Goal: Task Accomplishment & Management: Use online tool/utility

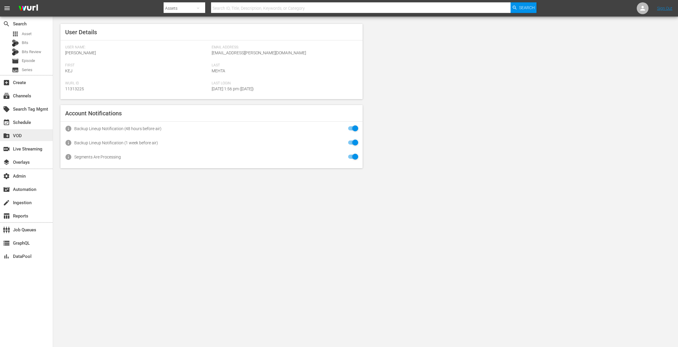
click at [14, 134] on div "create_new_folder VOD" at bounding box center [16, 134] width 33 height 5
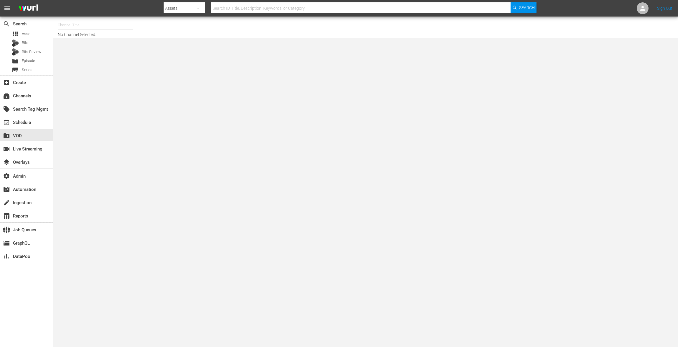
click at [99, 20] on input "text" at bounding box center [96, 25] width 76 height 14
click at [70, 43] on div "Zee One (1547 - asiatvlimited_zeeone_1)" at bounding box center [139, 42] width 153 height 14
type input "Zee One (1547 - asiatvlimited_zeeone_1)"
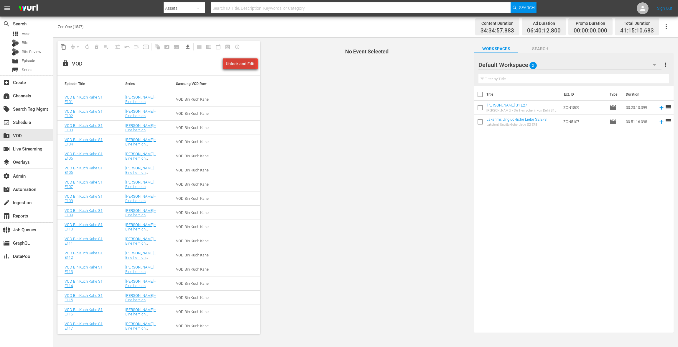
click at [243, 64] on div "Unlock and Edit" at bounding box center [240, 63] width 29 height 11
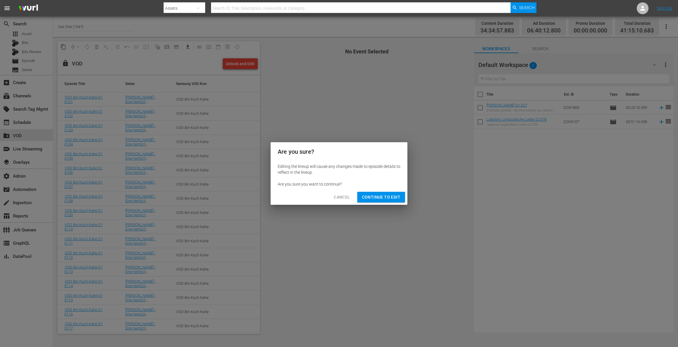
click at [387, 201] on button "Continue to Edit" at bounding box center [381, 197] width 48 height 11
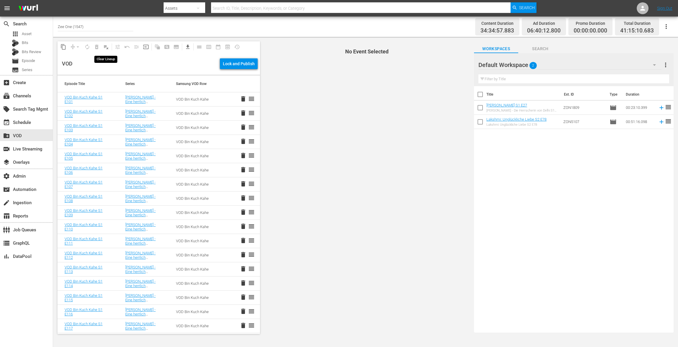
click at [105, 49] on span "playlist_remove_outlined" at bounding box center [106, 47] width 6 height 6
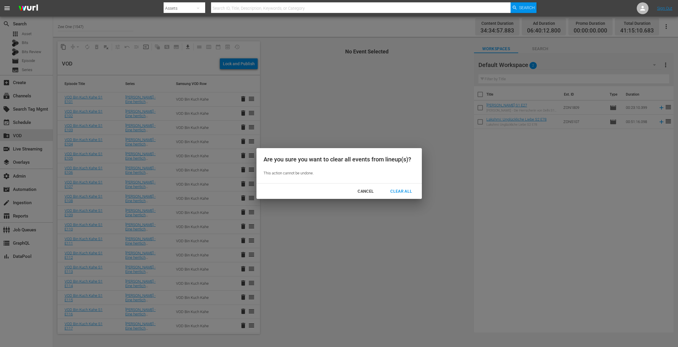
click at [413, 193] on div "Clear All" at bounding box center [401, 191] width 31 height 7
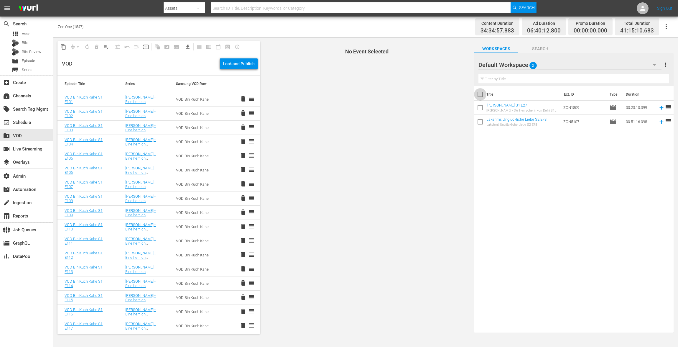
click at [482, 94] on input "checkbox" at bounding box center [480, 95] width 12 height 12
checkbox input "true"
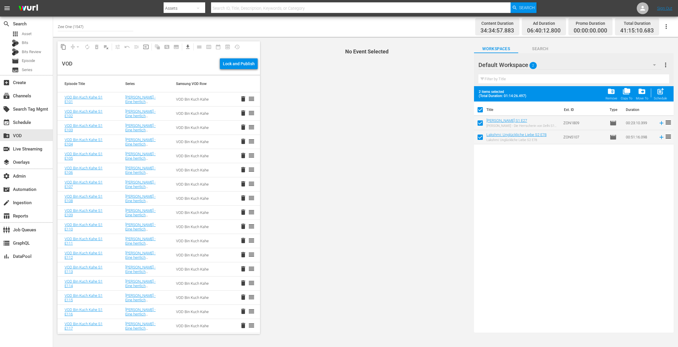
click at [615, 93] on span "folder_delete" at bounding box center [612, 91] width 8 height 8
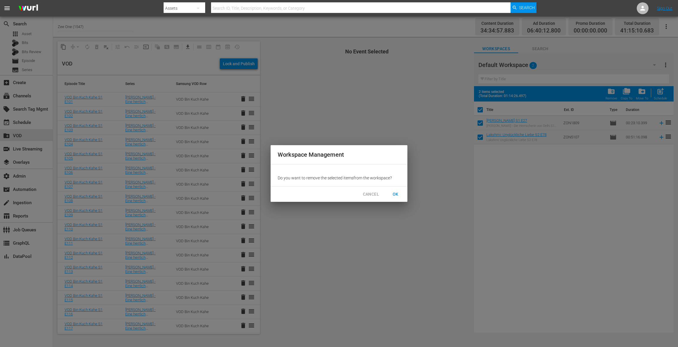
click at [398, 190] on button "OK" at bounding box center [395, 194] width 19 height 11
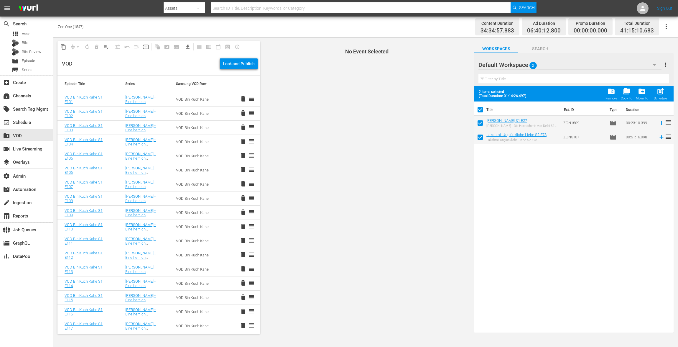
checkbox input "false"
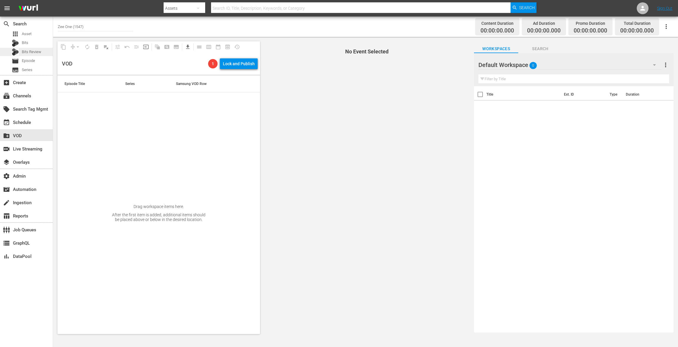
click at [27, 55] on div "Bits Review" at bounding box center [26, 52] width 29 height 8
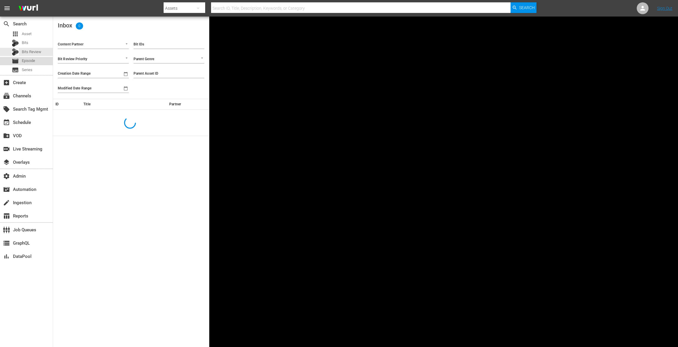
click at [31, 63] on span "Episode" at bounding box center [28, 61] width 13 height 6
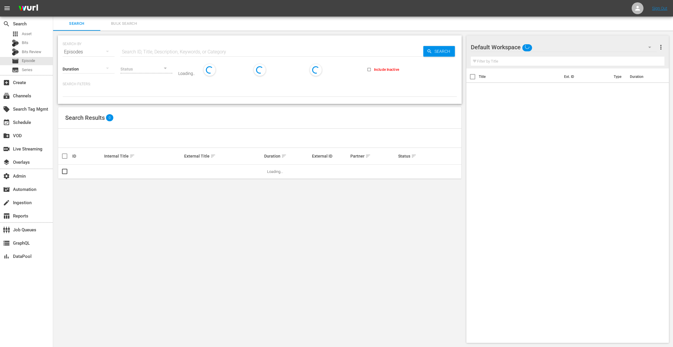
click at [129, 25] on span "Bulk Search" at bounding box center [124, 23] width 40 height 7
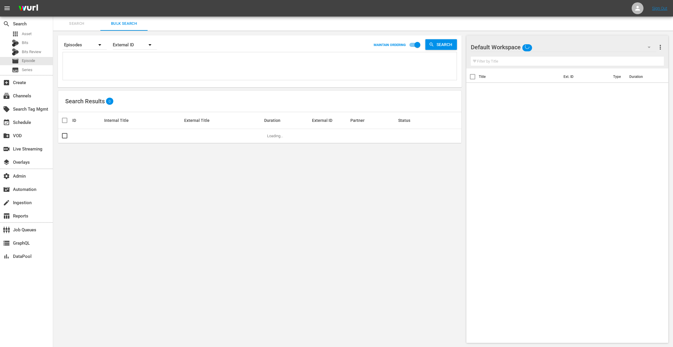
click at [88, 66] on textarea at bounding box center [260, 67] width 392 height 27
paste textarea "ZON0979 ZON0980 ZON0981 ZON0982 ZON0983 ZON1068 ZON1069 ZON1070 ZON1071 ZON1072…"
type textarea "ZON0979 ZON0980 ZON0981 ZON0982 ZON0983 ZON1068 ZON1069 ZON1070 ZON1071 ZON1072…"
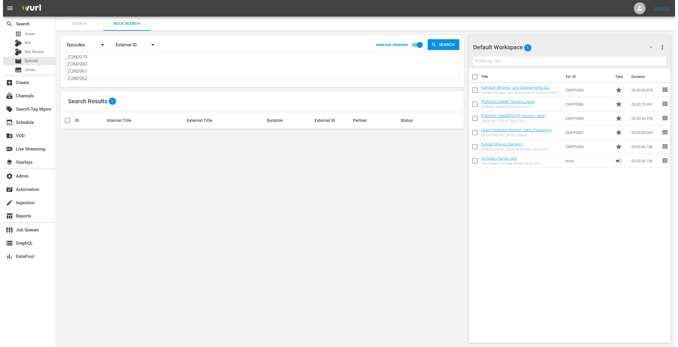
scroll to position [0, 0]
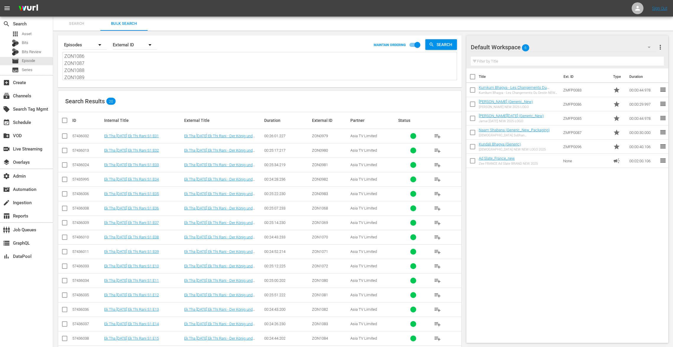
type textarea "ZON0979 ZON0980 ZON0981 ZON0982 ZON0983 ZON1068 ZON1069 ZON1070 ZON1071 ZON1072…"
click at [64, 119] on input "checkbox" at bounding box center [67, 120] width 12 height 7
checkbox input "true"
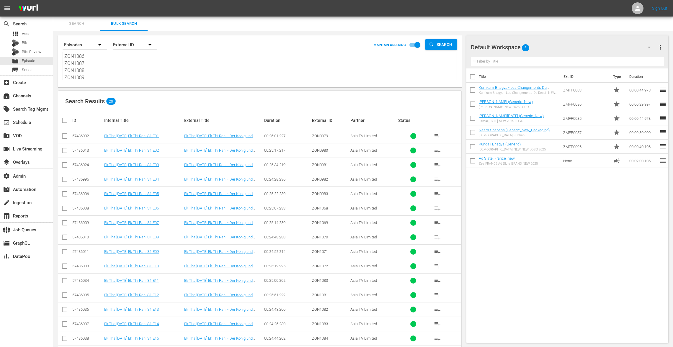
checkbox input "true"
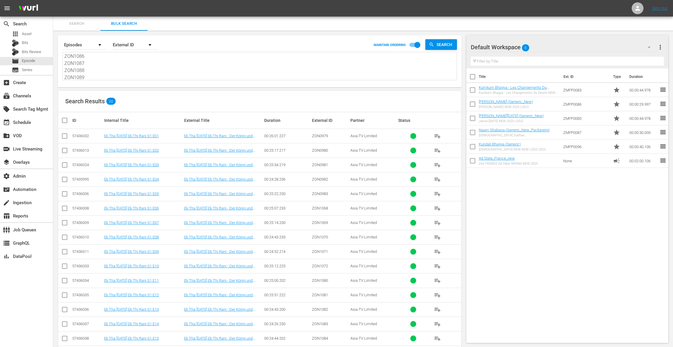
checkbox input "true"
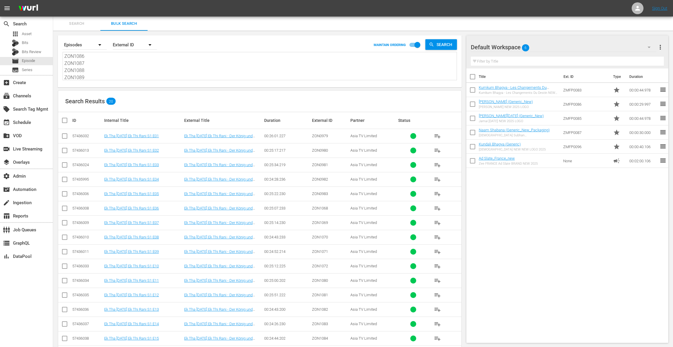
checkbox input "true"
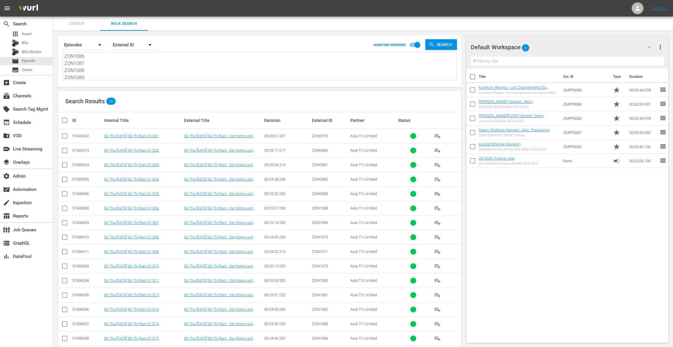
checkbox input "true"
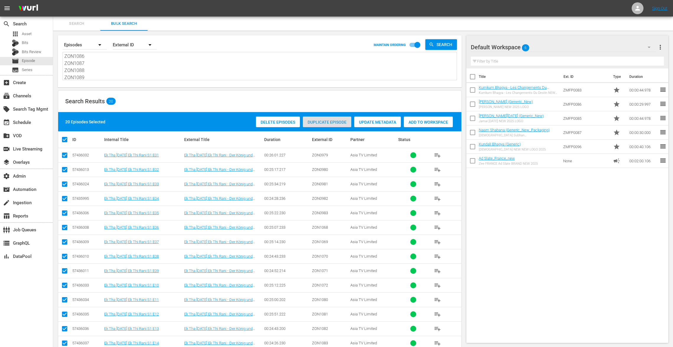
click at [325, 122] on span "Duplicate Episode" at bounding box center [327, 122] width 48 height 5
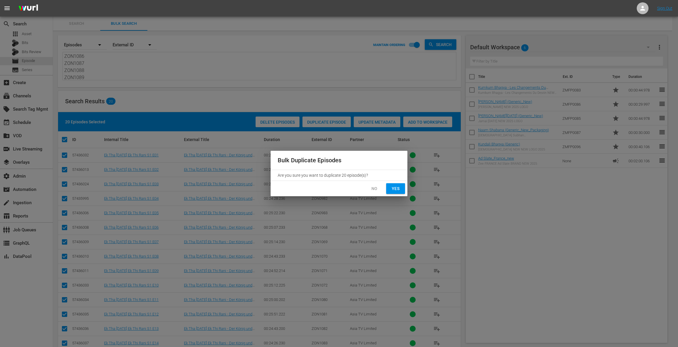
click at [396, 190] on span "Yes" at bounding box center [395, 188] width 9 height 7
checkbox input "false"
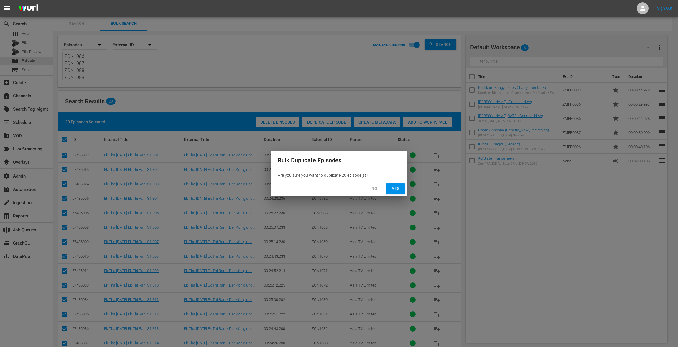
checkbox input "false"
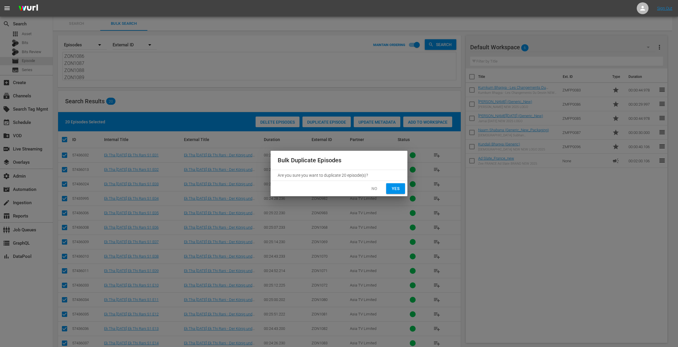
checkbox input "false"
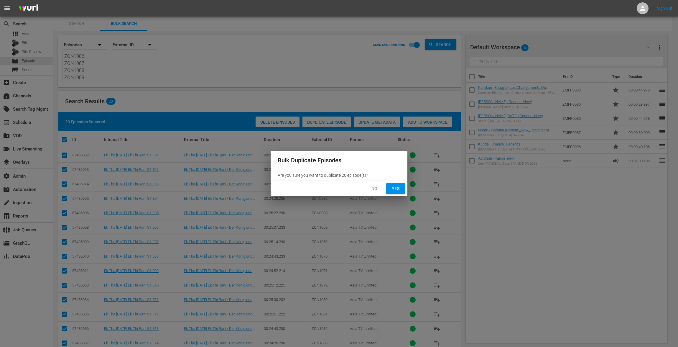
checkbox input "false"
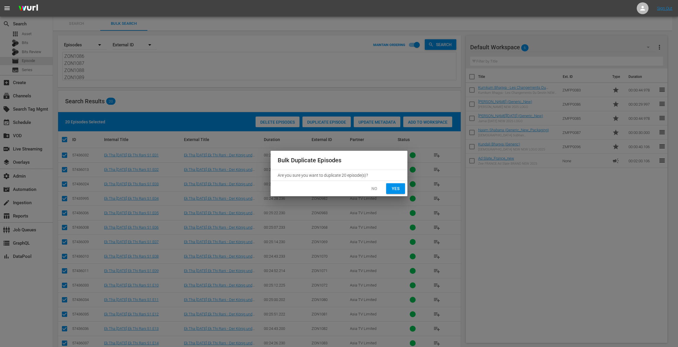
checkbox input "false"
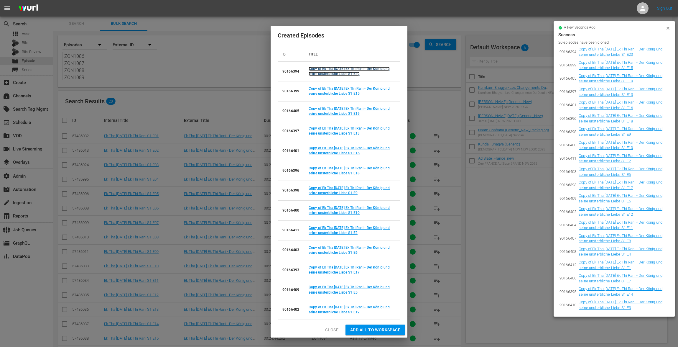
click at [332, 74] on link "Copy of Ek Tha Raja Ek Thi Rani - Der König und seine unsterbliche Liebe S1 E20" at bounding box center [349, 71] width 81 height 9
click at [328, 92] on link "Copy of Ek Tha Raja Ek Thi Rani - Der König und seine unsterbliche Liebe S1 E15" at bounding box center [349, 90] width 81 height 9
click at [321, 113] on link "Copy of Ek Tha Raja Ek Thi Rani - Der König und seine unsterbliche Liebe S1 E19" at bounding box center [349, 110] width 81 height 9
click at [318, 133] on link "Copy of Ek Tha Raja Ek Thi Rani - Der König und seine unsterbliche Liebe S1 E13" at bounding box center [349, 130] width 81 height 9
click at [318, 153] on link "Copy of Ek Tha Raja Ek Thi Rani - Der König und seine unsterbliche Liebe S1 E16" at bounding box center [349, 150] width 81 height 9
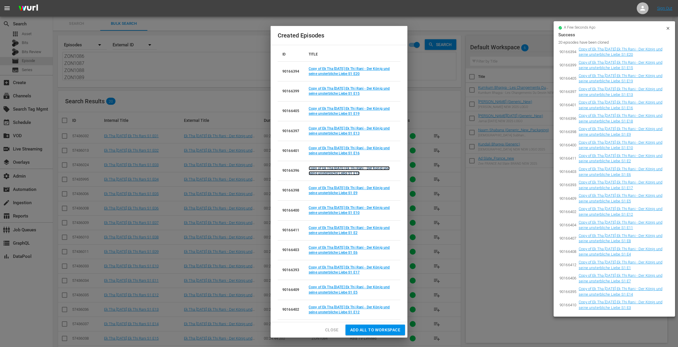
click at [318, 172] on link "Copy of Ek Tha Raja Ek Thi Rani - Der König und seine unsterbliche Liebe S1 E18" at bounding box center [349, 170] width 81 height 9
click at [321, 192] on link "Copy of Ek Tha Raja Ek Thi Rani - Der König und seine unsterbliche Liebe S1 E9" at bounding box center [349, 190] width 81 height 9
click at [320, 213] on link "Copy of Ek Tha Raja Ek Thi Rani - Der König und seine unsterbliche Liebe S1 E10" at bounding box center [349, 210] width 81 height 9
click at [319, 230] on link "Copy of Ek Tha Raja Ek Thi Rani - Der König und seine unsterbliche Liebe S1 E2" at bounding box center [349, 230] width 81 height 9
click at [327, 251] on link "Copy of Ek Tha Raja Ek Thi Rani - Der König und seine unsterbliche Liebe S1 E6" at bounding box center [349, 249] width 81 height 9
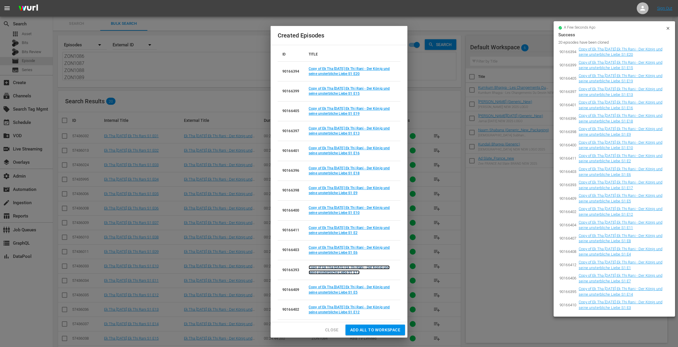
click at [330, 273] on link "Copy of Ek Tha Raja Ek Thi Rani - Der König und seine unsterbliche Liebe S1 E17" at bounding box center [349, 269] width 81 height 9
click at [330, 293] on link "Copy of Ek Tha Raja Ek Thi Rani - Der König und seine unsterbliche Liebe S1 E5" at bounding box center [349, 289] width 81 height 9
click at [330, 312] on link "Copy of Ek Tha Raja Ek Thi Rani - Der König und seine unsterbliche Liebe S1 E12" at bounding box center [349, 309] width 81 height 9
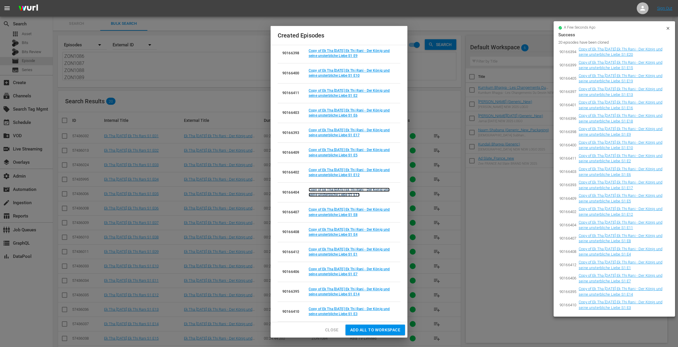
click at [338, 192] on link "Copy of Ek Tha Raja Ek Thi Rani - Der König und seine unsterbliche Liebe S1 E11" at bounding box center [349, 192] width 81 height 9
click at [334, 213] on link "Copy of Ek Tha Raja Ek Thi Rani - Der König und seine unsterbliche Liebe S1 E8" at bounding box center [349, 211] width 81 height 9
click at [330, 232] on link "Copy of Ek Tha Raja Ek Thi Rani - Der König und seine unsterbliche Liebe S1 E4" at bounding box center [349, 231] width 81 height 9
click at [328, 251] on link "Copy of Ek Tha Raja Ek Thi Rani - Der König und seine unsterbliche Liebe S1 E1" at bounding box center [349, 251] width 81 height 9
click at [332, 273] on link "Copy of Ek Tha Raja Ek Thi Rani - Der König und seine unsterbliche Liebe S1 E7" at bounding box center [349, 271] width 81 height 9
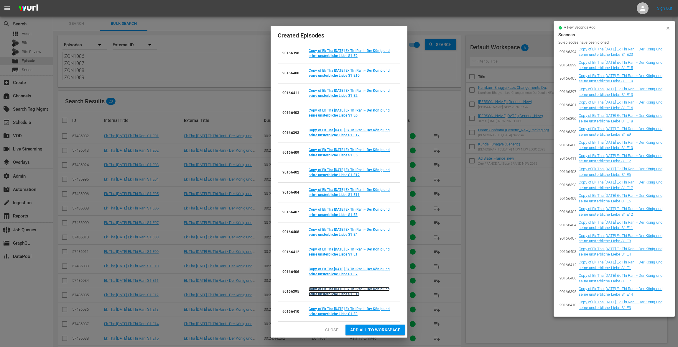
click at [329, 293] on link "Copy of Ek Tha Raja Ek Thi Rani - Der König und seine unsterbliche Liebe S1 E14" at bounding box center [349, 291] width 81 height 9
click at [330, 311] on link "Copy of Ek Tha Raja Ek Thi Rani - Der König und seine unsterbliche Liebe S1 E3" at bounding box center [349, 311] width 81 height 9
click at [335, 329] on span "Close" at bounding box center [331, 329] width 13 height 7
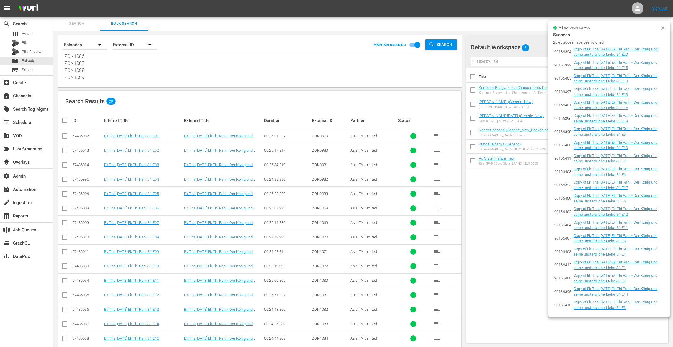
scroll to position [0, 0]
drag, startPoint x: 88, startPoint y: 77, endPoint x: 76, endPoint y: 6, distance: 71.5
click at [76, 6] on div "menu Sign Out search Search apps Asset Bits Bits Review movie Episode subtitles…" at bounding box center [336, 214] width 673 height 429
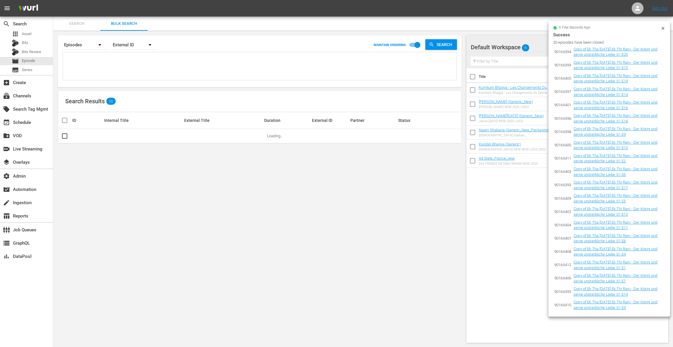
click at [662, 29] on icon at bounding box center [662, 28] width 5 height 5
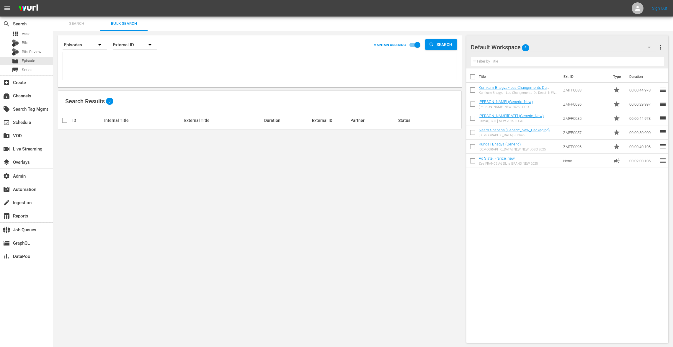
click at [88, 61] on textarea at bounding box center [260, 66] width 392 height 27
paste textarea "ZON1336 ZON1337 ZON1338 ZON1339 ZON1340 ZON1341 ZON1342 ZON1343 ZON1357 ZON1358…"
type textarea "ZON1336 ZON1337 ZON1338 ZON1339 ZON1340 ZON1341 ZON1342 ZON1343 ZON1357 ZON1358…"
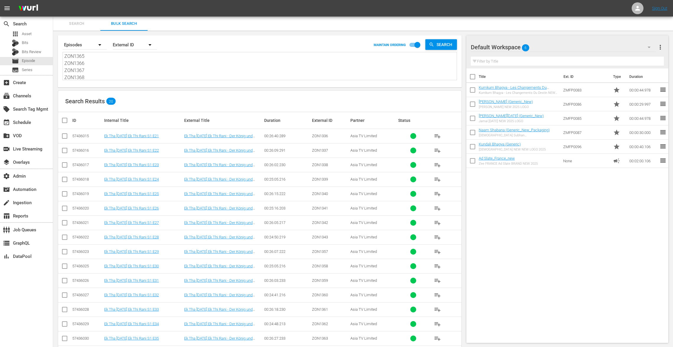
type textarea "ZON1336 ZON1337 ZON1338 ZON1339 ZON1340 ZON1341 ZON1342 ZON1343 ZON1357 ZON1358…"
click at [63, 122] on input "checkbox" at bounding box center [67, 120] width 12 height 7
checkbox input "true"
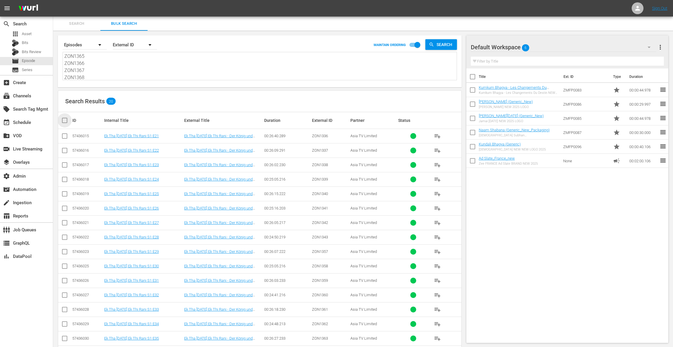
checkbox input "true"
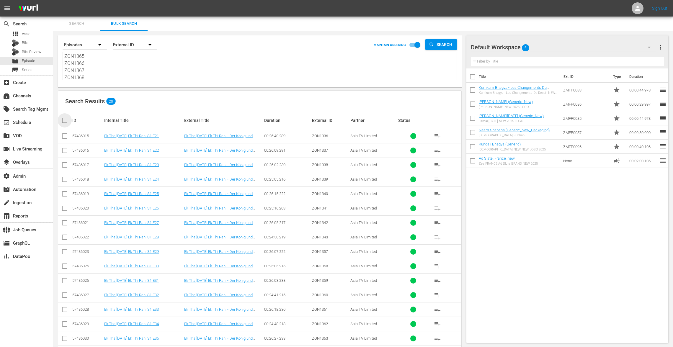
checkbox input "true"
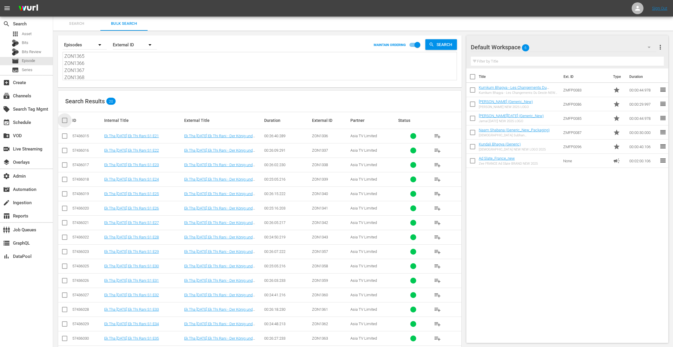
checkbox input "true"
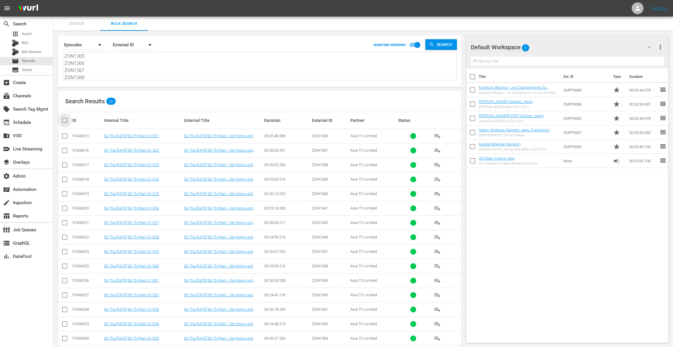
checkbox input "true"
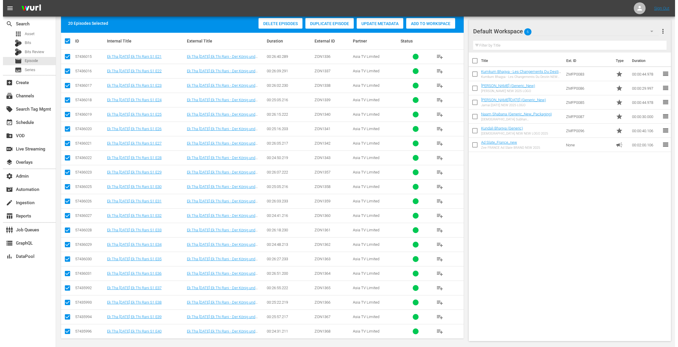
scroll to position [0, 0]
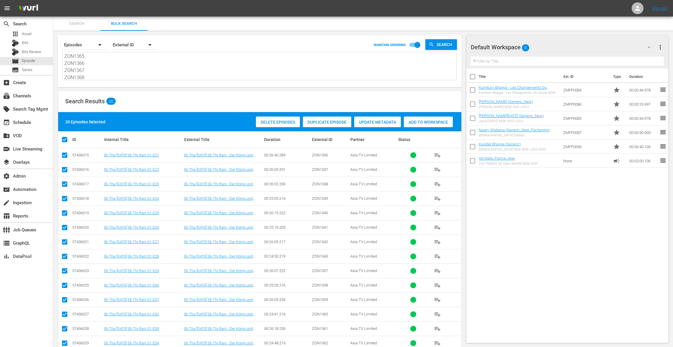
click at [319, 121] on span "Duplicate Episode" at bounding box center [327, 122] width 48 height 5
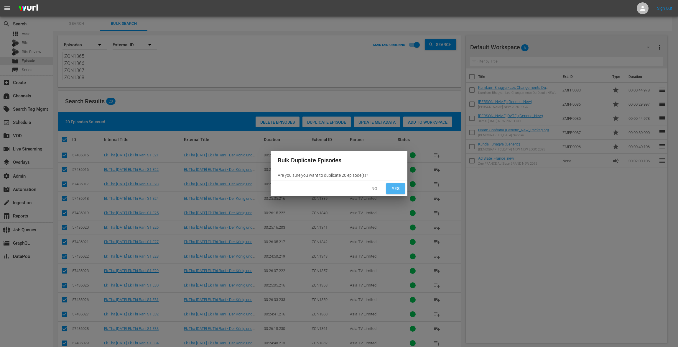
click at [392, 188] on span "Yes" at bounding box center [395, 188] width 9 height 7
checkbox input "false"
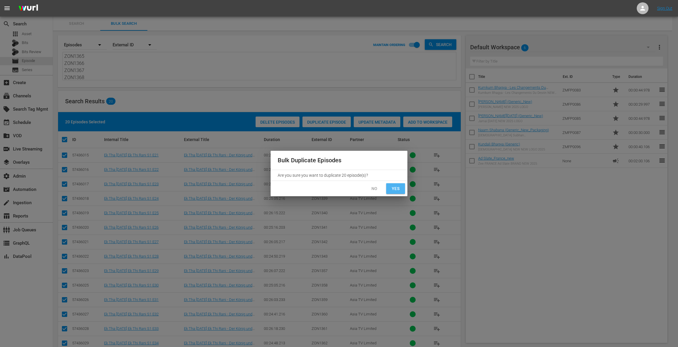
checkbox input "false"
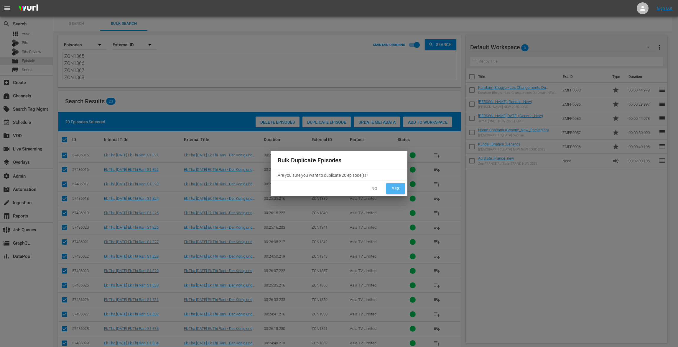
checkbox input "false"
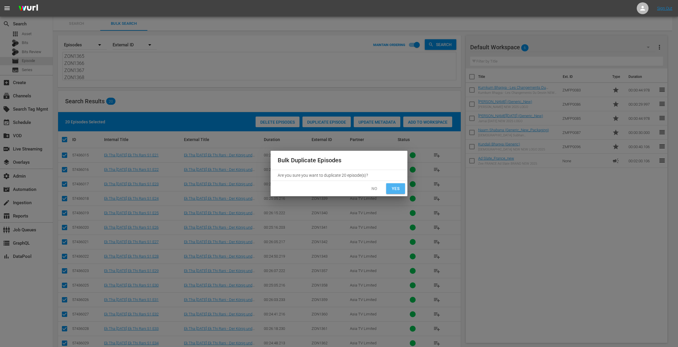
checkbox input "false"
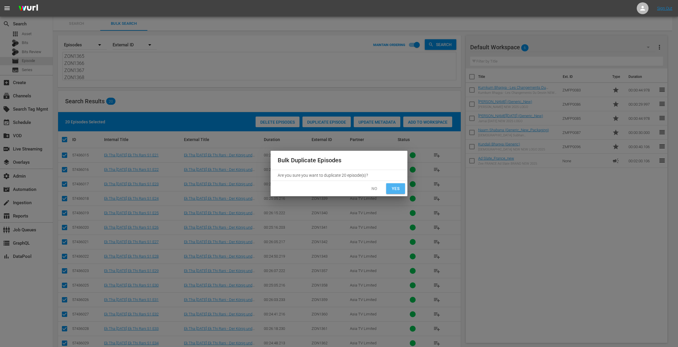
checkbox input "false"
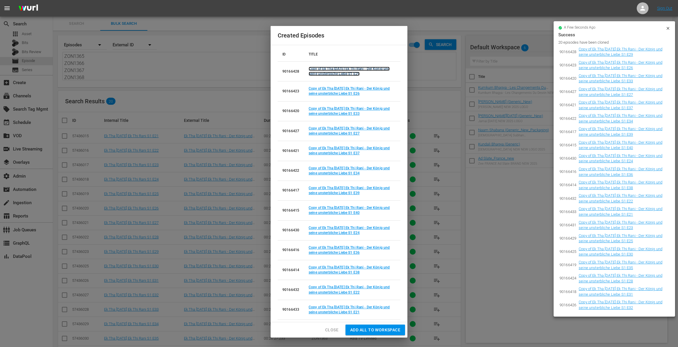
click at [355, 73] on link "Copy of Ek Tha Raja Ek Thi Rani - Der König und seine unsterbliche Liebe S1 E29" at bounding box center [349, 71] width 81 height 9
click at [353, 92] on link "Copy of Ek Tha Raja Ek Thi Rani - Der König und seine unsterbliche Liebe S1 E26" at bounding box center [349, 90] width 81 height 9
click at [354, 114] on link "Copy of Ek Tha Raja Ek Thi Rani - Der König und seine unsterbliche Liebe S1 E33" at bounding box center [349, 110] width 81 height 9
click at [351, 133] on link "Copy of Ek Tha Raja Ek Thi Rani - Der König und seine unsterbliche Liebe S1 E27" at bounding box center [349, 130] width 81 height 9
click at [350, 153] on link "Copy of Ek Tha Raja Ek Thi Rani - Der König und seine unsterbliche Liebe S1 E37" at bounding box center [349, 150] width 81 height 9
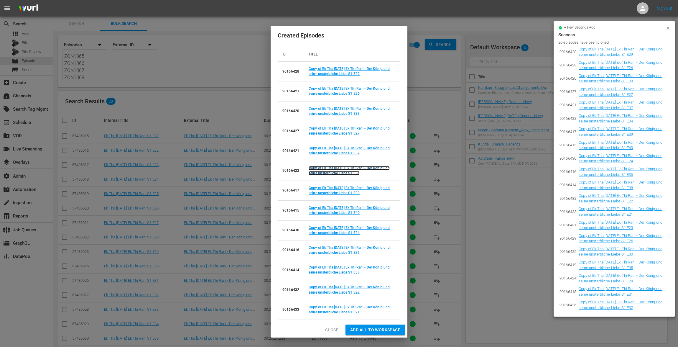
click at [350, 171] on link "Copy of Ek Tha Raja Ek Thi Rani - Der König und seine unsterbliche Liebe S1 E34" at bounding box center [349, 170] width 81 height 9
click at [351, 192] on link "Copy of Ek Tha Raja Ek Thi Rani - Der König und seine unsterbliche Liebe S1 E39" at bounding box center [349, 190] width 81 height 9
click at [355, 213] on link "Copy of Ek Tha Raja Ek Thi Rani - Der König und seine unsterbliche Liebe S1 E40" at bounding box center [349, 210] width 81 height 9
click at [351, 231] on link "Copy of Ek Tha Raja Ek Thi Rani - Der König und seine unsterbliche Liebe S1 E24" at bounding box center [349, 230] width 81 height 9
click at [354, 251] on link "Copy of Ek Tha Raja Ek Thi Rani - Der König und seine unsterbliche Liebe S1 E36" at bounding box center [349, 249] width 81 height 9
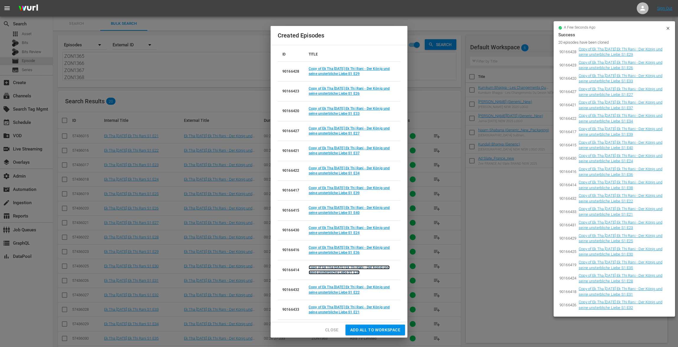
click at [353, 270] on link "Copy of Ek Tha Raja Ek Thi Rani - Der König und seine unsterbliche Liebe S1 E38" at bounding box center [349, 269] width 81 height 9
click at [354, 292] on link "Copy of Ek Tha Raja Ek Thi Rani - Der König und seine unsterbliche Liebe S1 E22" at bounding box center [349, 289] width 81 height 9
click at [351, 310] on link "Copy of Ek Tha Raja Ek Thi Rani - Der König und seine unsterbliche Liebe S1 E21" at bounding box center [349, 309] width 81 height 9
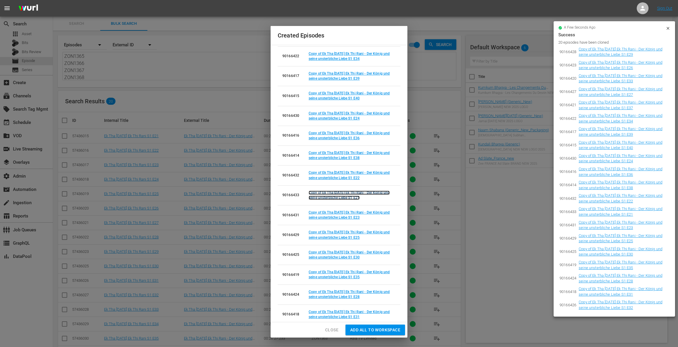
scroll to position [137, 0]
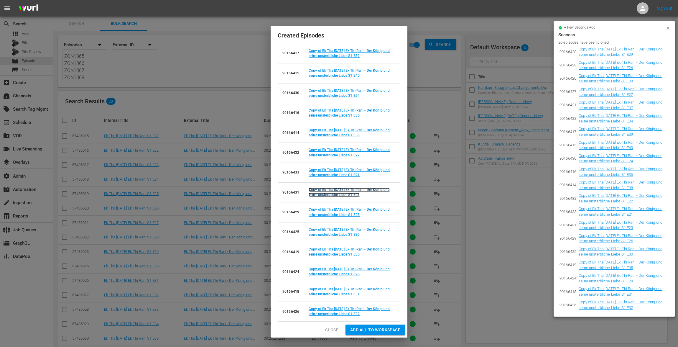
click at [357, 194] on link "Copy of Ek Tha Raja Ek Thi Rani - Der König und seine unsterbliche Liebe S1 E23" at bounding box center [349, 192] width 81 height 9
click at [355, 214] on link "Copy of Ek Tha Raja Ek Thi Rani - Der König und seine unsterbliche Liebe S1 E25" at bounding box center [349, 211] width 81 height 9
click at [354, 234] on link "Copy of Ek Tha Raja Ek Thi Rani - Der König und seine unsterbliche Liebe S1 E30" at bounding box center [349, 231] width 81 height 9
click at [352, 252] on link "Copy of Ek Tha Raja Ek Thi Rani - Der König und seine unsterbliche Liebe S1 E35" at bounding box center [349, 251] width 81 height 9
click at [355, 273] on link "Copy of Ek Tha Raja Ek Thi Rani - Der König und seine unsterbliche Liebe S1 E28" at bounding box center [349, 271] width 81 height 9
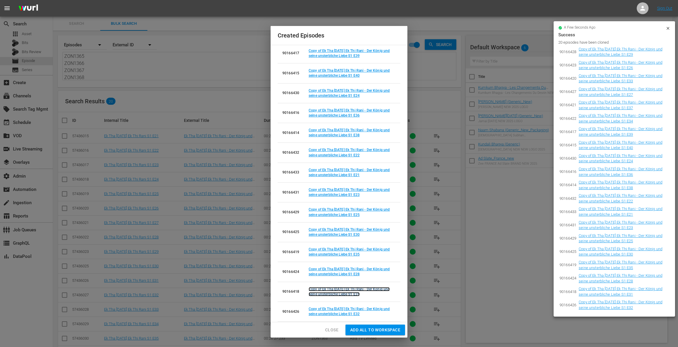
click at [352, 292] on link "Copy of Ek Tha Raja Ek Thi Rani - Der König und seine unsterbliche Liebe S1 E31" at bounding box center [349, 291] width 81 height 9
click at [357, 313] on link "Copy of Ek Tha [DATE] Ek Thi Rani - Der [PERSON_NAME] und seine unsterbliche Li…" at bounding box center [349, 311] width 81 height 9
click at [329, 329] on span "Close" at bounding box center [331, 329] width 13 height 7
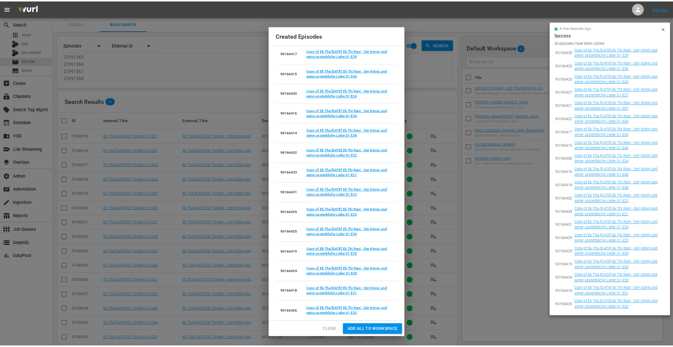
scroll to position [0, 0]
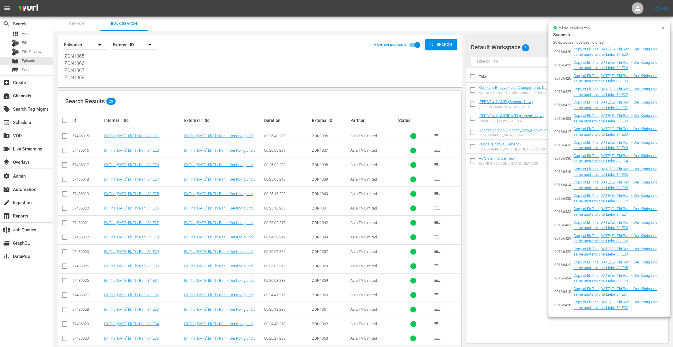
click at [663, 28] on icon at bounding box center [662, 28] width 5 height 5
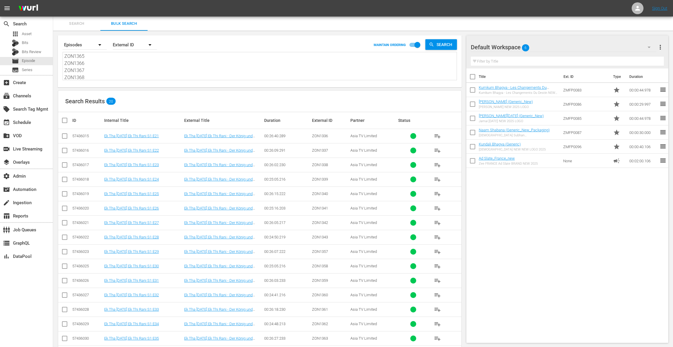
click at [472, 76] on input "checkbox" at bounding box center [472, 78] width 12 height 12
checkbox input "true"
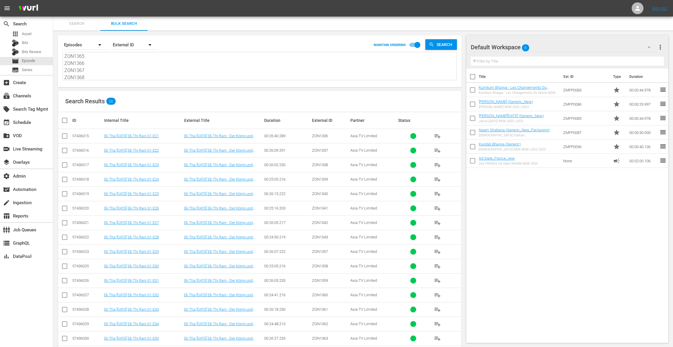
checkbox input "true"
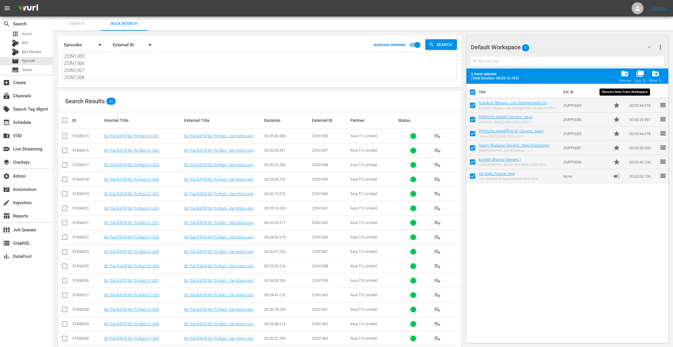
click at [626, 76] on span "folder_delete" at bounding box center [624, 74] width 8 height 8
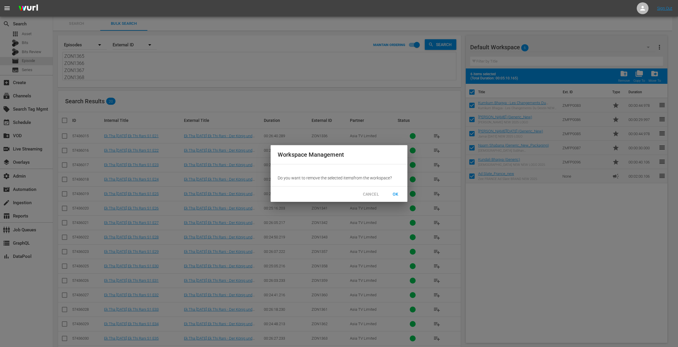
click at [393, 193] on span "OK" at bounding box center [395, 194] width 9 height 7
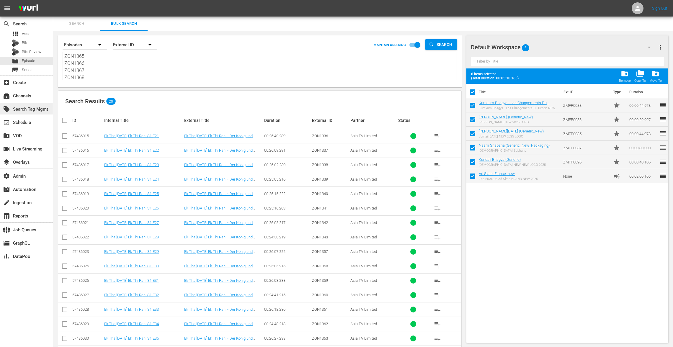
checkbox input "false"
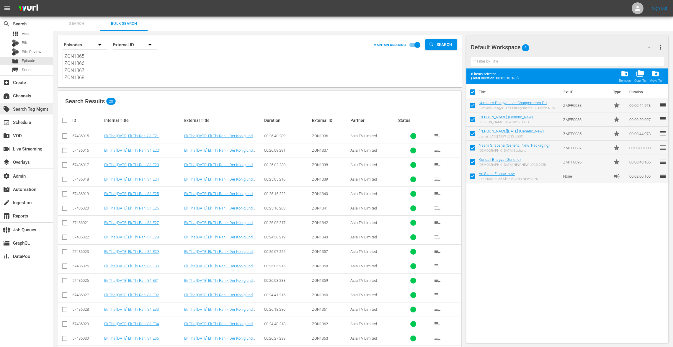
checkbox input "false"
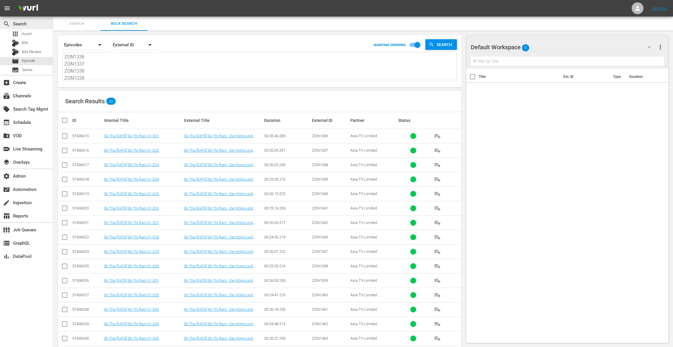
drag, startPoint x: 93, startPoint y: 76, endPoint x: 45, endPoint y: 21, distance: 72.4
click at [53, 0] on div "search Search apps Asset Bits Bits Review movie Episode subtitles Series add_bo…" at bounding box center [362, 0] width 619 height 0
paste textarea "ZON0979 ZON0980 ZON0981 ZON0982 ZON0983 ZON1068 ZON1069 ZON1070 ZON1071 ZON1072…"
type textarea "ZON0979 ZON0980 ZON0981 ZON0982 ZON0983 ZON1068 ZON1069 ZON1070 ZON1071 ZON1072…"
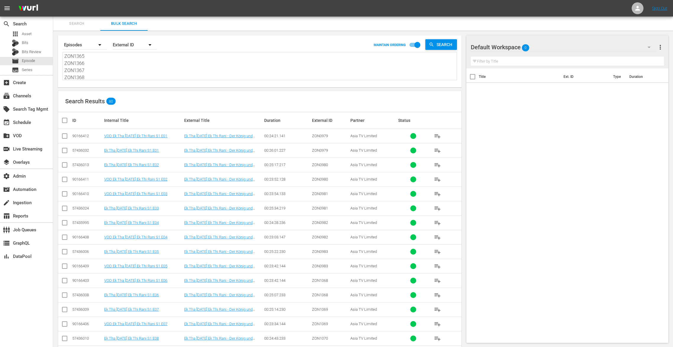
type textarea "ZON0979 ZON0980 ZON0981 ZON0982 ZON0983 ZON1068 ZON1069 ZON1070 ZON1071 ZON1072…"
click at [64, 121] on input "checkbox" at bounding box center [67, 120] width 12 height 7
checkbox input "true"
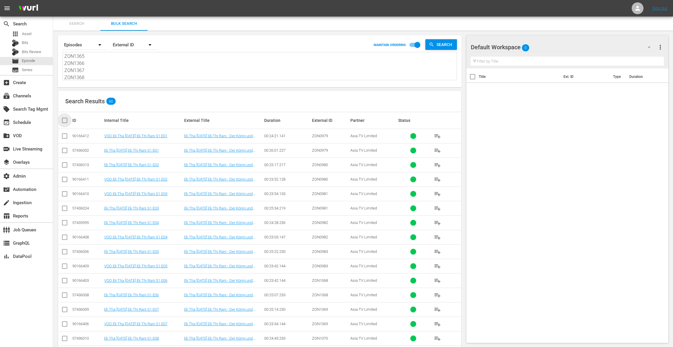
checkbox input "true"
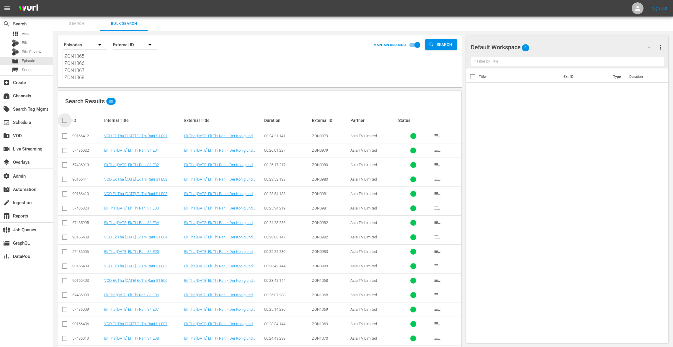
checkbox input "true"
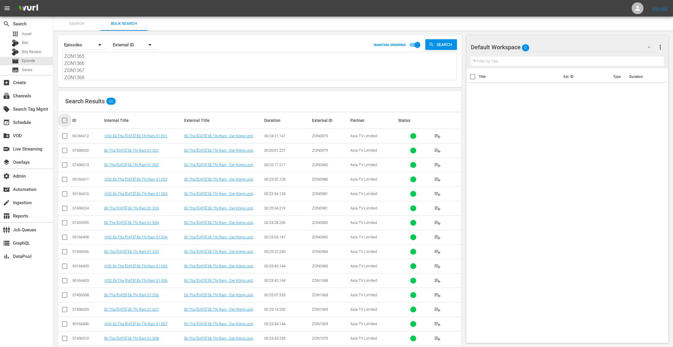
checkbox input "true"
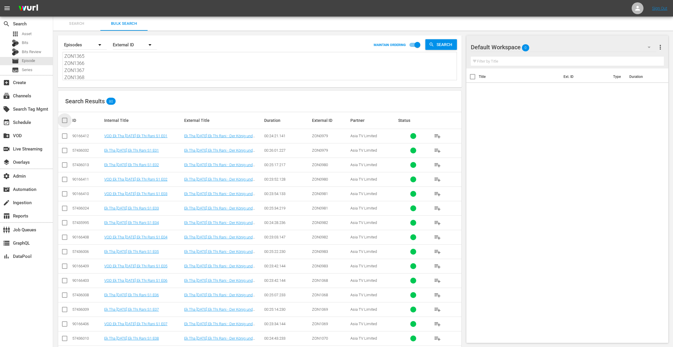
checkbox input "true"
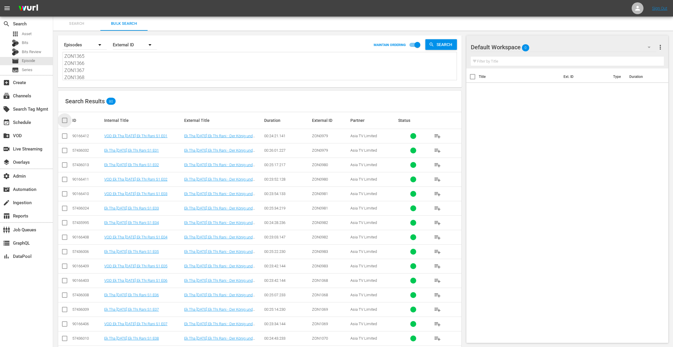
checkbox input "true"
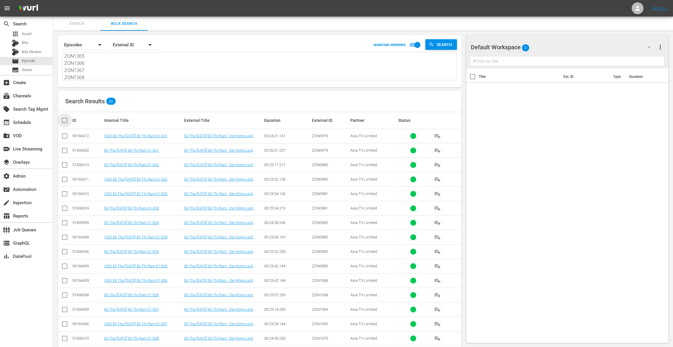
checkbox input "true"
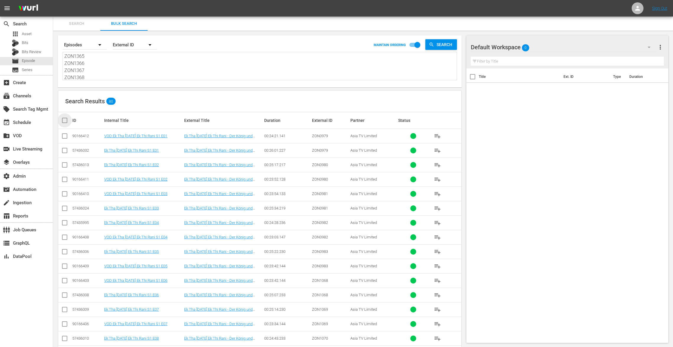
checkbox input "true"
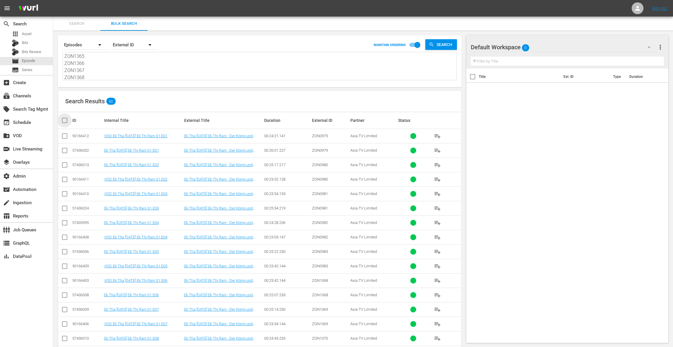
checkbox input "true"
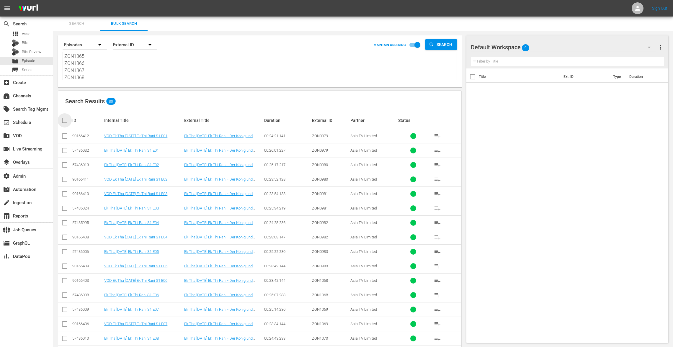
checkbox input "true"
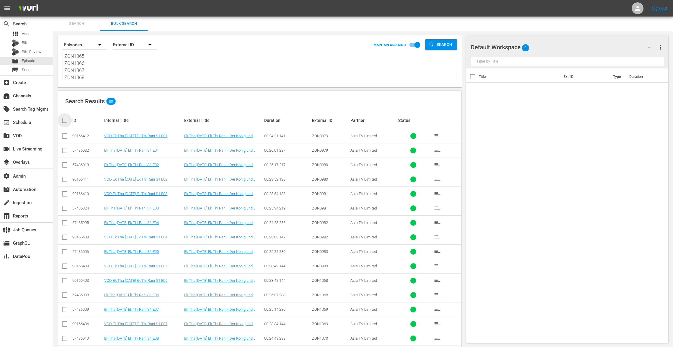
checkbox input "true"
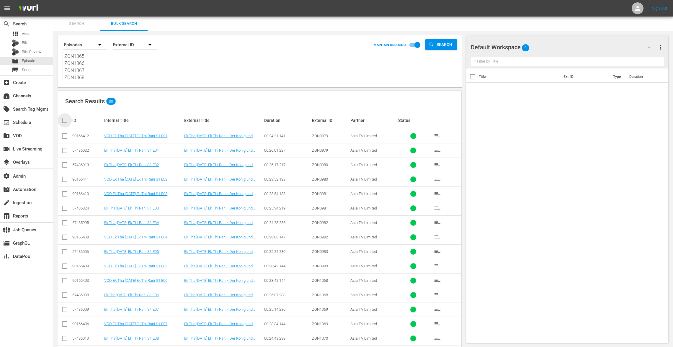
checkbox input "true"
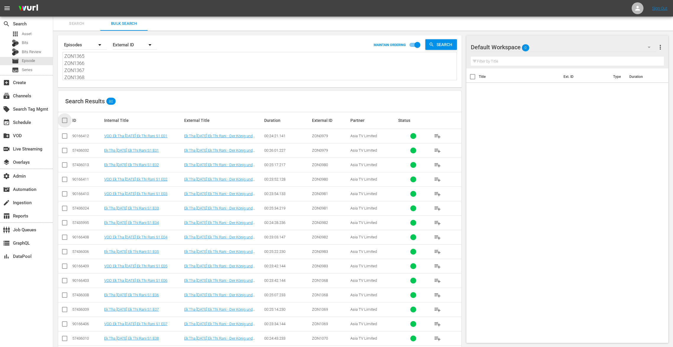
checkbox input "true"
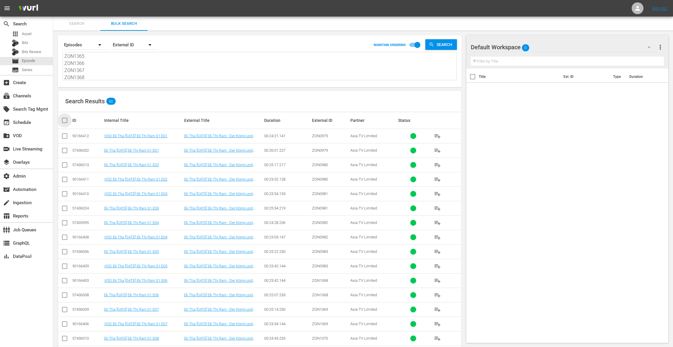
checkbox input "true"
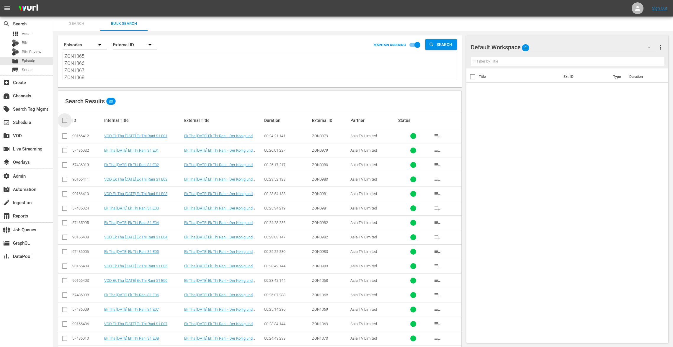
checkbox input "true"
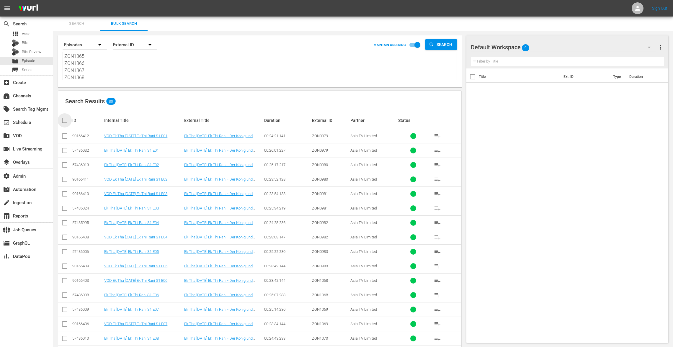
checkbox input "true"
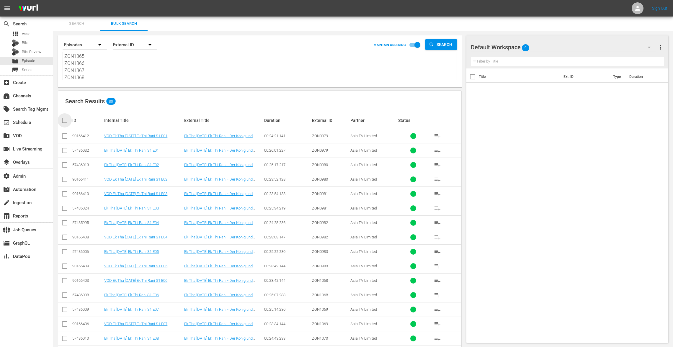
checkbox input "true"
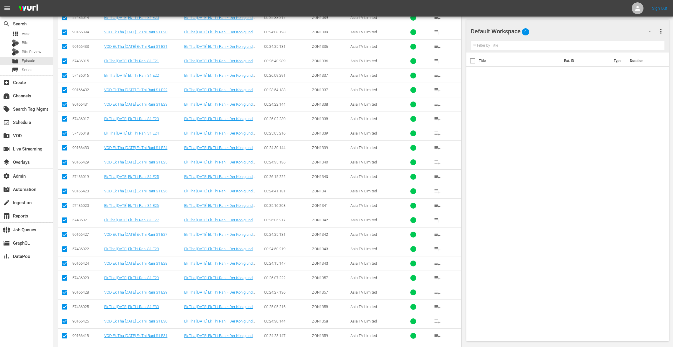
scroll to position [0, 0]
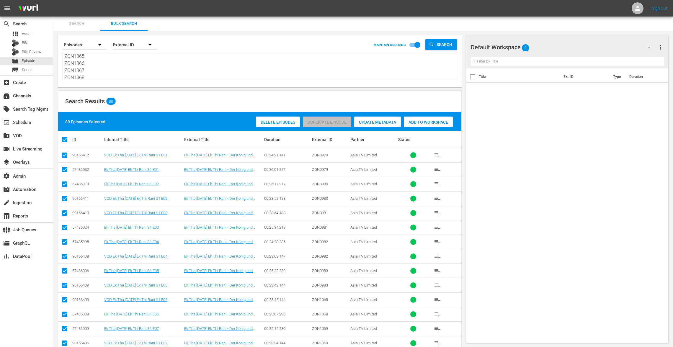
click at [66, 167] on input "checkbox" at bounding box center [64, 170] width 7 height 7
checkbox input "false"
click at [65, 185] on input "checkbox" at bounding box center [64, 185] width 7 height 7
checkbox input "false"
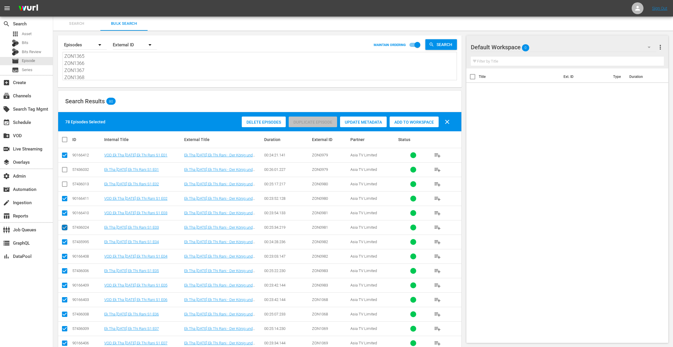
click at [63, 226] on input "checkbox" at bounding box center [64, 228] width 7 height 7
checkbox input "false"
click at [66, 241] on input "checkbox" at bounding box center [64, 243] width 7 height 7
click at [65, 268] on input "checkbox" at bounding box center [64, 271] width 7 height 7
click at [65, 313] on input "checkbox" at bounding box center [64, 315] width 7 height 7
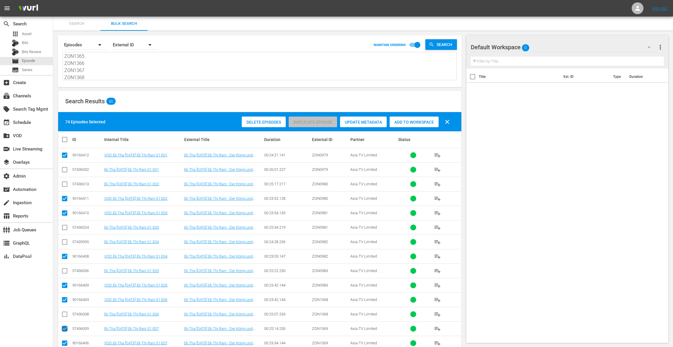
click at [65, 328] on input "checkbox" at bounding box center [64, 329] width 7 height 7
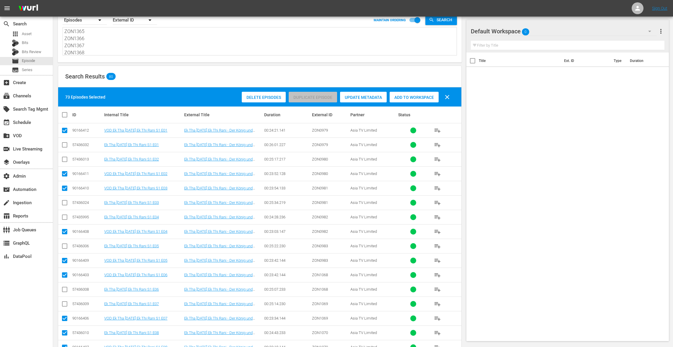
scroll to position [156, 0]
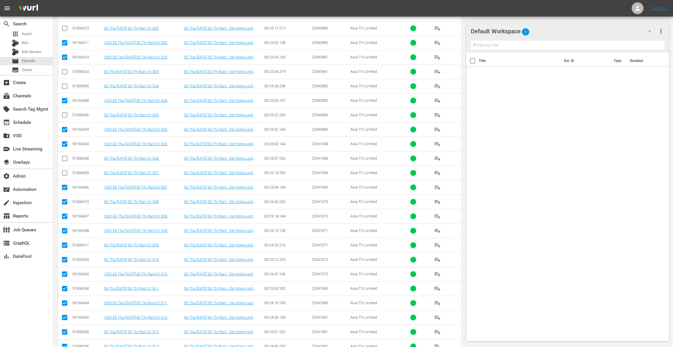
click at [63, 200] on input "checkbox" at bounding box center [64, 202] width 7 height 7
click at [64, 244] on input "checkbox" at bounding box center [64, 246] width 7 height 7
click at [63, 258] on input "checkbox" at bounding box center [64, 260] width 7 height 7
click at [63, 289] on input "checkbox" at bounding box center [64, 289] width 7 height 7
click at [64, 329] on input "checkbox" at bounding box center [64, 332] width 7 height 7
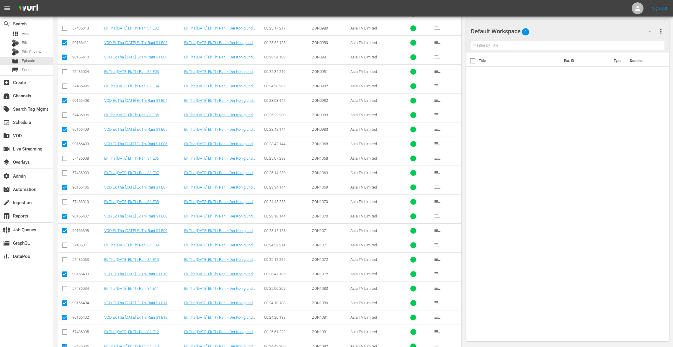
click at [63, 344] on input "checkbox" at bounding box center [64, 347] width 7 height 7
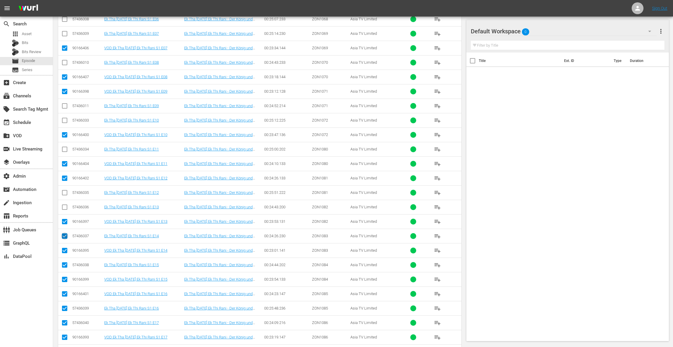
drag, startPoint x: 66, startPoint y: 233, endPoint x: 63, endPoint y: 249, distance: 15.8
click at [66, 234] on input "checkbox" at bounding box center [64, 237] width 7 height 7
click at [63, 263] on input "checkbox" at bounding box center [64, 266] width 7 height 7
click at [64, 306] on input "checkbox" at bounding box center [64, 309] width 7 height 7
click at [64, 320] on input "checkbox" at bounding box center [64, 323] width 7 height 7
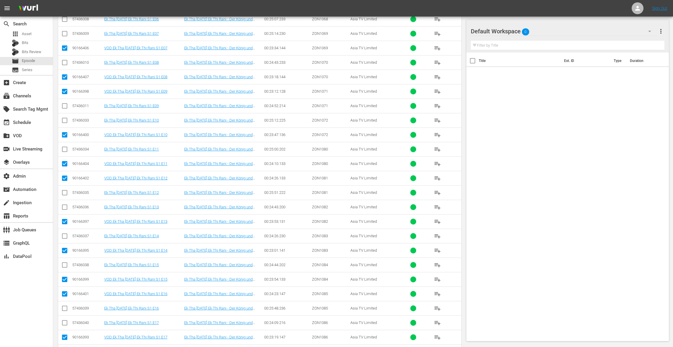
scroll to position [398, 0]
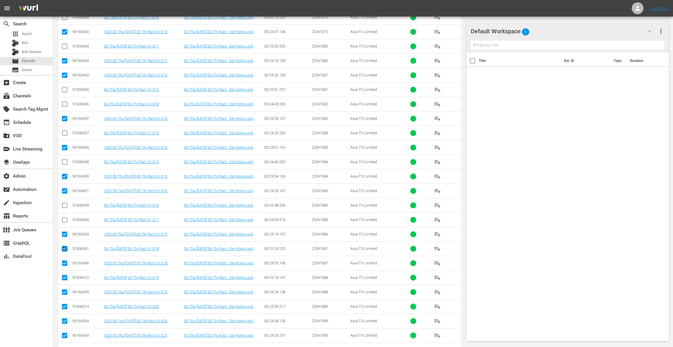
click at [65, 247] on input "checkbox" at bounding box center [64, 249] width 7 height 7
click at [63, 275] on input "checkbox" at bounding box center [64, 278] width 7 height 7
click at [67, 305] on input "checkbox" at bounding box center [64, 307] width 7 height 7
click at [65, 347] on input "checkbox" at bounding box center [64, 350] width 7 height 7
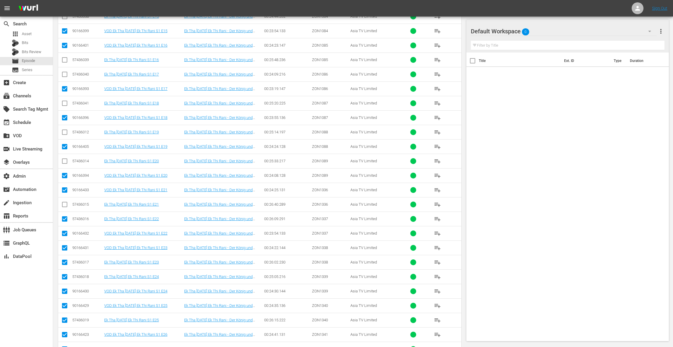
click at [64, 216] on input "checkbox" at bounding box center [64, 219] width 7 height 7
click at [64, 260] on input "checkbox" at bounding box center [64, 263] width 7 height 7
click at [63, 274] on input "checkbox" at bounding box center [64, 277] width 7 height 7
click at [64, 318] on input "checkbox" at bounding box center [64, 321] width 7 height 7
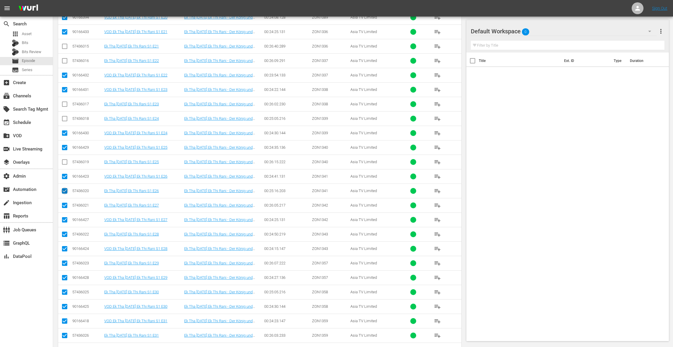
click at [64, 188] on input "checkbox" at bounding box center [64, 191] width 7 height 7
click at [65, 203] on input "checkbox" at bounding box center [64, 206] width 7 height 7
click at [65, 232] on input "checkbox" at bounding box center [64, 235] width 7 height 7
click at [65, 261] on input "checkbox" at bounding box center [64, 264] width 7 height 7
click at [65, 288] on icon at bounding box center [64, 291] width 7 height 7
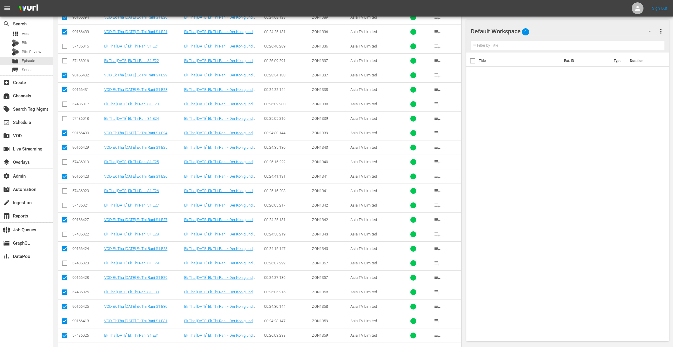
click at [65, 290] on input "checkbox" at bounding box center [64, 293] width 7 height 7
click at [65, 333] on input "checkbox" at bounding box center [64, 336] width 7 height 7
click at [67, 347] on input "checkbox" at bounding box center [64, 350] width 7 height 7
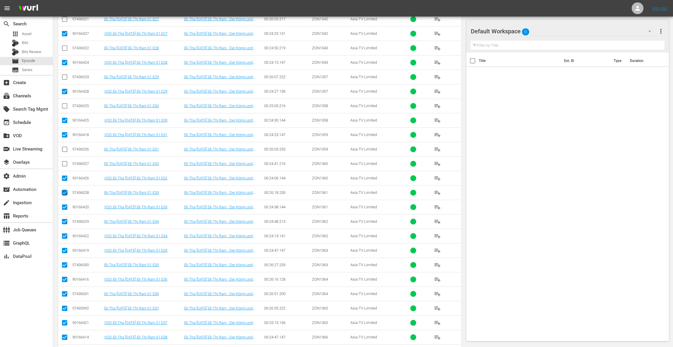
click at [66, 190] on input "checkbox" at bounding box center [64, 193] width 7 height 7
click at [64, 219] on input "checkbox" at bounding box center [64, 222] width 7 height 7
click at [64, 263] on input "checkbox" at bounding box center [64, 266] width 7 height 7
click at [63, 291] on input "checkbox" at bounding box center [64, 294] width 7 height 7
click at [66, 306] on input "checkbox" at bounding box center [64, 309] width 7 height 7
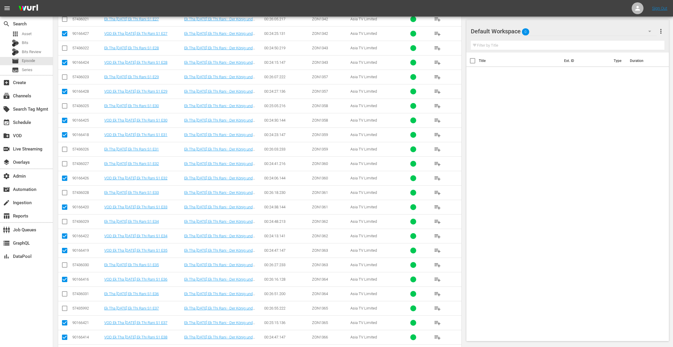
click at [64, 347] on input "checkbox" at bounding box center [64, 352] width 7 height 7
click at [64, 291] on input "checkbox" at bounding box center [64, 294] width 7 height 7
click at [65, 320] on input "checkbox" at bounding box center [64, 323] width 7 height 7
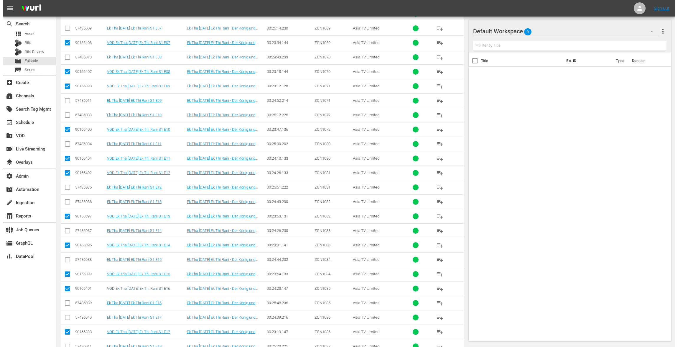
scroll to position [0, 0]
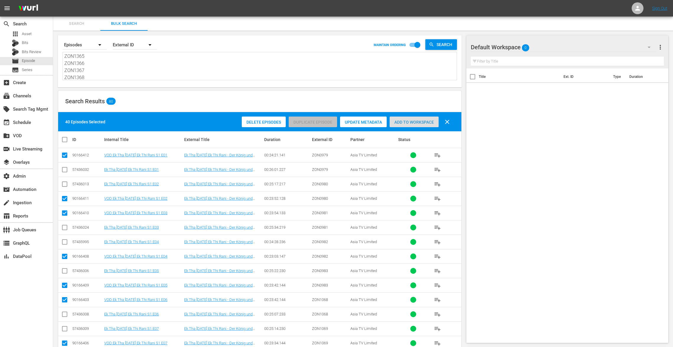
click at [416, 123] on span "Add to Workspace" at bounding box center [413, 122] width 49 height 5
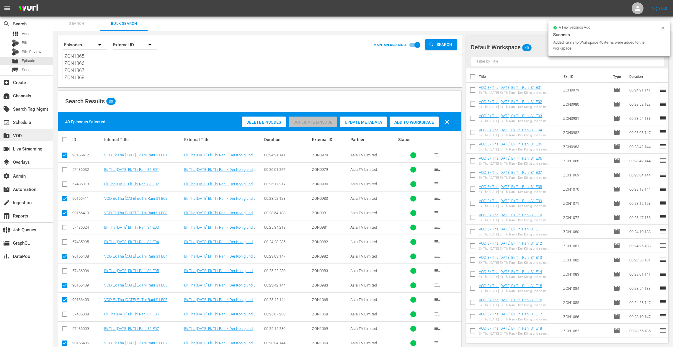
click at [22, 135] on div "create_new_folder VOD" at bounding box center [16, 134] width 33 height 5
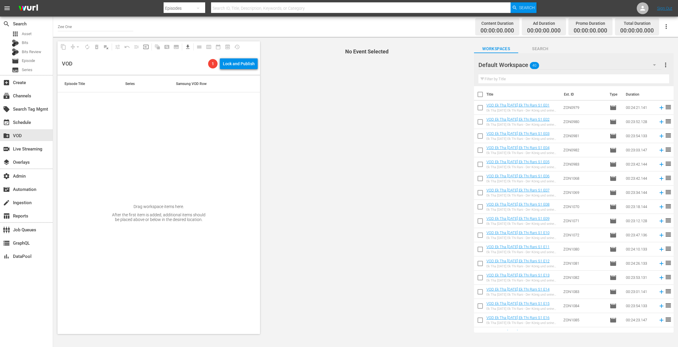
click at [481, 94] on input "checkbox" at bounding box center [480, 95] width 12 height 12
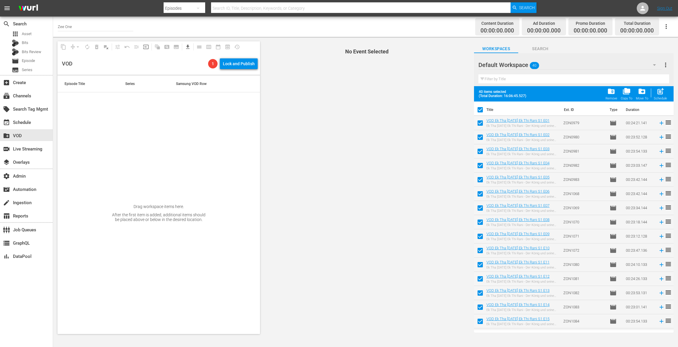
click at [667, 60] on button "more_vert" at bounding box center [665, 65] width 7 height 14
click at [603, 97] on div "Bulk Edit Episodes" at bounding box center [627, 97] width 69 height 11
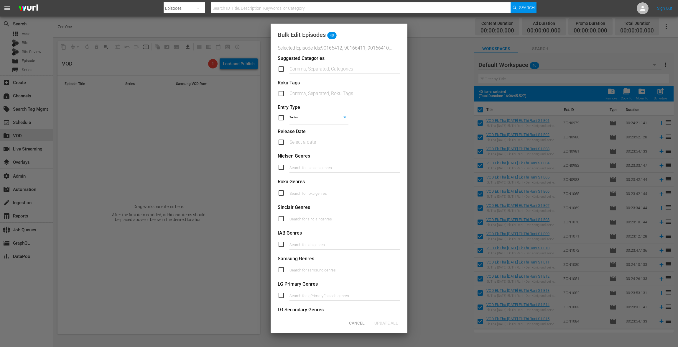
scroll to position [120, 0]
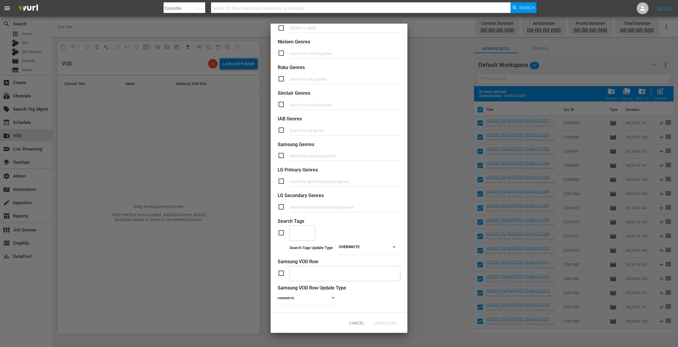
click at [282, 270] on input "checkbox" at bounding box center [284, 273] width 12 height 7
click at [304, 269] on input "text" at bounding box center [340, 273] width 97 height 11
click at [322, 286] on span "Add "EK THA RAJA - ZEE"" at bounding box center [317, 284] width 47 height 6
click at [294, 292] on body "menu Search By Episodes Search ID, Title, Description, Keywords, or Category Se…" at bounding box center [339, 173] width 678 height 347
click at [297, 299] on li "ADD" at bounding box center [307, 300] width 59 height 8
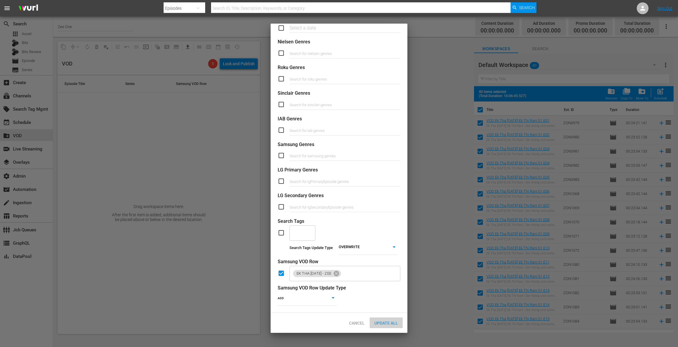
click at [382, 320] on div "Update All" at bounding box center [386, 322] width 33 height 11
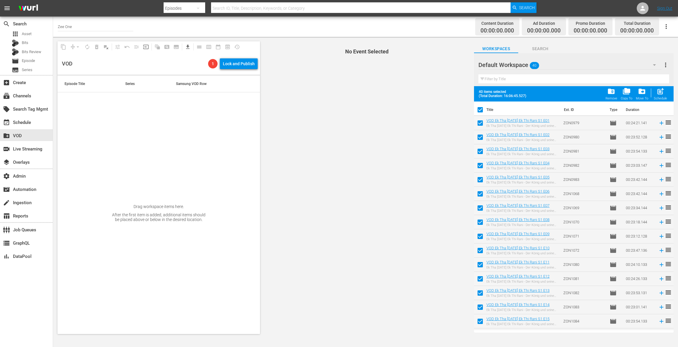
drag, startPoint x: 661, startPoint y: 94, endPoint x: 433, endPoint y: 161, distance: 237.5
click at [433, 161] on div "content_copy compress arrow_drop_down autorenew_outlined delete_forever_outline…" at bounding box center [365, 187] width 625 height 301
click at [482, 109] on input "checkbox" at bounding box center [480, 111] width 12 height 12
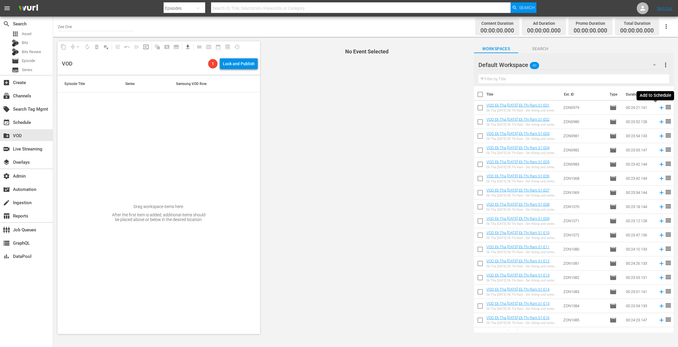
click at [660, 107] on icon at bounding box center [662, 108] width 4 height 4
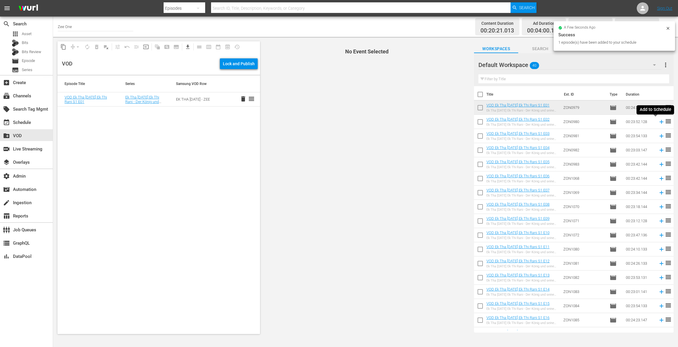
click at [659, 121] on icon at bounding box center [662, 122] width 6 height 6
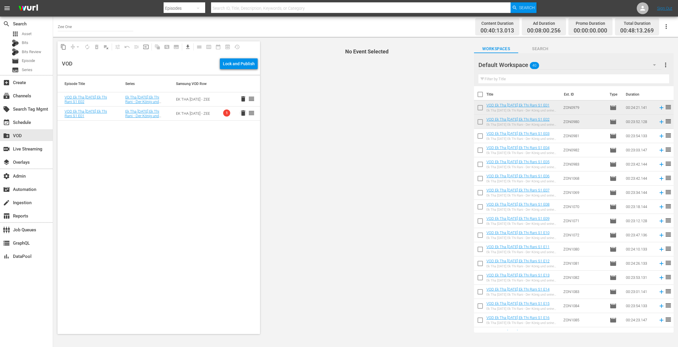
click at [240, 114] on span "delete" at bounding box center [243, 112] width 7 height 7
click at [240, 98] on span "delete" at bounding box center [243, 98] width 7 height 7
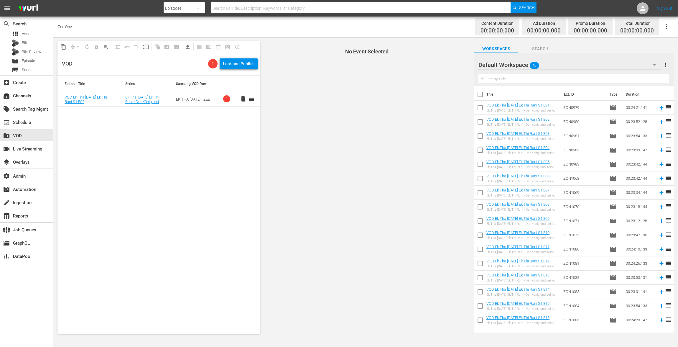
click at [240, 99] on span "delete" at bounding box center [243, 98] width 7 height 7
click at [481, 95] on input "checkbox" at bounding box center [480, 95] width 12 height 12
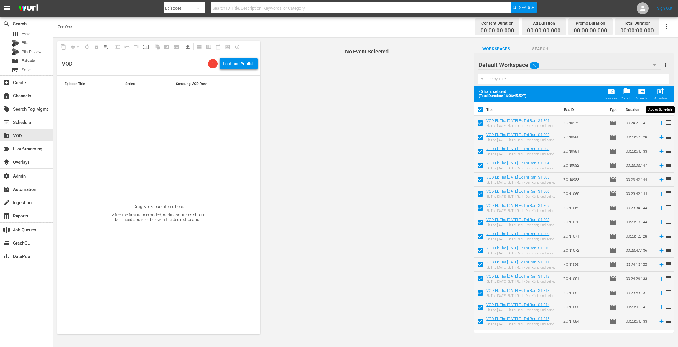
click at [659, 94] on span "post_add" at bounding box center [661, 91] width 8 height 8
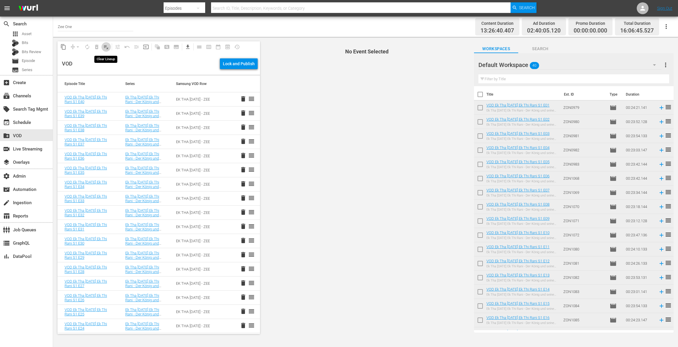
click at [105, 48] on span "playlist_remove_outlined" at bounding box center [106, 47] width 6 height 6
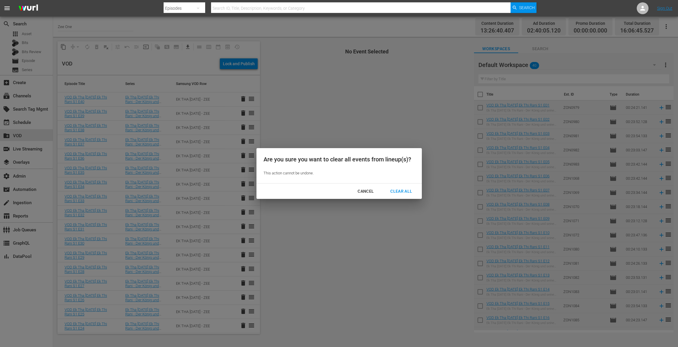
click at [405, 191] on div "Clear All" at bounding box center [401, 191] width 31 height 7
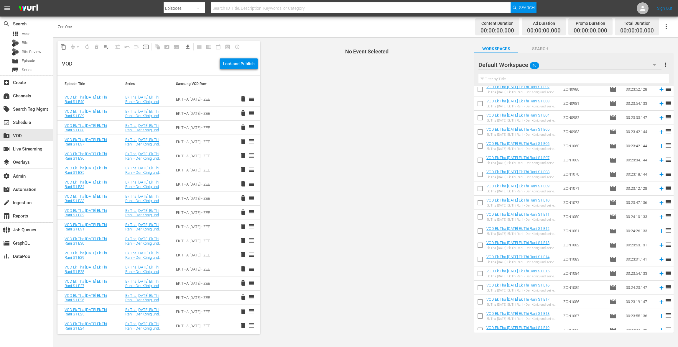
scroll to position [0, 0]
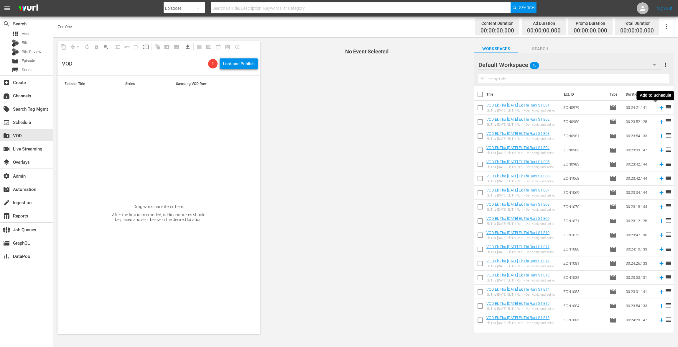
click at [659, 106] on icon at bounding box center [662, 107] width 6 height 6
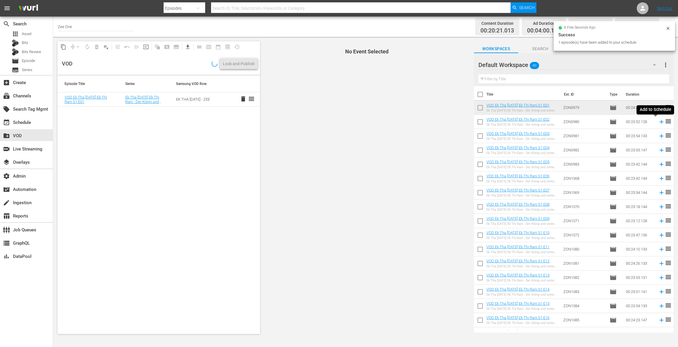
click at [660, 121] on icon at bounding box center [662, 122] width 4 height 4
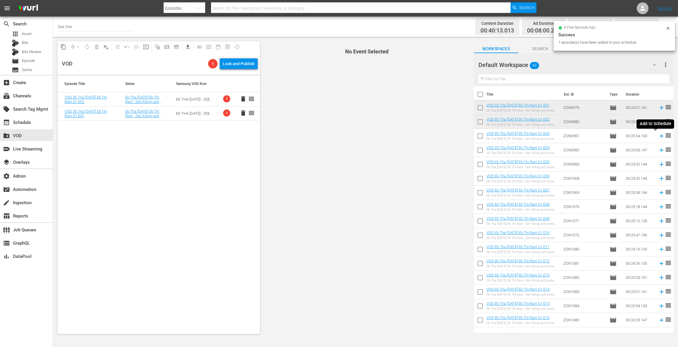
click at [659, 137] on icon at bounding box center [662, 136] width 6 height 6
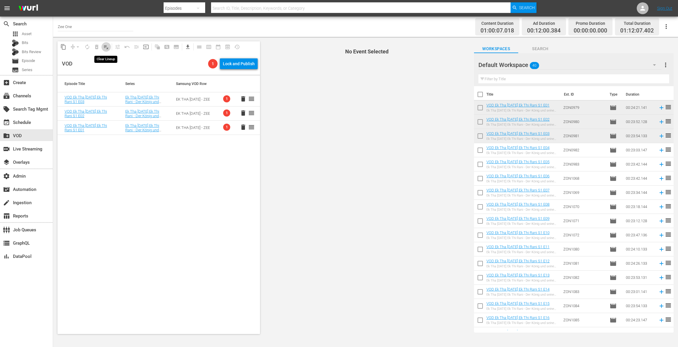
click at [106, 47] on span "playlist_remove_outlined" at bounding box center [106, 47] width 6 height 6
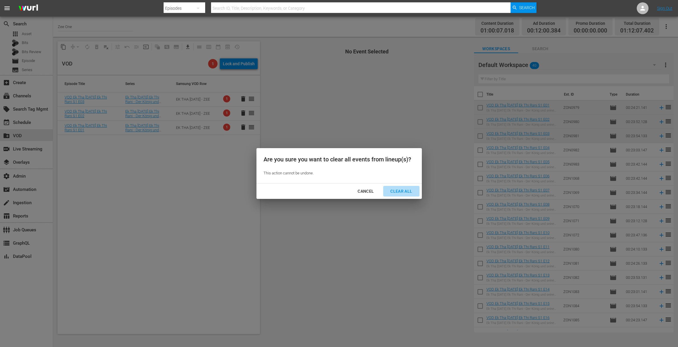
click at [407, 186] on button "Clear All" at bounding box center [401, 191] width 36 height 11
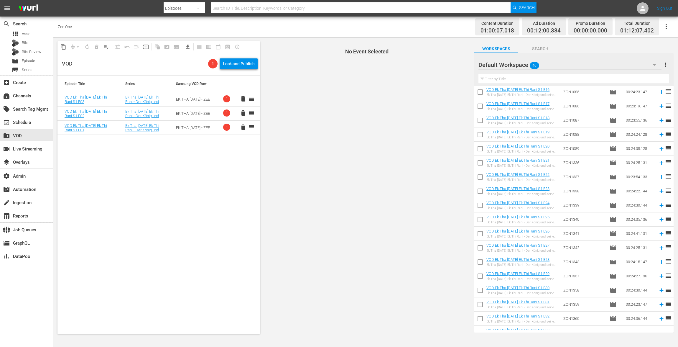
scroll to position [337, 0]
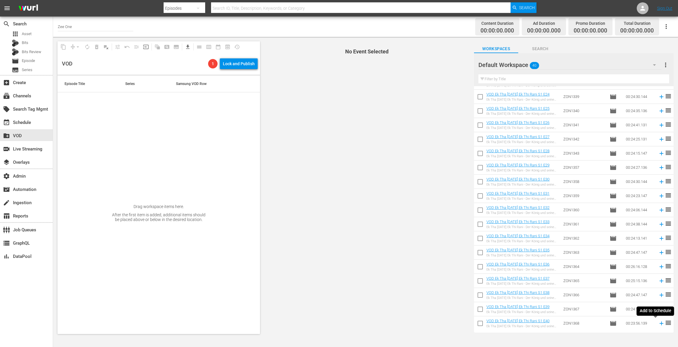
click at [659, 323] on icon at bounding box center [662, 323] width 6 height 6
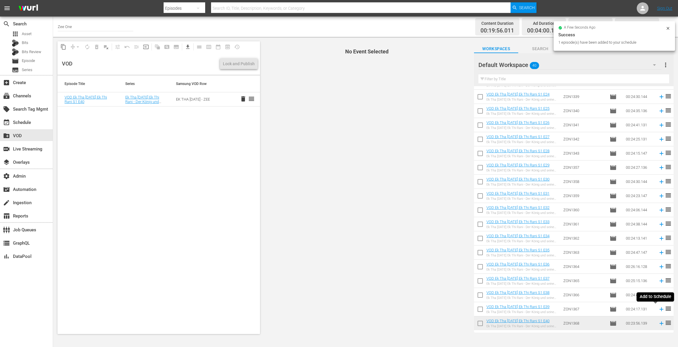
click at [660, 308] on icon at bounding box center [662, 309] width 4 height 4
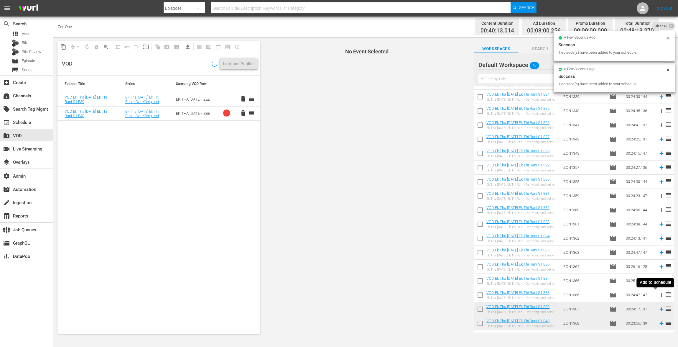
click at [660, 294] on icon at bounding box center [662, 295] width 4 height 4
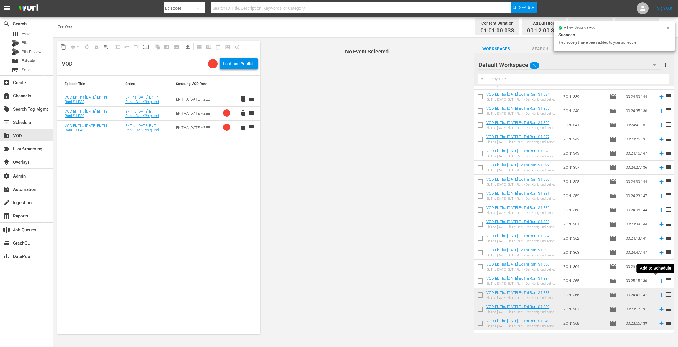
click at [659, 282] on icon at bounding box center [662, 281] width 6 height 6
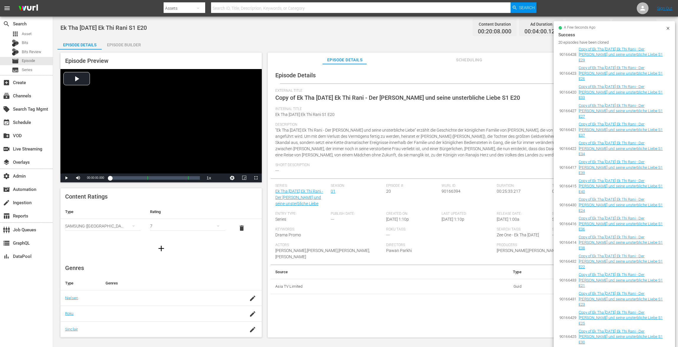
click at [509, 29] on icon at bounding box center [668, 28] width 3 height 3
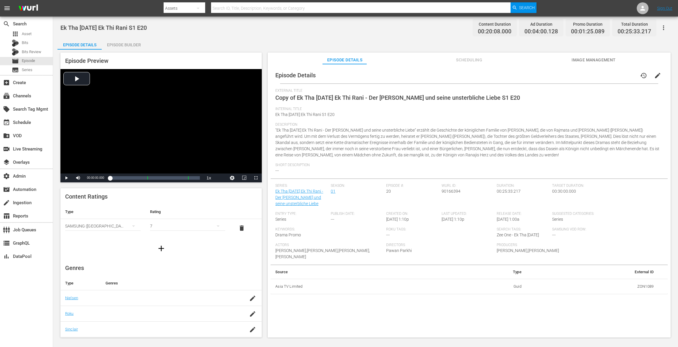
click at [509, 74] on span "edit" at bounding box center [658, 75] width 7 height 7
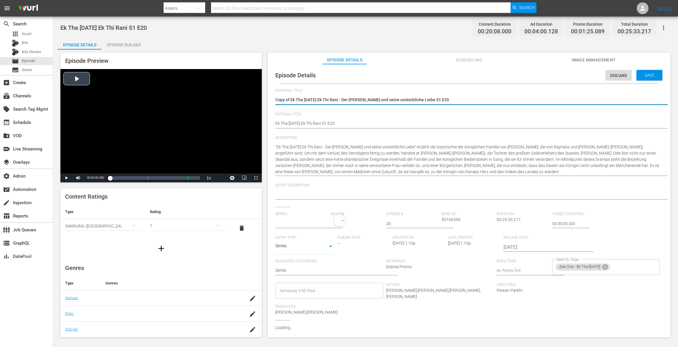
type input "Ek Tha [DATE] Ek Thi Rani - Der König und seine unsterbliche Liebe"
drag, startPoint x: 292, startPoint y: 100, endPoint x: 271, endPoint y: 98, distance: 21.1
click at [271, 98] on div "Episode Details Discard Save External Title Copy of Ek Tha Raja Ek Thi Rani - D…" at bounding box center [469, 219] width 397 height 304
type textarea "k Tha Raja Ek Thi Rani - Der König und seine unsterbliche Liebe S1 E20"
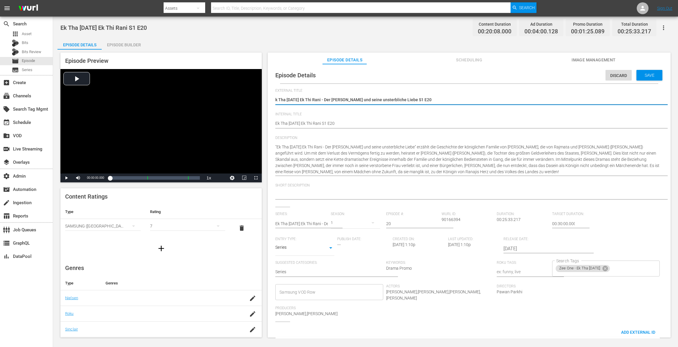
type textarea "Ek Tha [DATE] Ek Thi Rani - Der König und seine unsterbliche Liebe S1 E20"
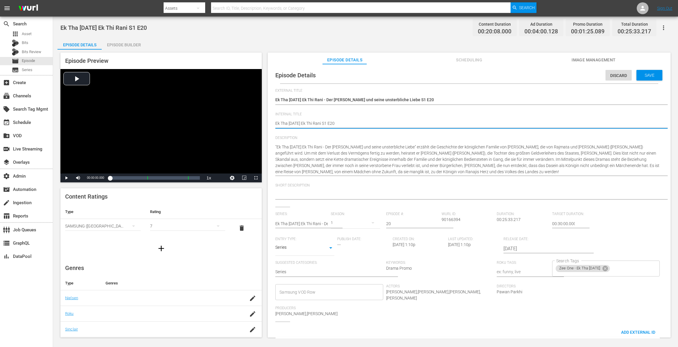
type textarea "VEk Tha Raja Ek Thi Rani S1 E20"
type textarea "VOEk Tha Raja Ek Thi Rani S1 E20"
type textarea "VODEk Tha Raja Ek Thi Rani S1 E20"
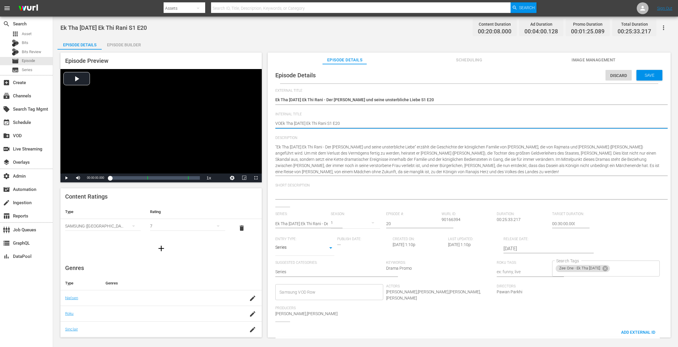
type textarea "VODEk Tha Raja Ek Thi Rani S1 E20"
type textarea "VOD Ek Tha Raja Ek Thi Rani S1 E20"
click at [509, 76] on span "Save" at bounding box center [649, 75] width 19 height 5
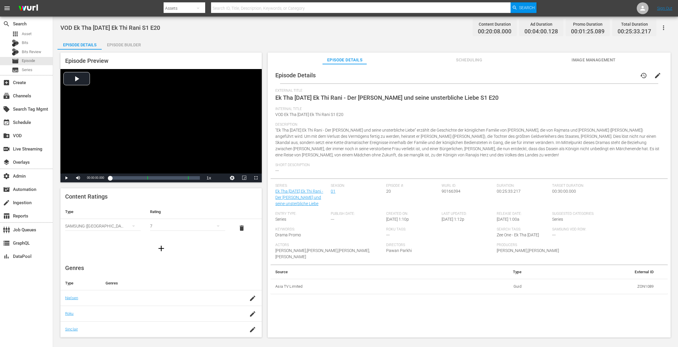
click at [120, 47] on div "Episode Builder" at bounding box center [124, 45] width 44 height 14
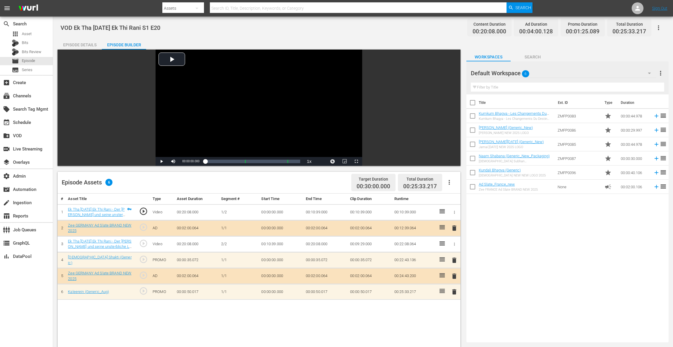
click at [451, 257] on span "delete" at bounding box center [453, 260] width 7 height 7
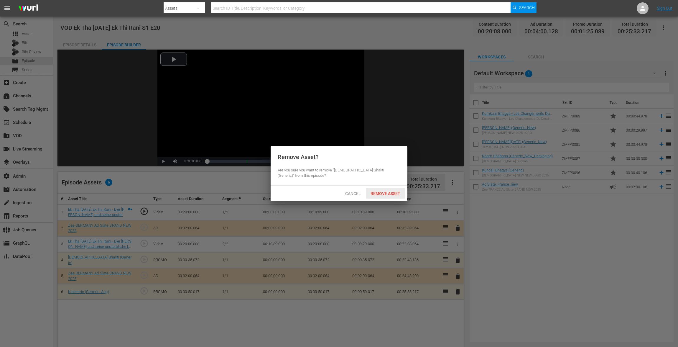
click at [391, 192] on span "Remove Asset" at bounding box center [385, 193] width 39 height 5
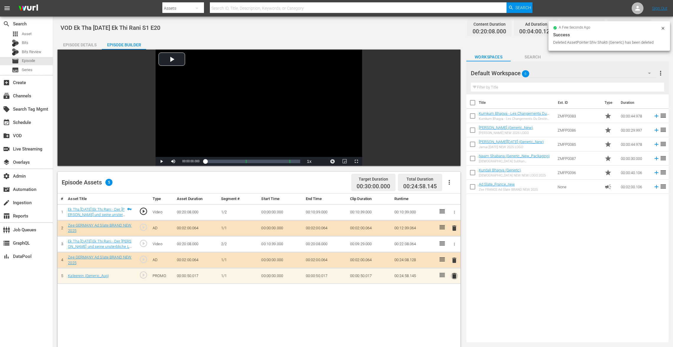
click at [452, 260] on span "delete" at bounding box center [453, 275] width 7 height 7
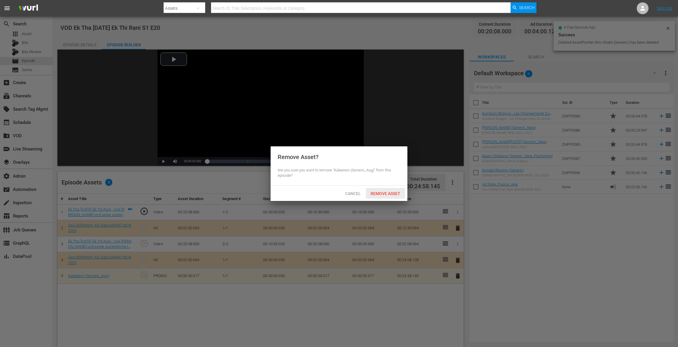
click at [381, 196] on div "Remove Asset" at bounding box center [385, 193] width 39 height 11
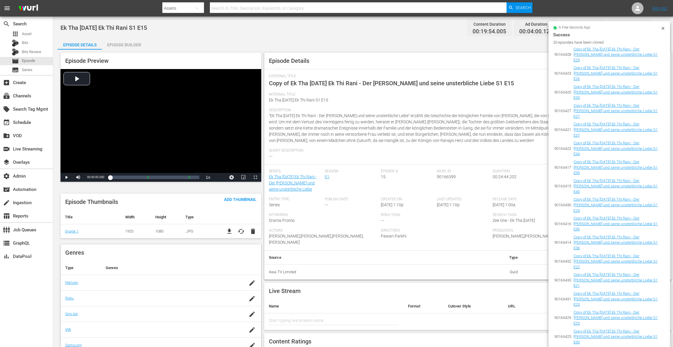
click at [509, 26] on icon at bounding box center [662, 28] width 5 height 5
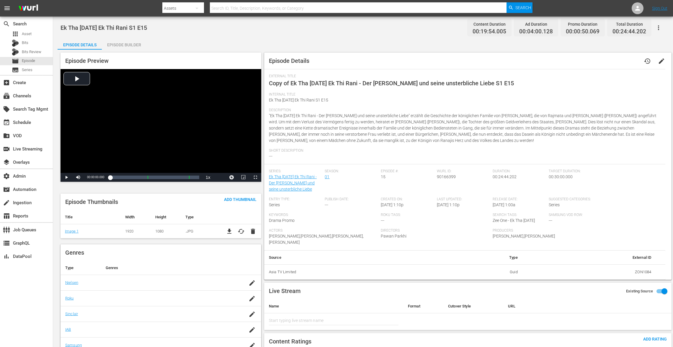
click at [509, 60] on span "edit" at bounding box center [660, 61] width 7 height 7
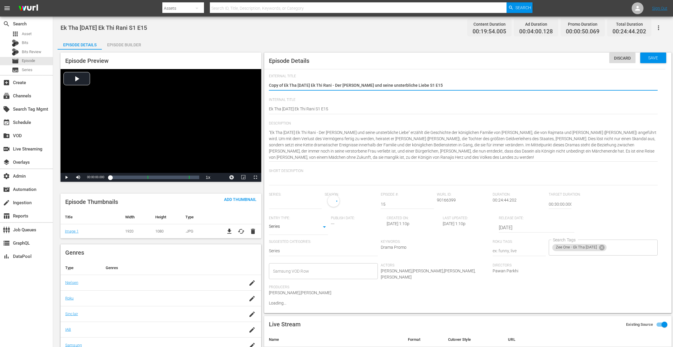
type input "Ek Tha [DATE] Ek Thi Rani - Der [PERSON_NAME] und seine unsterbliche Liebe"
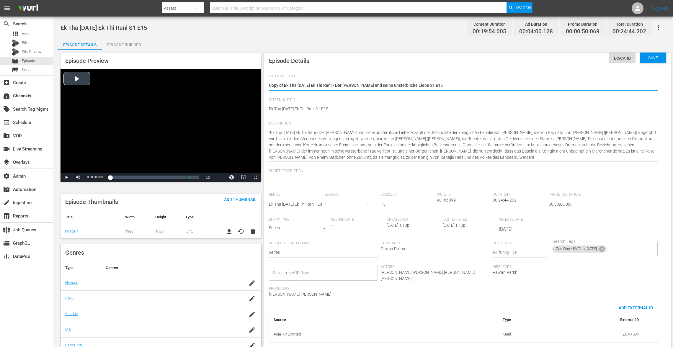
drag, startPoint x: 284, startPoint y: 85, endPoint x: 245, endPoint y: 81, distance: 39.7
click at [245, 81] on div "Episode Preview Video Player is loading. Play Video Play Mute Current Time 00:0…" at bounding box center [363, 306] width 611 height 513
type textarea "Ek Tha Raja Ek Thi Rani - Der König und seine unsterbliche Liebe S1 E15"
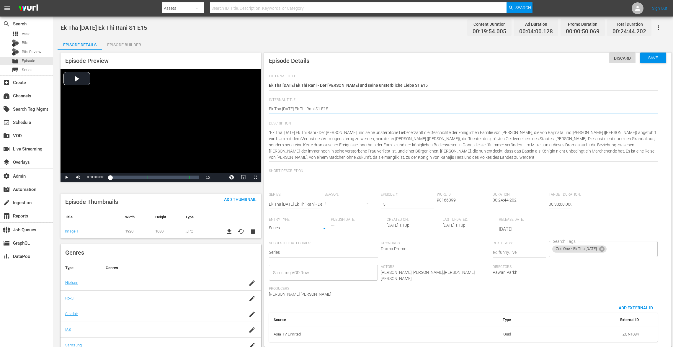
type textarea "VEk Tha Raja Ek Thi Rani S1 E15"
type textarea "VOEk Tha Raja Ek Thi Rani S1 E15"
type textarea "VODEk Tha Raja Ek Thi Rani S1 E15"
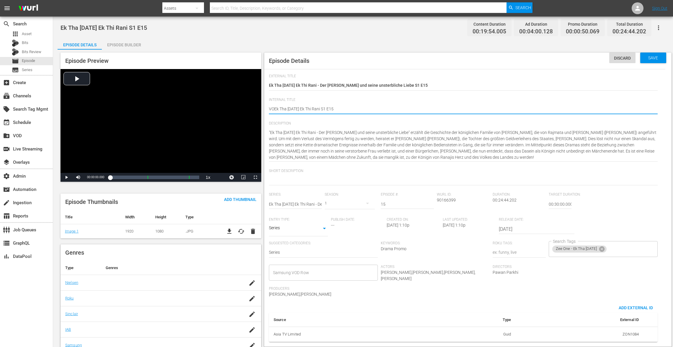
type textarea "VODEk Tha Raja Ek Thi Rani S1 E15"
type textarea "VOD Ek Tha Raja Ek Thi Rani S1 E15"
drag, startPoint x: 278, startPoint y: 109, endPoint x: 245, endPoint y: 106, distance: 32.9
click at [245, 106] on div "Episode Preview Video Player is loading. Play Video Play Mute Current Time 00:0…" at bounding box center [363, 306] width 611 height 513
click at [509, 248] on icon at bounding box center [601, 248] width 5 height 5
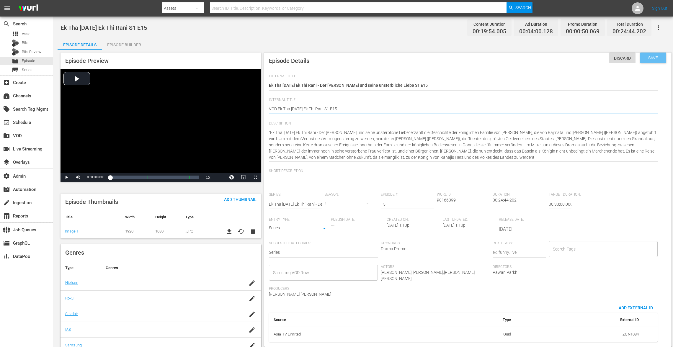
type textarea "VOD Ek Tha Raja Ek Thi Rani S1 E15"
click at [509, 58] on span "Save" at bounding box center [652, 57] width 19 height 5
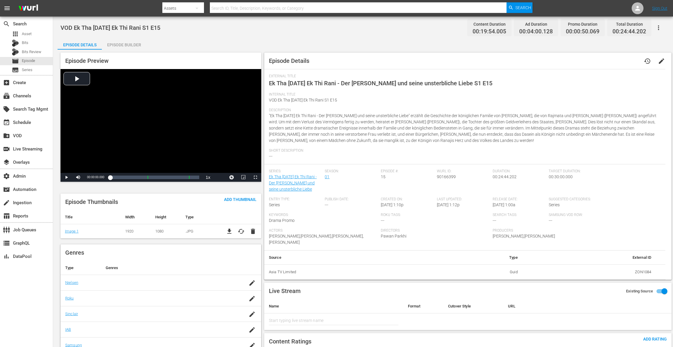
click at [120, 44] on div "Episode Builder" at bounding box center [124, 45] width 44 height 14
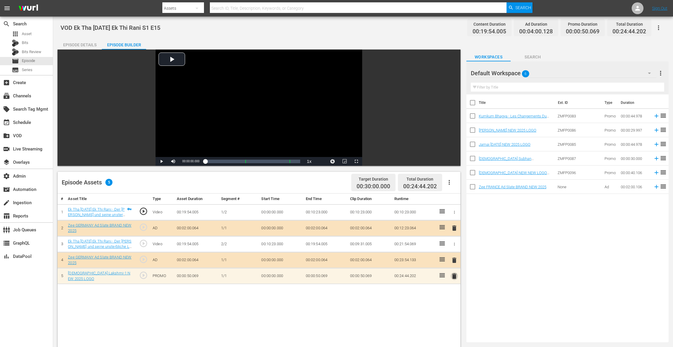
click at [453, 260] on span "delete" at bounding box center [453, 276] width 7 height 7
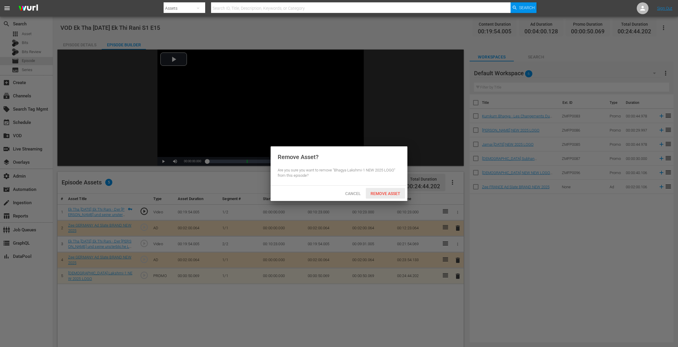
click at [383, 190] on div "Remove Asset" at bounding box center [385, 193] width 39 height 11
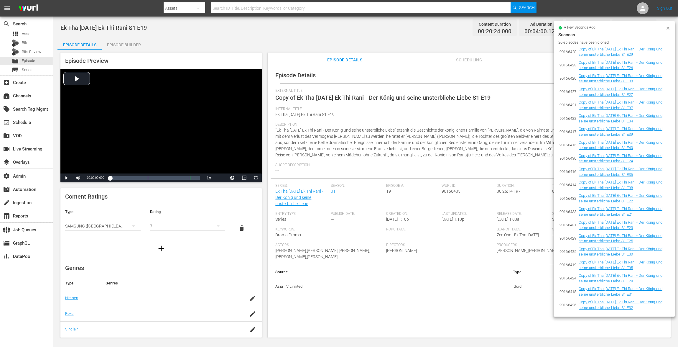
click at [509, 28] on div "a few seconds ago Success 20 episodes have been cloned 90166428 Copy of Ek Tha …" at bounding box center [615, 168] width 122 height 295
click at [509, 27] on icon at bounding box center [668, 28] width 5 height 5
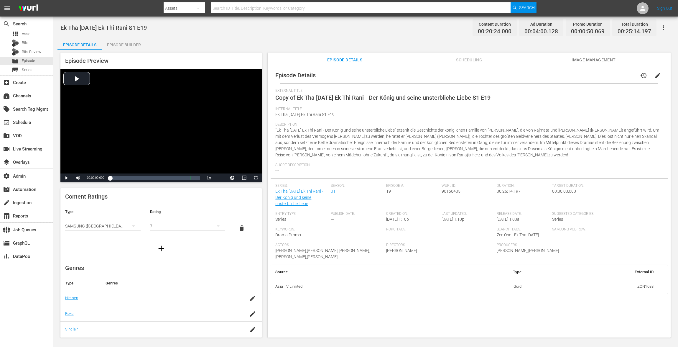
click at [509, 74] on span "edit" at bounding box center [658, 75] width 7 height 7
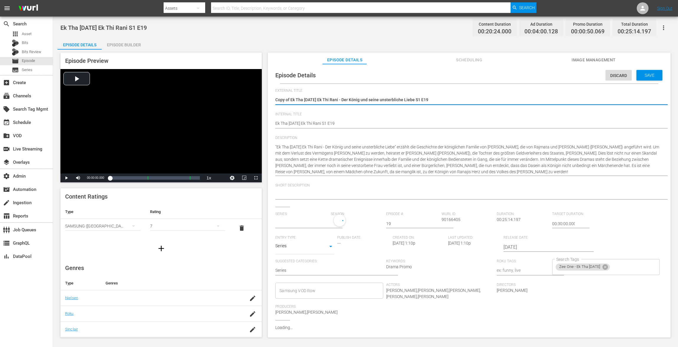
type input "Ek Tha [DATE] Ek Thi Rani - Der [PERSON_NAME] und seine unsterbliche Liebe"
drag, startPoint x: 291, startPoint y: 100, endPoint x: 258, endPoint y: 97, distance: 33.2
click at [260, 97] on div "Episode Preview Video Player is loading. Play Video Play Mute Current Time 00:0…" at bounding box center [366, 196] width 616 height 293
type textarea "Ek Tha Raja Ek Thi Rani - Der König und seine unsterbliche Liebe S1 E19"
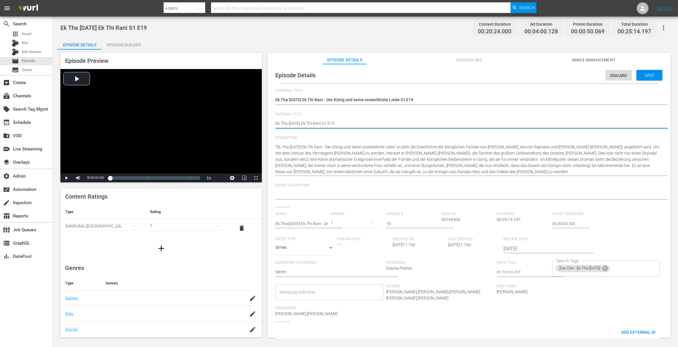
paste textarea "VOD"
type textarea "VOD Ek Tha Raja Ek Thi Rani S1 E19"
click at [509, 74] on span "Save" at bounding box center [649, 75] width 19 height 5
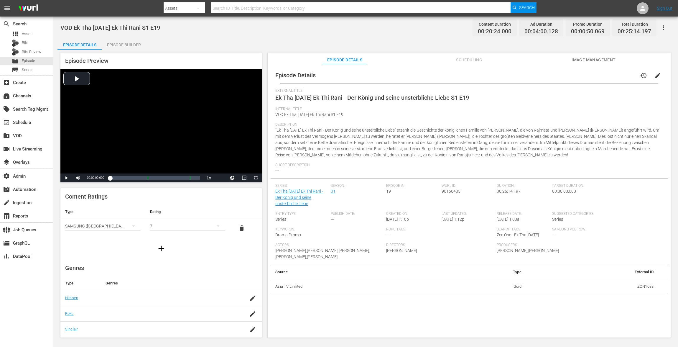
click at [115, 41] on div "Episode Builder" at bounding box center [124, 45] width 44 height 14
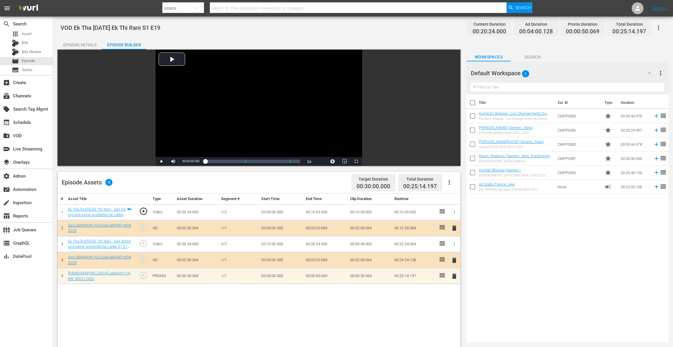
click at [454, 260] on span "delete" at bounding box center [453, 276] width 7 height 7
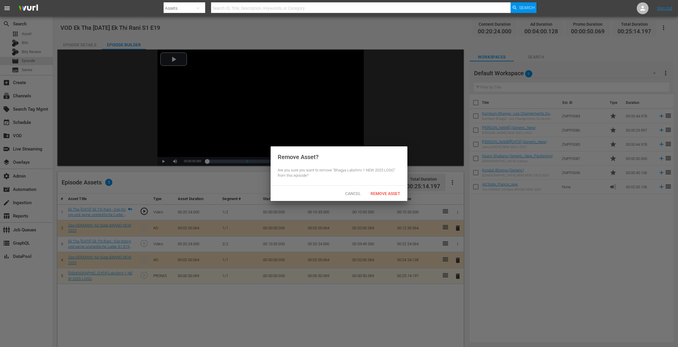
click at [381, 193] on span "Remove Asset" at bounding box center [385, 193] width 39 height 5
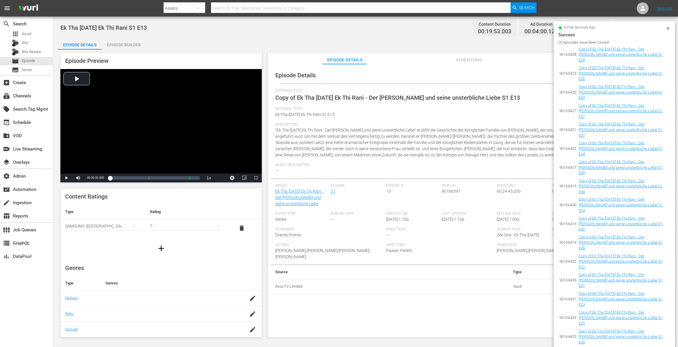
click at [509, 26] on icon at bounding box center [668, 28] width 5 height 5
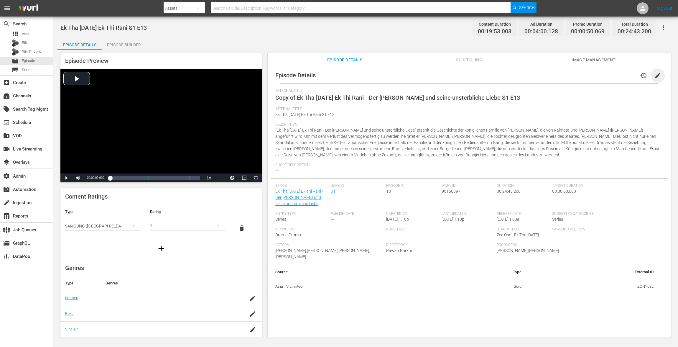
click at [509, 74] on span "edit" at bounding box center [658, 75] width 7 height 7
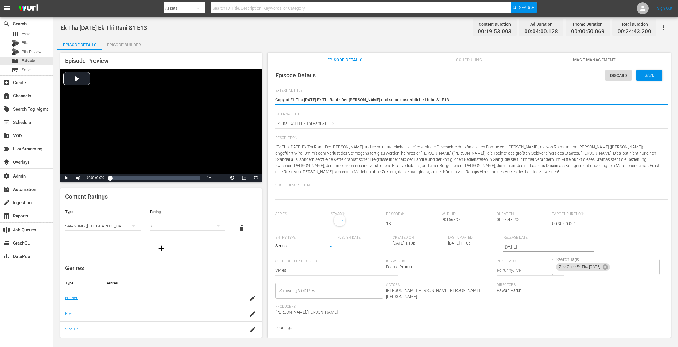
type input "Ek Tha [DATE] Ek Thi Rani - Der [PERSON_NAME] und seine unsterbliche Liebe"
drag, startPoint x: 291, startPoint y: 99, endPoint x: 239, endPoint y: 92, distance: 53.0
click at [241, 92] on div "Episode Preview Video Player is loading. Play Video Play Mute Current Time 00:0…" at bounding box center [366, 196] width 616 height 293
type textarea "Ek Tha Raja Ek Thi Rani - Der König und seine unsterbliche Liebe S1 E13"
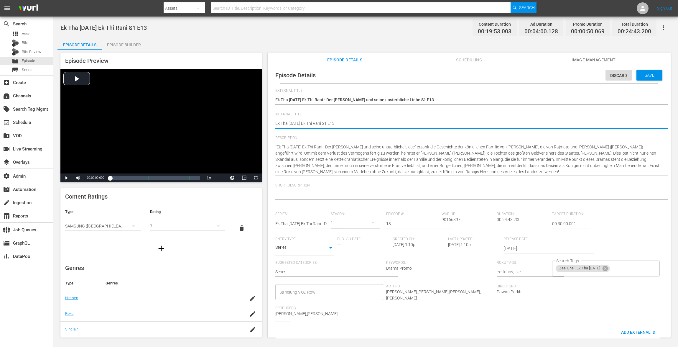
paste textarea "VOD"
type textarea "VOD Ek Tha Raja Ek Thi Rani S1 E13"
click at [509, 77] on span "Save" at bounding box center [649, 75] width 19 height 5
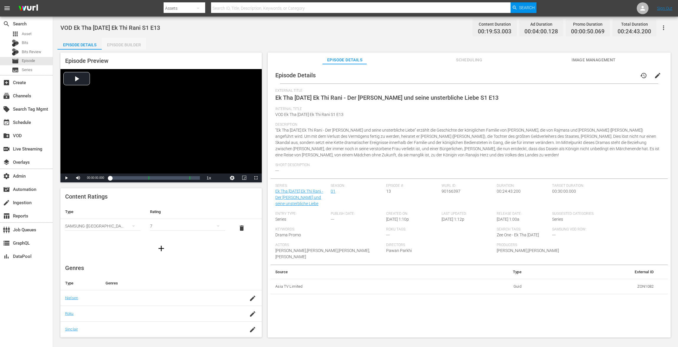
click at [119, 42] on div "Episode Builder" at bounding box center [124, 45] width 44 height 14
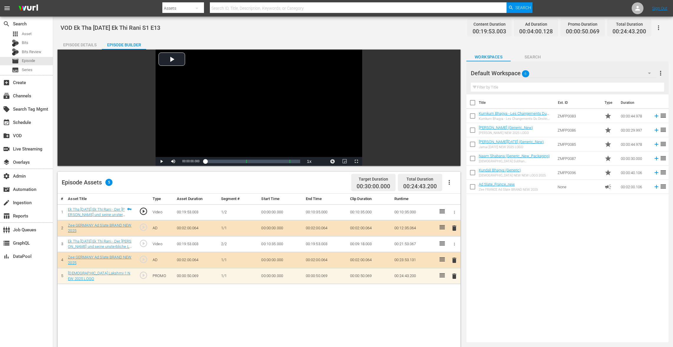
click at [452, 260] on span "delete" at bounding box center [453, 276] width 7 height 7
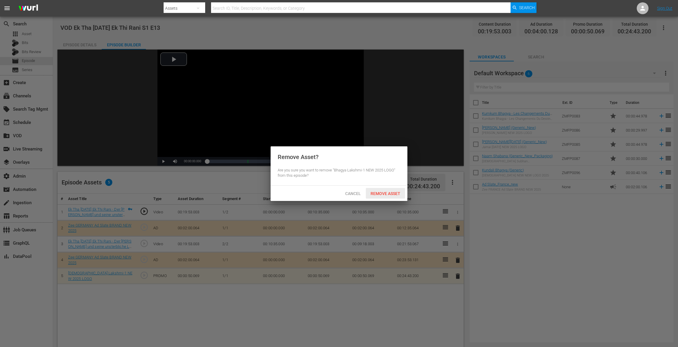
click at [377, 193] on span "Remove Asset" at bounding box center [385, 193] width 39 height 5
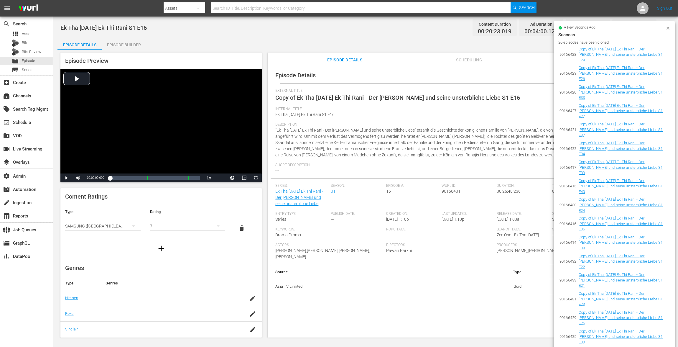
click at [509, 26] on icon at bounding box center [668, 28] width 5 height 5
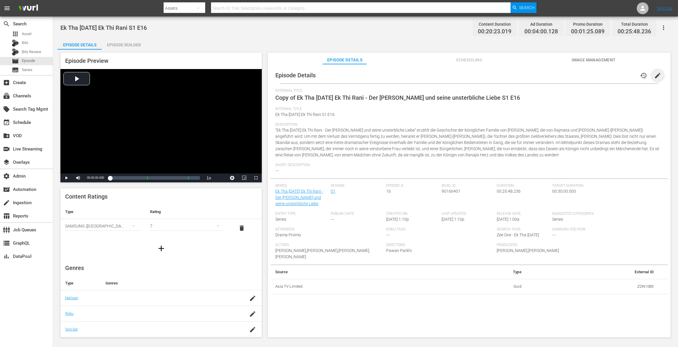
click at [509, 76] on span "edit" at bounding box center [658, 75] width 7 height 7
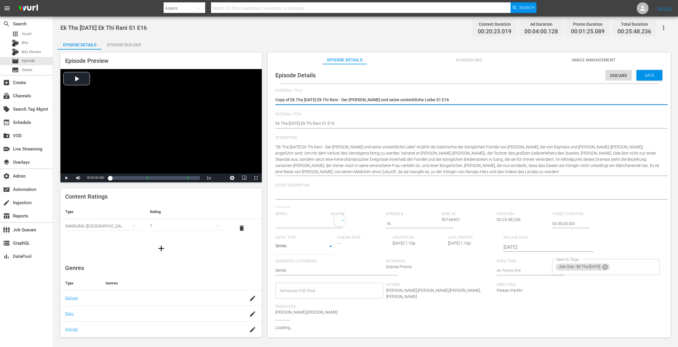
type input "Ek Tha [DATE] Ek Thi Rani - Der [PERSON_NAME] und seine unsterbliche Liebe"
drag, startPoint x: 291, startPoint y: 99, endPoint x: 236, endPoint y: 96, distance: 54.9
click at [249, 98] on div "Episode Preview Video Player is loading. Play Video Play Mute Current Time 00:0…" at bounding box center [366, 196] width 616 height 293
type textarea "Ek Tha [DATE] Ek Thi Rani - Der [PERSON_NAME] und seine unsterbliche Liebe S1 E…"
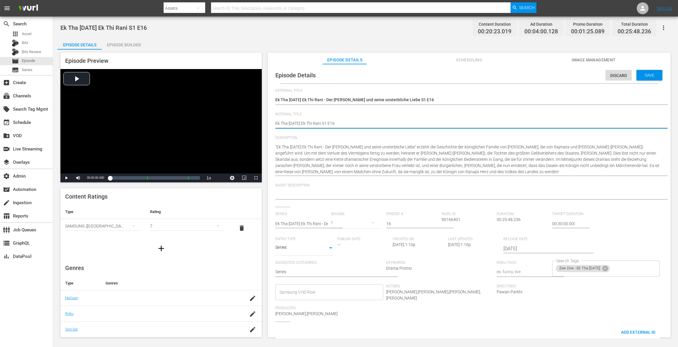
paste textarea "VOD"
type textarea "VOD Ek Tha [DATE] Ek Thi Rani S1 E16"
click at [509, 72] on div "Save" at bounding box center [650, 75] width 26 height 11
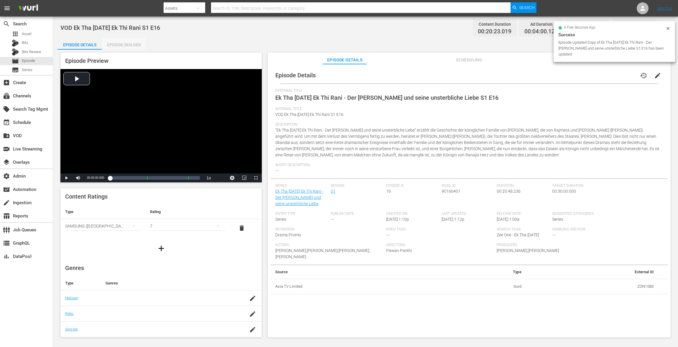
click at [125, 40] on div "Episode Builder" at bounding box center [124, 45] width 44 height 14
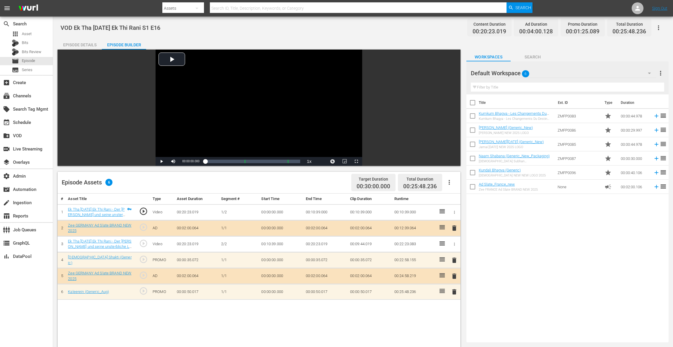
click at [454, 260] on span "delete" at bounding box center [453, 260] width 7 height 7
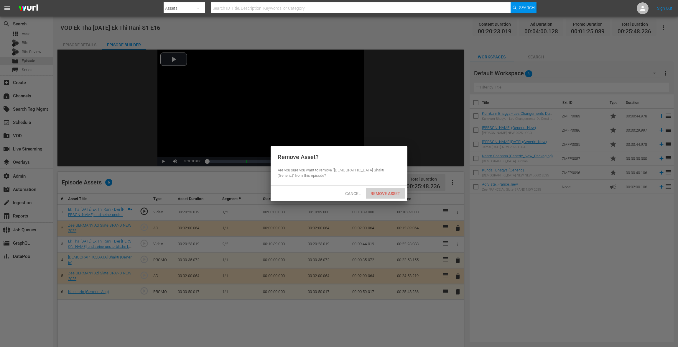
click at [378, 189] on div "Remove Asset" at bounding box center [385, 193] width 39 height 11
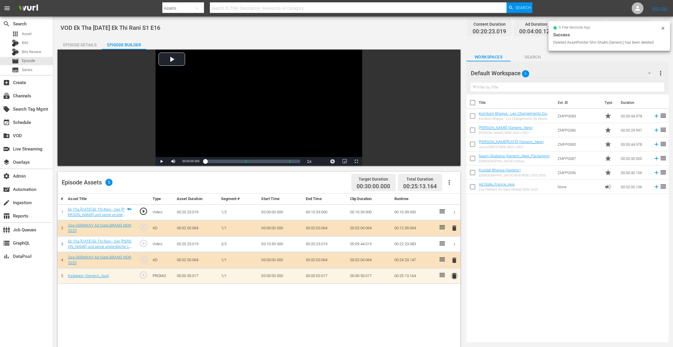
click at [455, 260] on span "delete" at bounding box center [453, 275] width 7 height 7
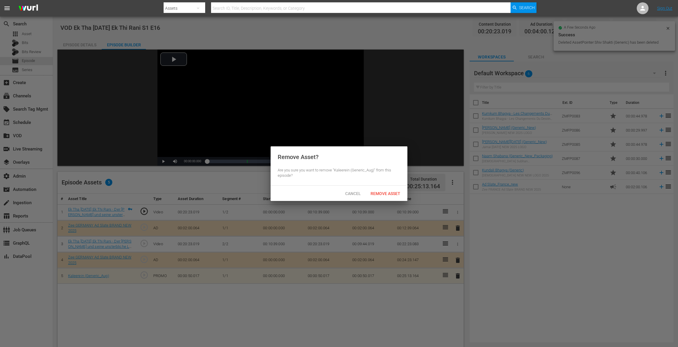
click at [388, 193] on span "Remove Asset" at bounding box center [385, 193] width 39 height 5
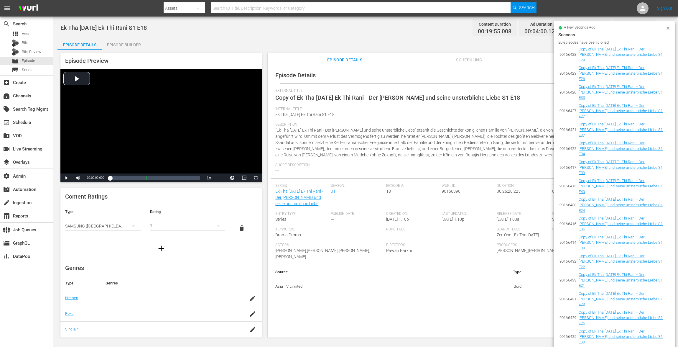
click at [509, 27] on icon at bounding box center [668, 28] width 3 height 3
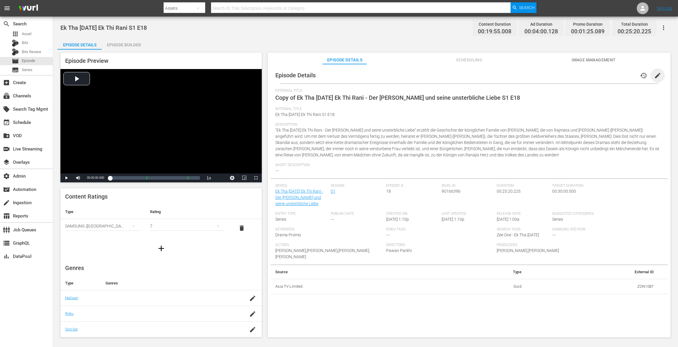
click at [509, 72] on span "edit" at bounding box center [658, 75] width 7 height 7
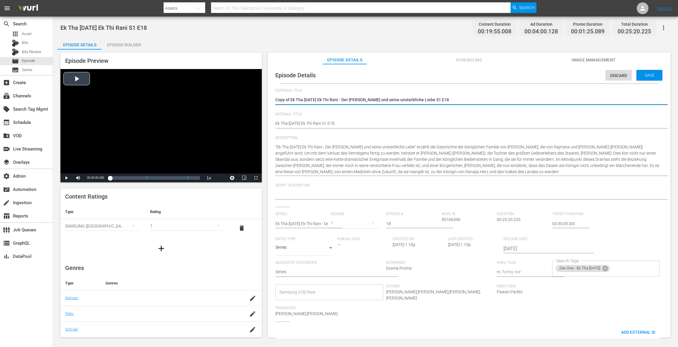
drag, startPoint x: 291, startPoint y: 101, endPoint x: 237, endPoint y: 94, distance: 53.9
click at [239, 94] on div "Episode Preview Video Player is loading. Play Video Play Mute Current Time 00:0…" at bounding box center [366, 196] width 616 height 293
type textarea "Ek Tha Raja Ek Thi Rani - Der König und seine unsterbliche Liebe S1 E18"
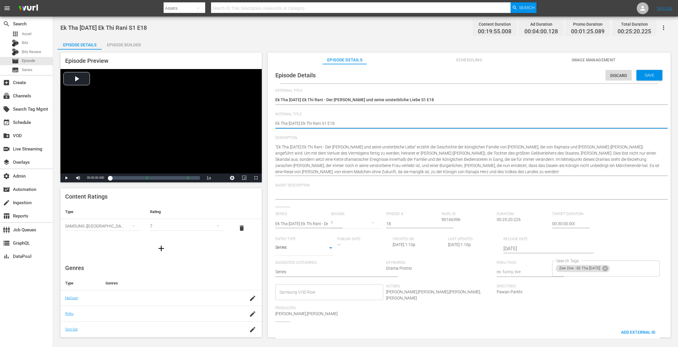
paste textarea "VOD"
type textarea "VOD Ek Tha Raja Ek Thi Rani S1 E18"
click at [509, 68] on div "Discard Save" at bounding box center [635, 74] width 59 height 14
click at [509, 77] on span "Save" at bounding box center [649, 75] width 19 height 5
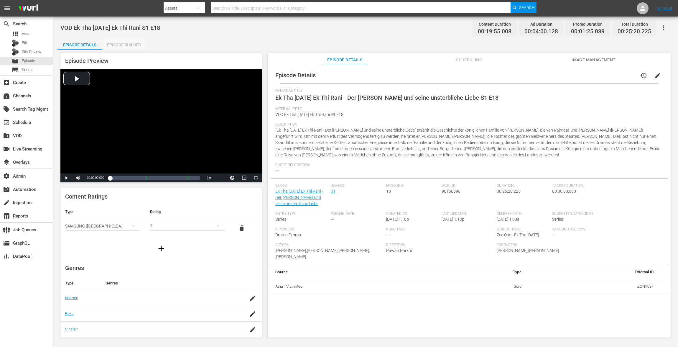
click at [133, 46] on div "Episode Builder" at bounding box center [124, 45] width 44 height 14
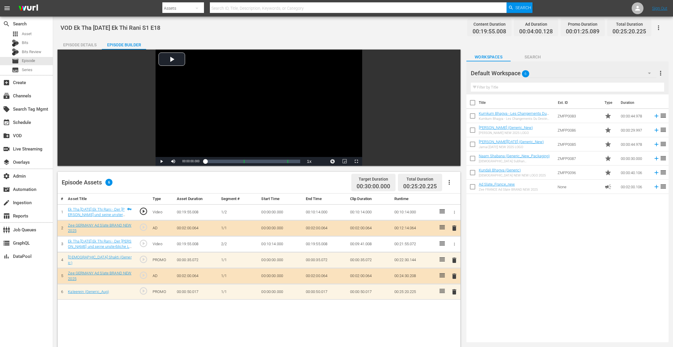
click at [454, 260] on span "delete" at bounding box center [453, 260] width 7 height 7
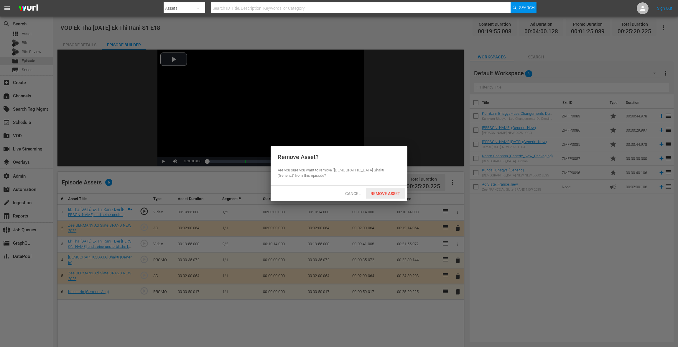
click at [383, 188] on div "Remove Asset" at bounding box center [385, 193] width 39 height 11
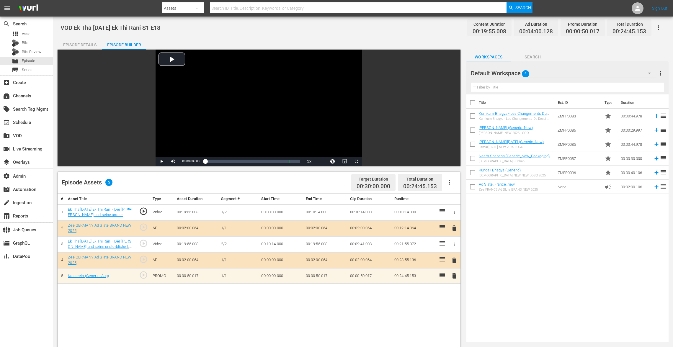
click at [455, 260] on span "delete" at bounding box center [453, 275] width 7 height 7
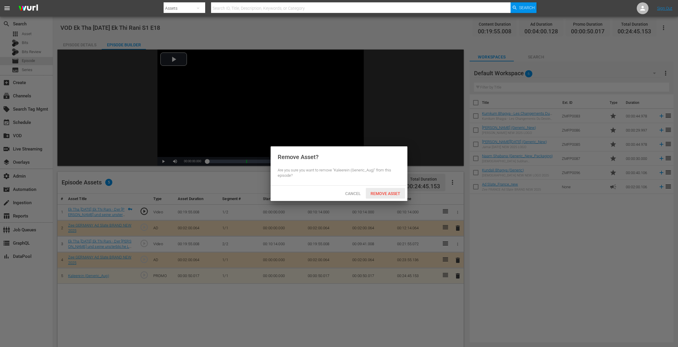
click at [381, 194] on span "Remove Asset" at bounding box center [385, 193] width 39 height 5
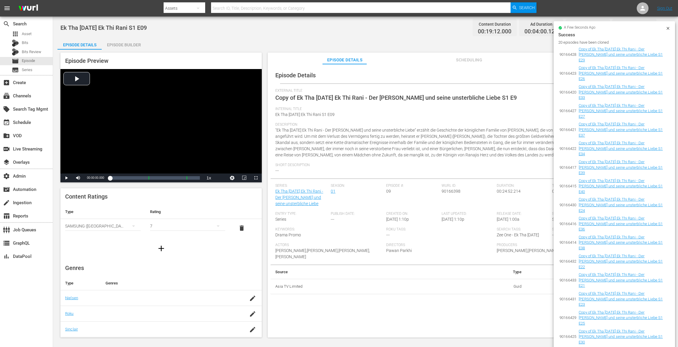
click at [509, 25] on div "a few seconds ago Success 20 episodes have been cloned 90166428 Copy of Ek Tha …" at bounding box center [615, 223] width 122 height 405
click at [509, 26] on icon at bounding box center [668, 28] width 5 height 5
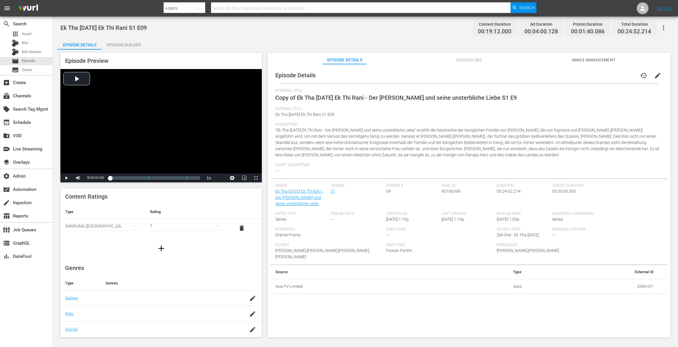
click at [509, 75] on span "edit" at bounding box center [658, 75] width 7 height 7
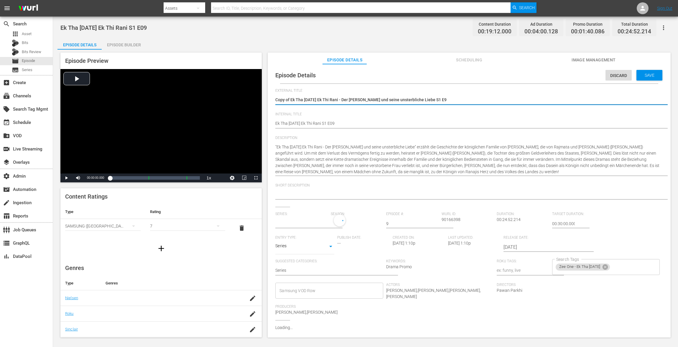
type input "Ek Tha [DATE] Ek Thi Rani - Der [PERSON_NAME] und seine unsterbliche Liebe"
drag, startPoint x: 291, startPoint y: 99, endPoint x: 250, endPoint y: 102, distance: 40.5
click at [250, 102] on div "Episode Preview Video Player is loading. Play Video Play Mute Current Time 00:0…" at bounding box center [366, 196] width 616 height 293
type textarea "Ek Tha [DATE] Ek Thi Rani - Der [PERSON_NAME] und seine unsterbliche Liebe S1 E9"
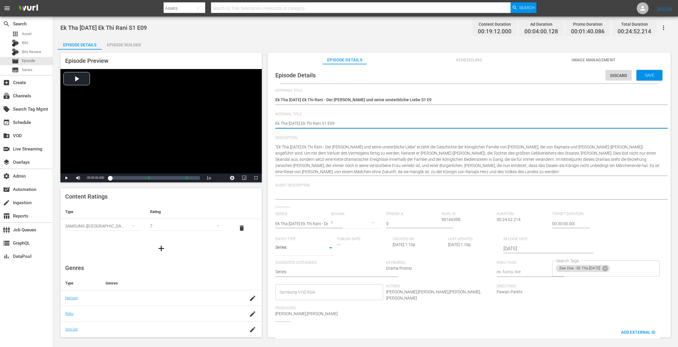
paste textarea "VOD"
type textarea "VOD Ek Tha [DATE] Ek Thi Rani S1 E09"
click at [509, 77] on span "Save" at bounding box center [649, 75] width 19 height 5
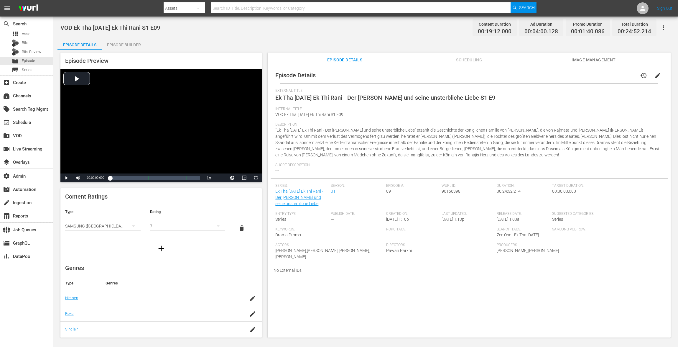
click at [130, 45] on div "Episode Builder" at bounding box center [124, 45] width 44 height 14
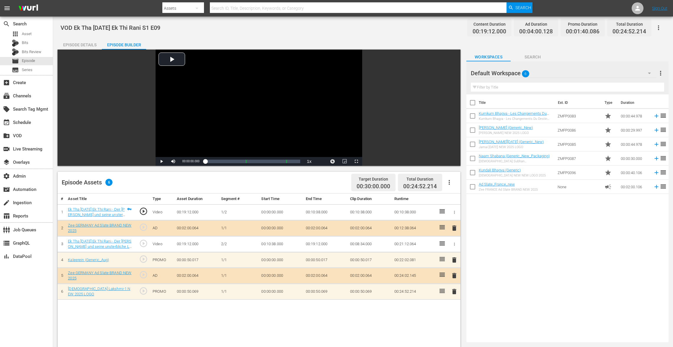
click at [453, 259] on span "delete" at bounding box center [453, 259] width 7 height 7
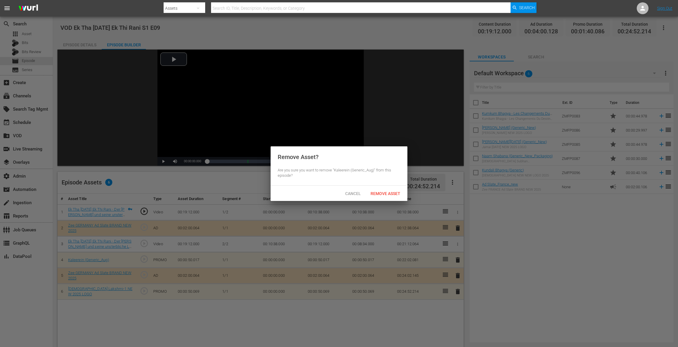
click at [387, 195] on span "Remove Asset" at bounding box center [385, 193] width 39 height 5
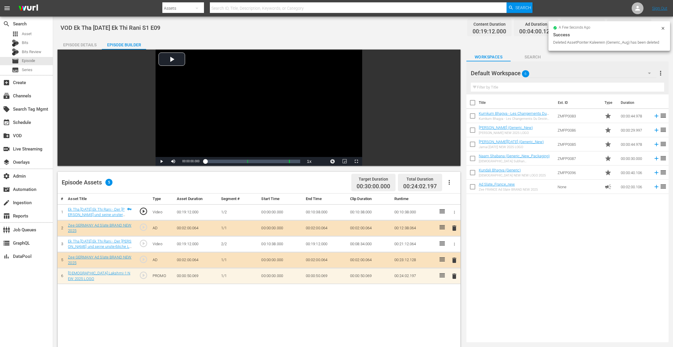
click at [455, 260] on span "delete" at bounding box center [453, 276] width 7 height 7
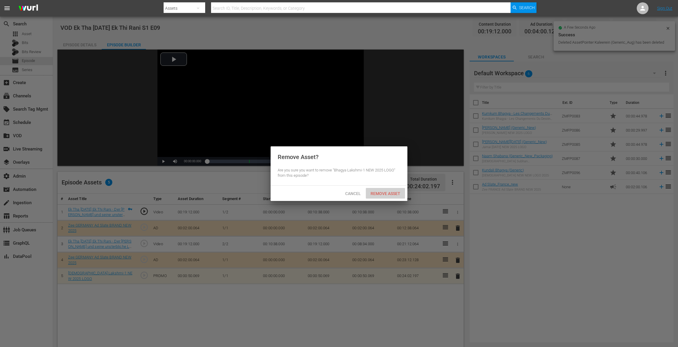
click at [382, 194] on span "Remove Asset" at bounding box center [385, 193] width 39 height 5
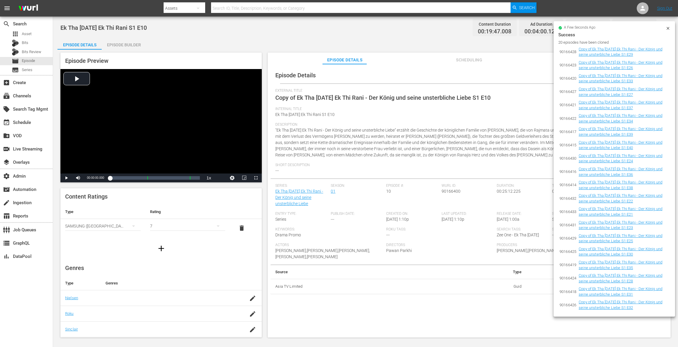
click at [509, 27] on icon at bounding box center [668, 28] width 3 height 3
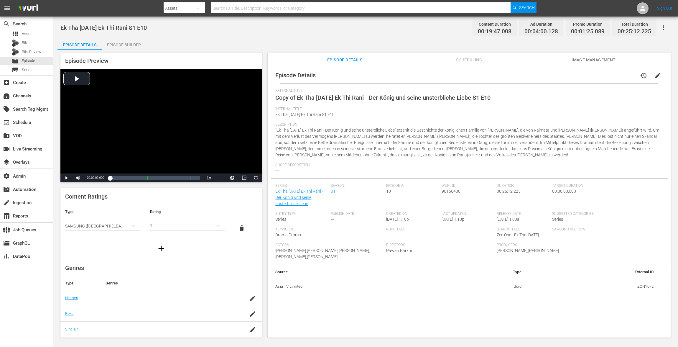
click at [509, 75] on span "edit" at bounding box center [658, 75] width 7 height 7
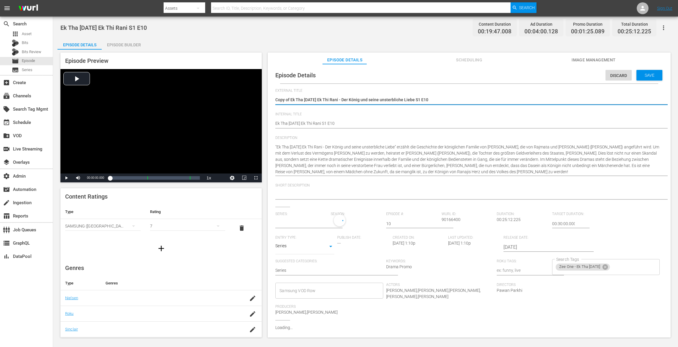
type input "Ek Tha [DATE] Ek Thi Rani - Der [PERSON_NAME] und seine unsterbliche Liebe"
drag, startPoint x: 291, startPoint y: 99, endPoint x: 240, endPoint y: 99, distance: 51.3
click at [240, 99] on div "Episode Preview Video Player is loading. Play Video Play Mute Current Time 00:0…" at bounding box center [366, 196] width 616 height 293
type textarea "Ek Tha Raja Ek Thi Rani - Der König und seine unsterbliche Liebe S1 E10"
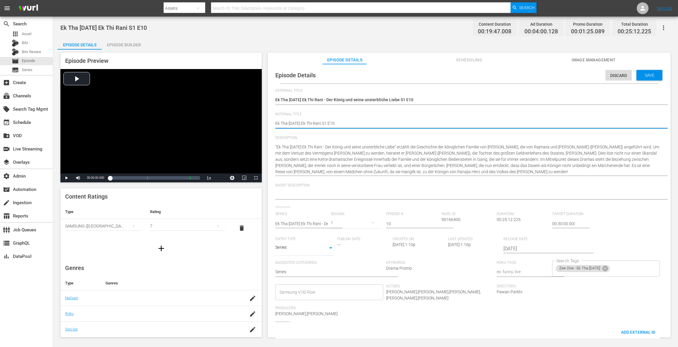
paste textarea "VOD"
type textarea "VOD Ek Tha Raja Ek Thi Rani S1 E10"
click at [509, 75] on span "Save" at bounding box center [649, 75] width 19 height 5
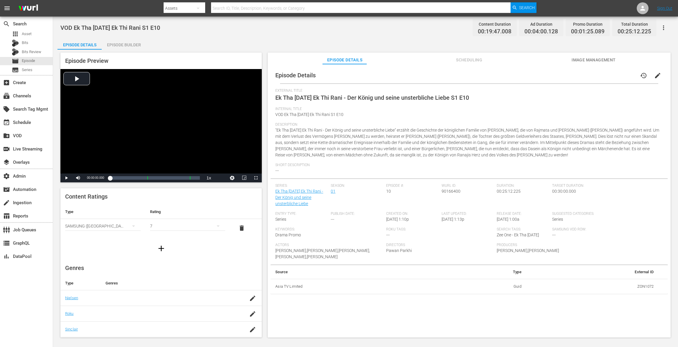
click at [129, 44] on div "Episode Builder" at bounding box center [124, 45] width 44 height 14
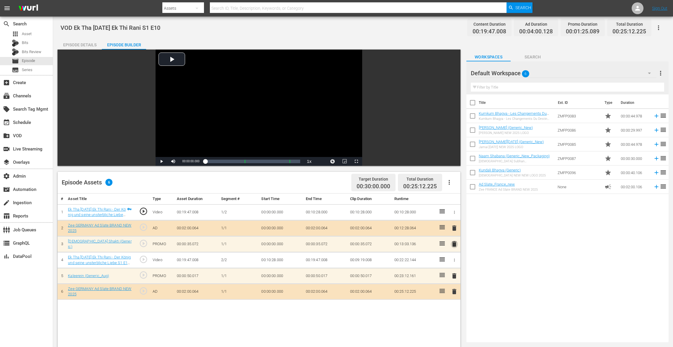
click at [451, 244] on span "delete" at bounding box center [453, 243] width 7 height 7
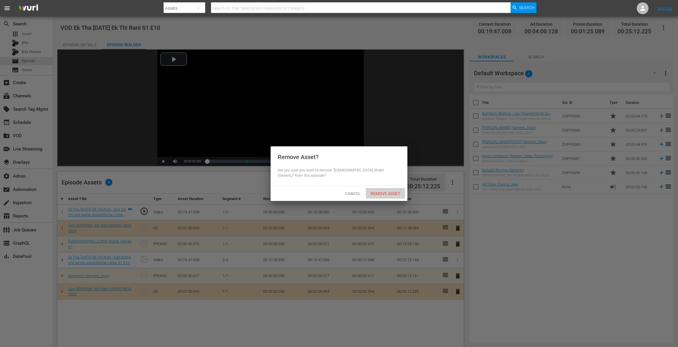
click at [379, 196] on div "Remove Asset" at bounding box center [385, 193] width 39 height 11
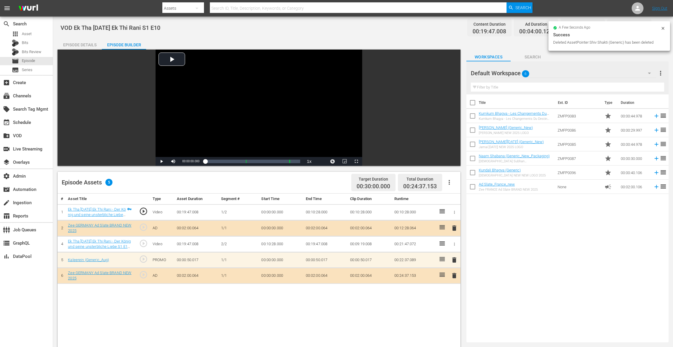
click at [455, 257] on span "delete" at bounding box center [453, 259] width 7 height 7
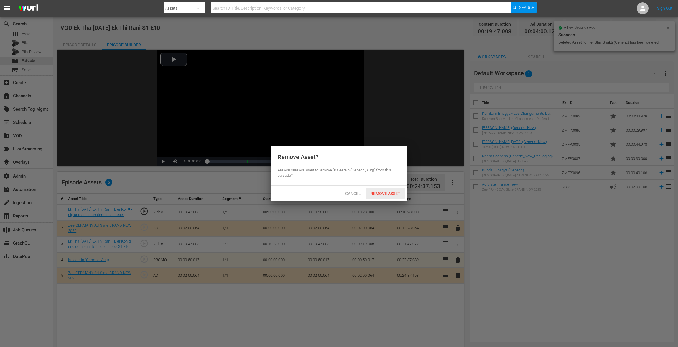
click at [370, 191] on div "Remove Asset" at bounding box center [385, 193] width 39 height 11
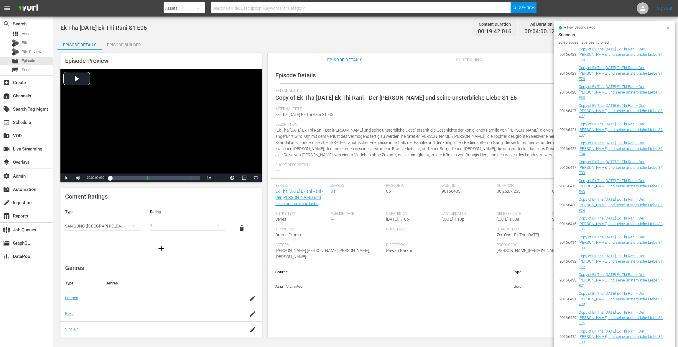
click at [509, 27] on icon at bounding box center [668, 28] width 5 height 5
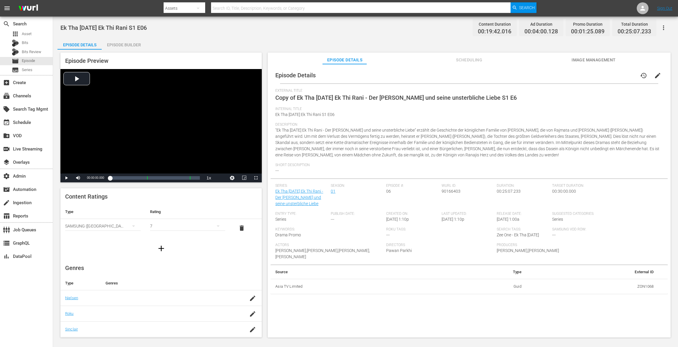
drag, startPoint x: 656, startPoint y: 76, endPoint x: 574, endPoint y: 88, distance: 82.8
click at [509, 76] on span "edit" at bounding box center [658, 75] width 7 height 7
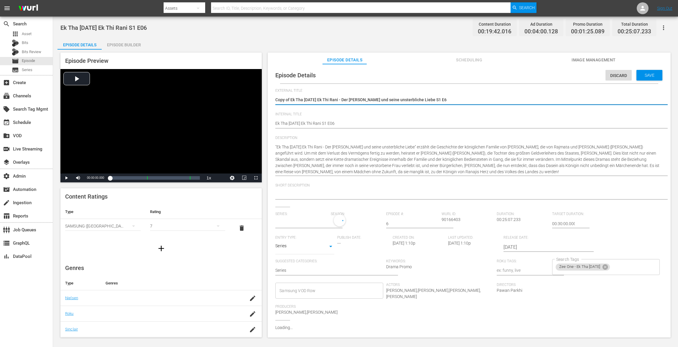
type input "Ek Tha [DATE] Ek Thi Rani - Der [PERSON_NAME] und seine unsterbliche Liebe"
drag, startPoint x: 291, startPoint y: 100, endPoint x: 252, endPoint y: 105, distance: 39.8
click at [252, 104] on div "Episode Preview Video Player is loading. Play Video Play Mute Current Time 00:0…" at bounding box center [366, 196] width 616 height 293
type textarea "Copy of"
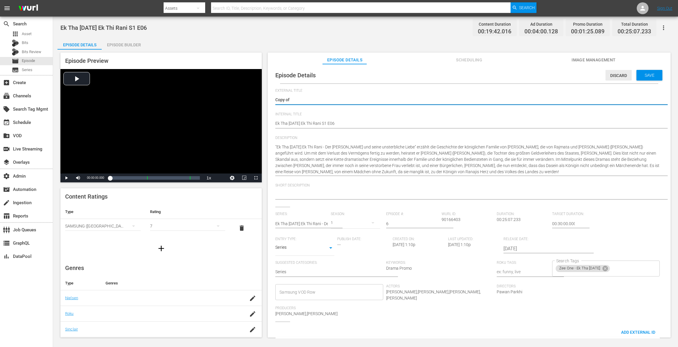
click at [509, 74] on span "Discard" at bounding box center [619, 75] width 26 height 5
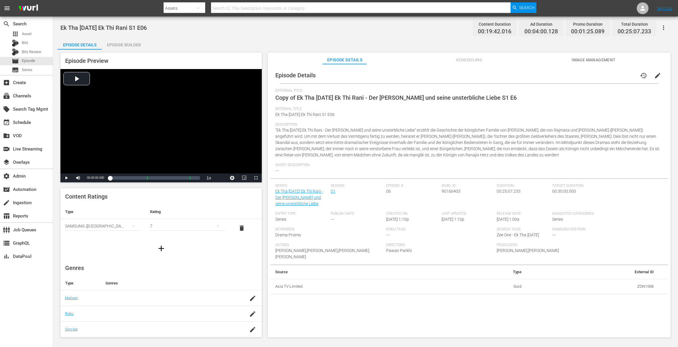
click at [509, 76] on span "edit" at bounding box center [658, 75] width 7 height 7
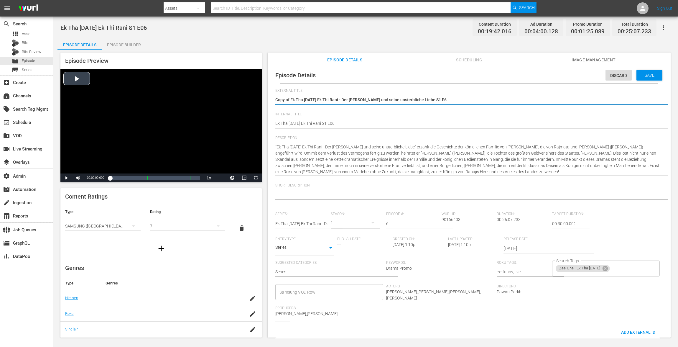
drag, startPoint x: 291, startPoint y: 100, endPoint x: 204, endPoint y: 85, distance: 88.0
click at [210, 86] on div "Episode Preview Video Player is loading. Play Video Play Mute Current Time 00:0…" at bounding box center [366, 196] width 616 height 293
type textarea "Ek Tha [DATE] Ek Thi Rani - Der [PERSON_NAME] und seine unsterbliche Liebe S1 E6"
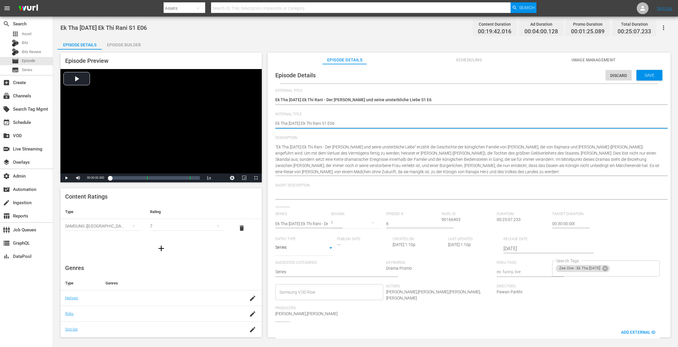
paste textarea "VOD"
type textarea "VOD Ek Tha [DATE] Ek Thi Rani S1 E06"
click at [509, 75] on span "Save" at bounding box center [649, 75] width 19 height 5
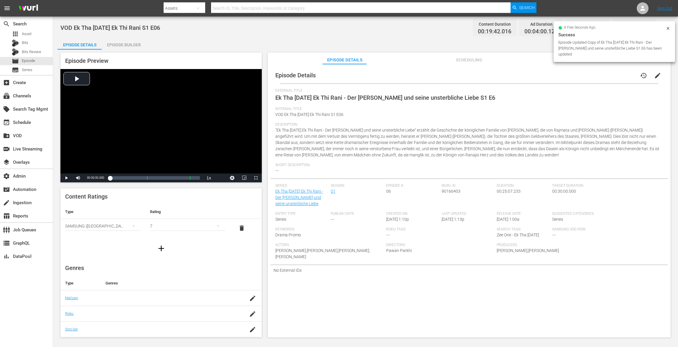
click at [118, 47] on div "Episode Builder" at bounding box center [124, 45] width 44 height 14
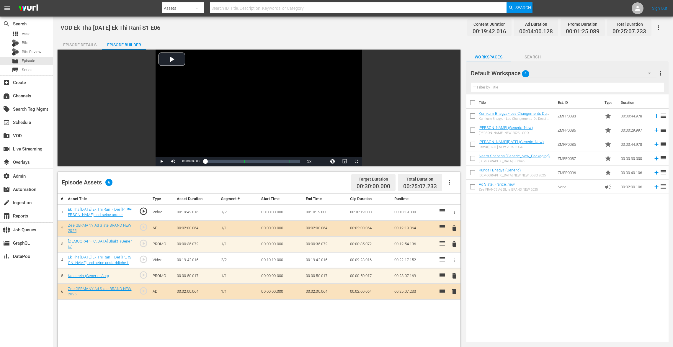
click at [125, 44] on div "Episode Builder" at bounding box center [124, 45] width 44 height 14
click at [453, 241] on span "delete" at bounding box center [453, 243] width 7 height 7
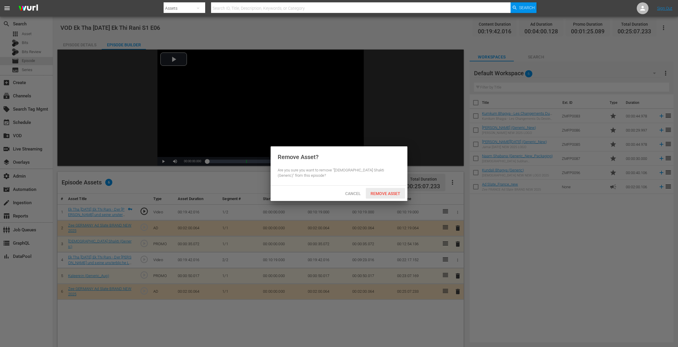
click at [382, 194] on span "Remove Asset" at bounding box center [385, 193] width 39 height 5
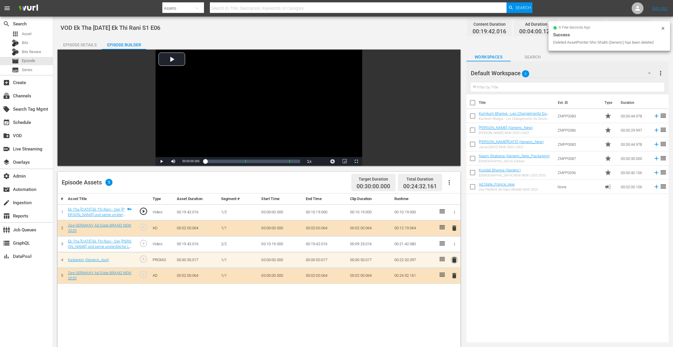
click at [453, 257] on span "delete" at bounding box center [453, 259] width 7 height 7
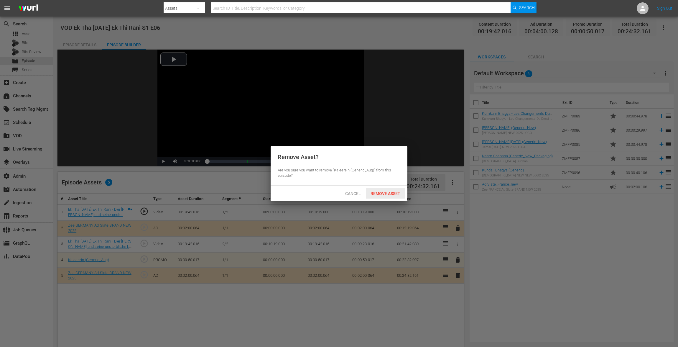
click at [381, 192] on span "Remove Asset" at bounding box center [385, 193] width 39 height 5
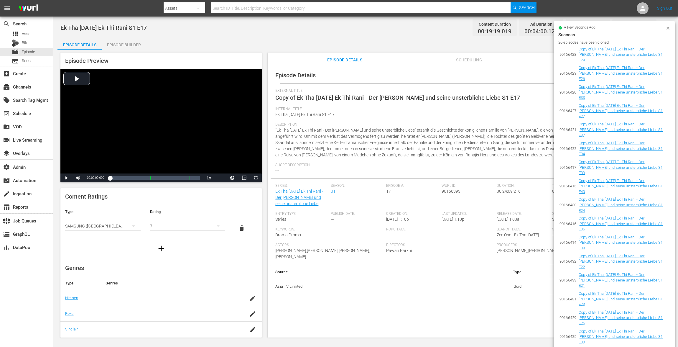
click at [509, 27] on icon at bounding box center [668, 28] width 5 height 5
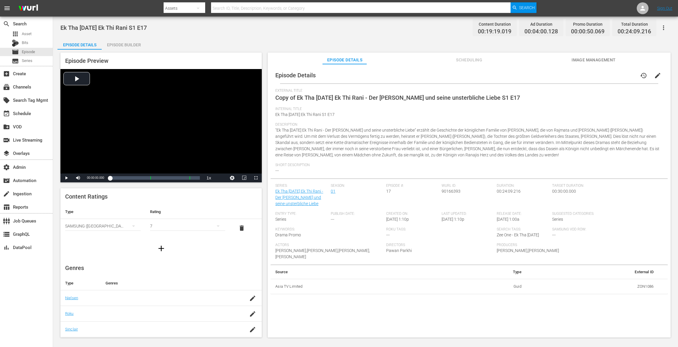
click at [509, 76] on button "edit" at bounding box center [658, 75] width 14 height 14
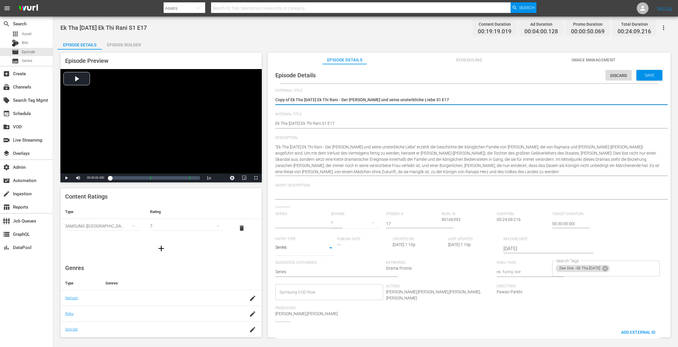
type input "Ek Tha [DATE] Ek Thi Rani - Der [PERSON_NAME] und seine unsterbliche Liebe"
drag, startPoint x: 291, startPoint y: 98, endPoint x: 242, endPoint y: 91, distance: 49.1
click at [261, 94] on div "Episode Preview Video Player is loading. Play Video Play Mute Current Time 00:0…" at bounding box center [366, 196] width 616 height 293
type textarea "Ek Tha Raja Ek Thi Rani - Der König und seine unsterbliche Liebe S1 E17"
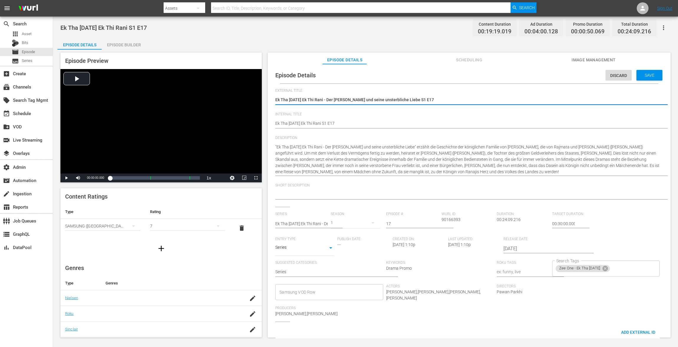
click at [275, 123] on div "Episode Details Discard Save External Title Copy of Ek Tha Raja Ek Thi Rani - D…" at bounding box center [469, 219] width 397 height 304
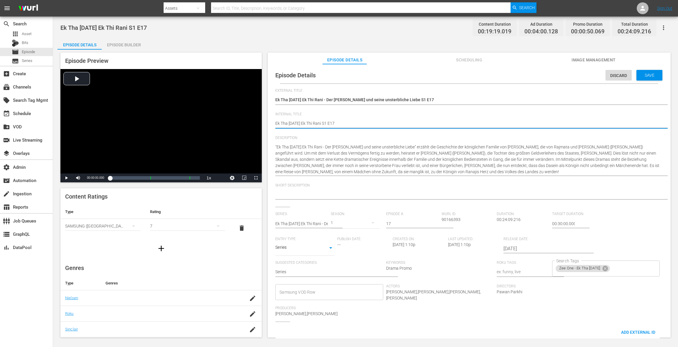
paste textarea "VOD"
type textarea "VOD Ek Tha Raja Ek Thi Rani S1 E17"
click at [509, 76] on span "Save" at bounding box center [649, 75] width 19 height 5
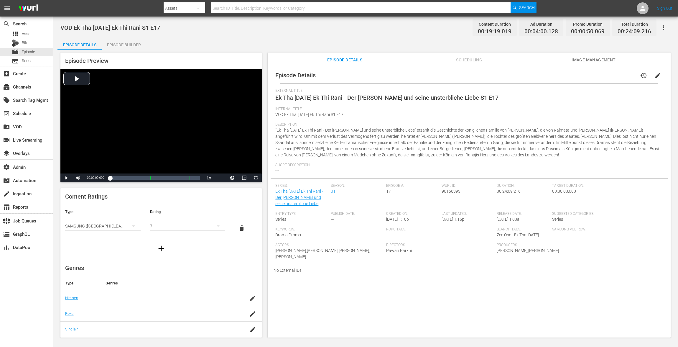
click at [122, 43] on div "Episode Builder" at bounding box center [124, 45] width 44 height 14
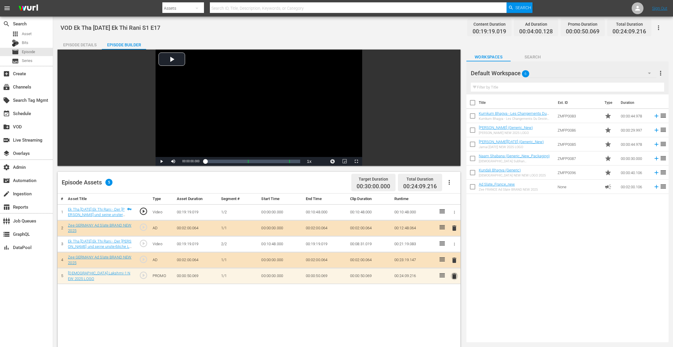
click at [456, 260] on span "delete" at bounding box center [453, 276] width 7 height 7
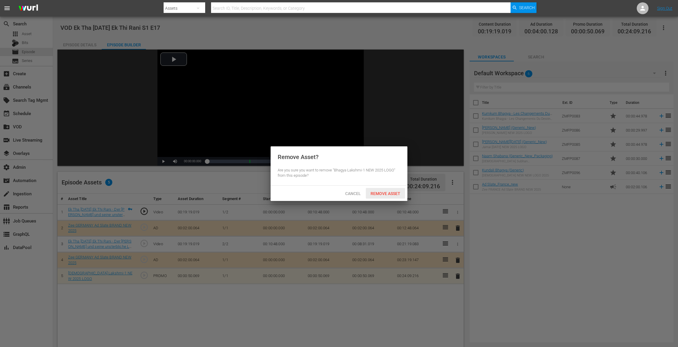
click at [377, 189] on div "Remove Asset" at bounding box center [385, 193] width 39 height 11
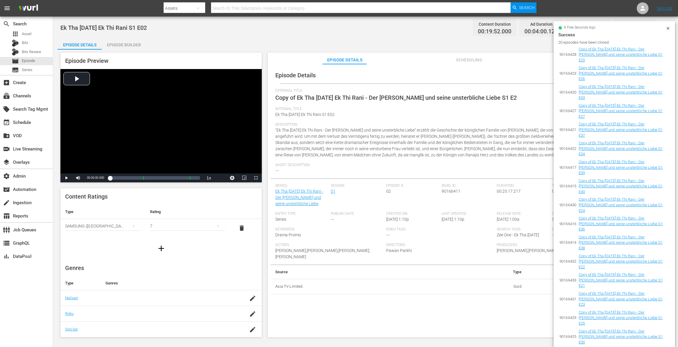
click at [509, 27] on icon at bounding box center [668, 28] width 5 height 5
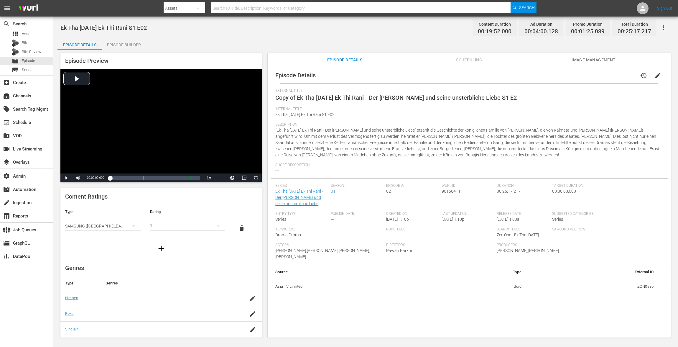
click at [509, 71] on button "edit" at bounding box center [658, 75] width 14 height 14
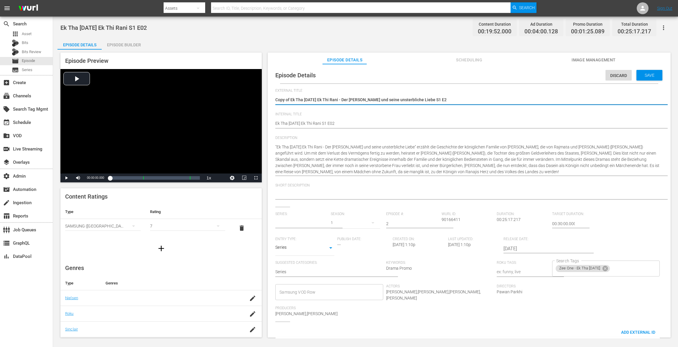
type input "Ek Tha [DATE] Ek Thi Rani - Der [PERSON_NAME] und seine unsterbliche Liebe"
drag, startPoint x: 291, startPoint y: 100, endPoint x: 208, endPoint y: 102, distance: 82.9
click at [209, 102] on div "Episode Preview Video Player is loading. Play Video Play Mute Current Time 00:0…" at bounding box center [366, 196] width 616 height 293
type textarea "Ek Tha [DATE] Ek Thi Rani - Der [PERSON_NAME] und seine unsterbliche Liebe S1 E2"
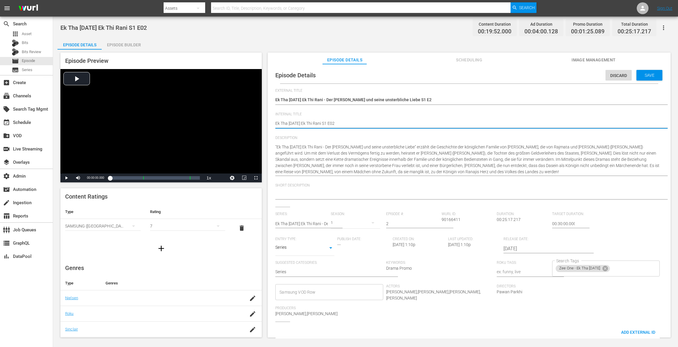
paste textarea "VOD"
type textarea "VOD Ek Tha [DATE] Ek Thi Rani S1 E02"
click at [509, 75] on div "Save" at bounding box center [650, 75] width 26 height 11
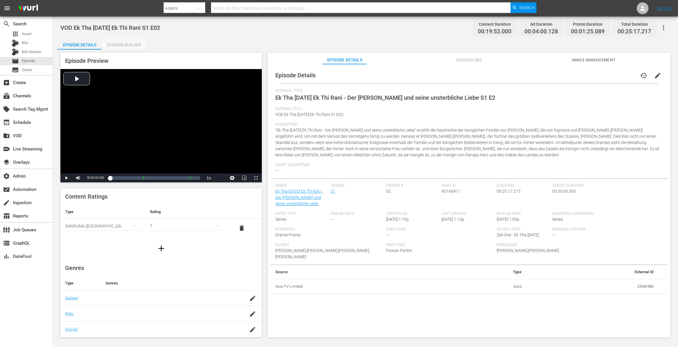
click at [136, 42] on div "Episode Builder" at bounding box center [124, 45] width 44 height 14
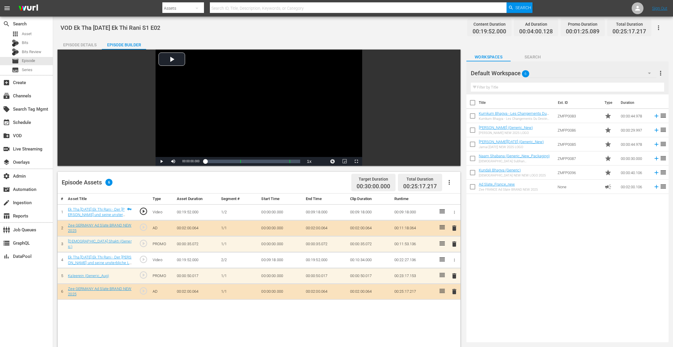
click at [455, 244] on span "delete" at bounding box center [453, 243] width 7 height 7
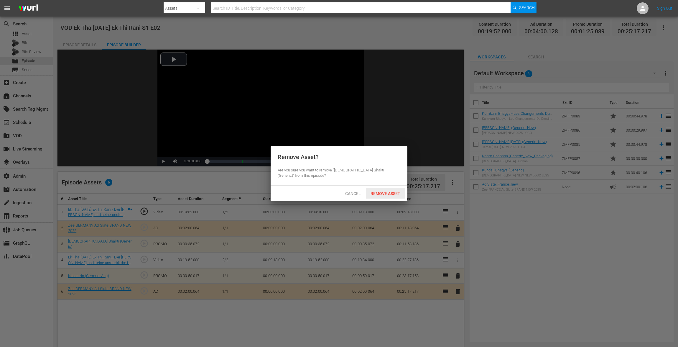
drag, startPoint x: 386, startPoint y: 193, endPoint x: 388, endPoint y: 197, distance: 4.7
click at [386, 193] on span "Remove Asset" at bounding box center [385, 193] width 39 height 5
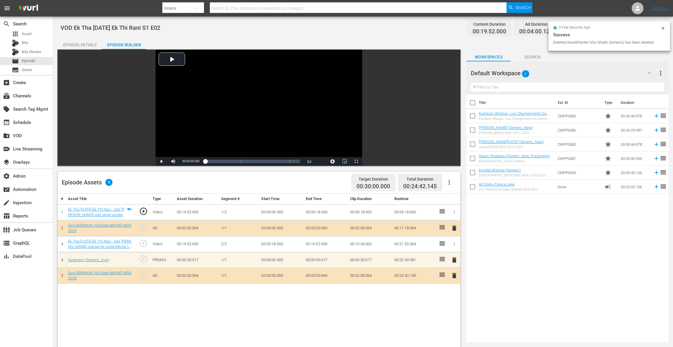
click at [454, 260] on span "delete" at bounding box center [453, 259] width 7 height 7
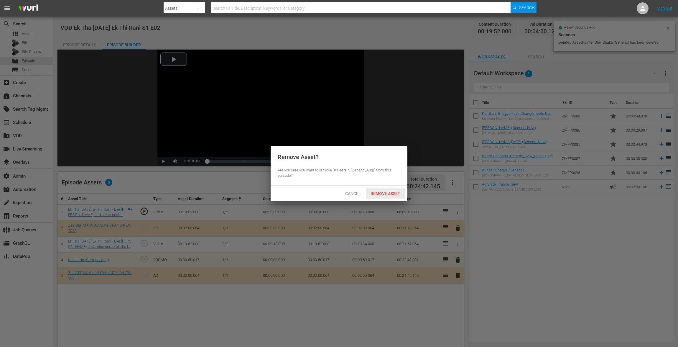
click at [380, 191] on span "Remove Asset" at bounding box center [385, 193] width 39 height 5
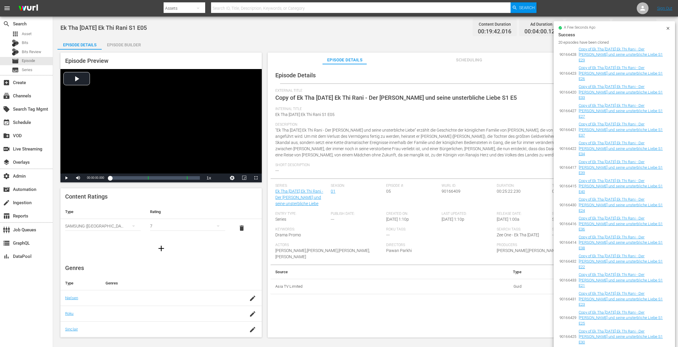
click at [509, 29] on icon at bounding box center [668, 28] width 5 height 5
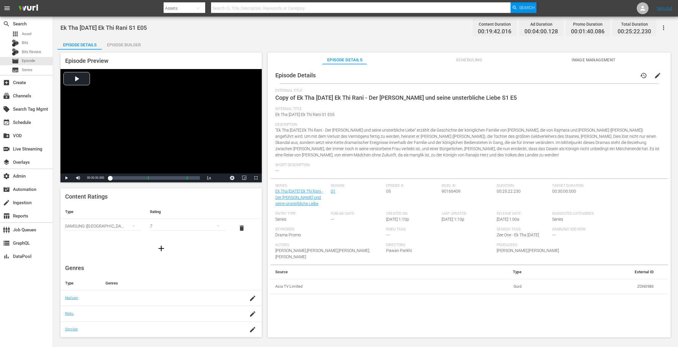
click at [509, 75] on span "edit" at bounding box center [658, 75] width 7 height 7
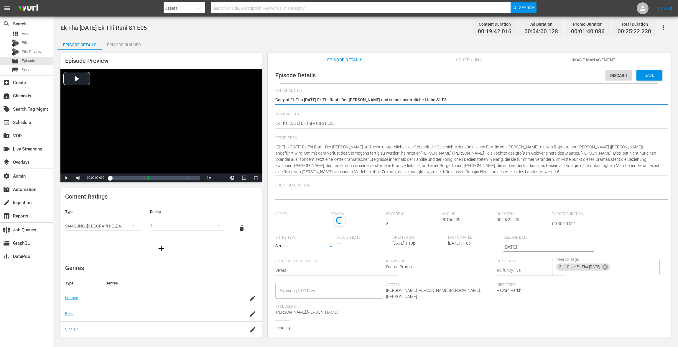
type input "Ek Tha [DATE] Ek Thi Rani - Der [PERSON_NAME] und seine unsterbliche Liebe"
drag, startPoint x: 292, startPoint y: 100, endPoint x: 270, endPoint y: 97, distance: 21.7
click at [270, 97] on div "Episode Details Discard Save External Title Copy of Ek Tha [DATE] Ek Thi Rani -…" at bounding box center [469, 203] width 403 height 279
click at [286, 98] on textarea "Copy of Ek Tha [DATE] Ek Thi Rani - Der [PERSON_NAME] und seine unsterbliche Li…" at bounding box center [467, 100] width 385 height 7
drag, startPoint x: 291, startPoint y: 98, endPoint x: 270, endPoint y: 97, distance: 21.3
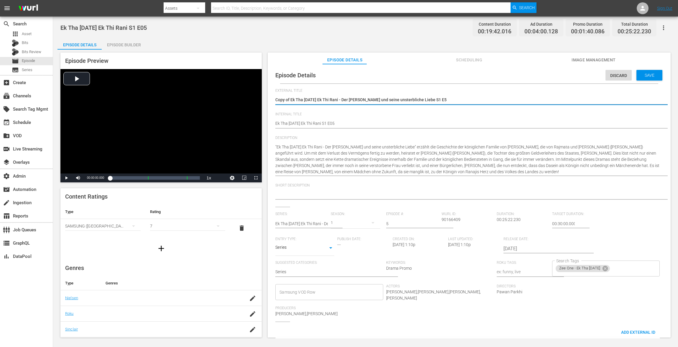
click at [273, 98] on div "Episode Details Discard Save External Title Copy of Ek Tha [DATE] Ek Thi Rani -…" at bounding box center [469, 219] width 397 height 304
type textarea "Ek Tha [DATE] Ek Thi Rani - Der [PERSON_NAME] und seine unsterbliche Liebe S1 E5"
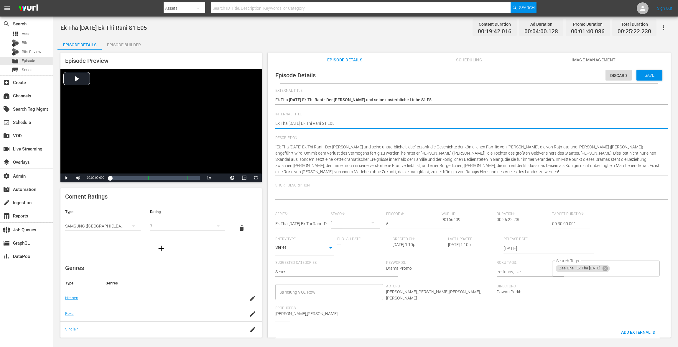
paste textarea "VOD"
type textarea "VOD Ek Tha [DATE] Ek Thi Rani S1 E05"
click at [509, 75] on span "Save" at bounding box center [649, 75] width 19 height 5
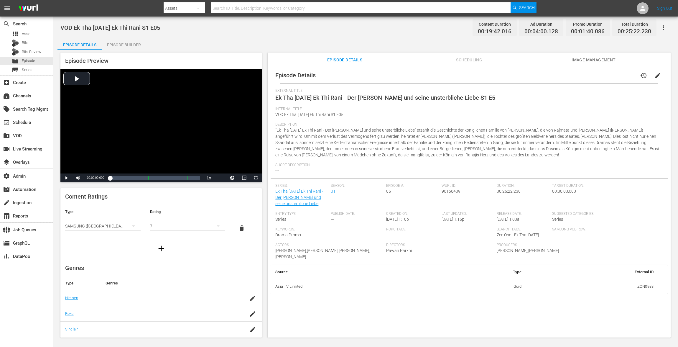
click at [135, 45] on div "Episode Builder" at bounding box center [124, 45] width 44 height 14
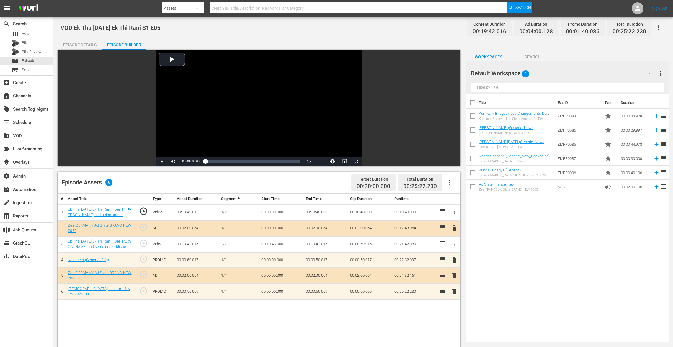
click at [455, 258] on span "delete" at bounding box center [453, 259] width 7 height 7
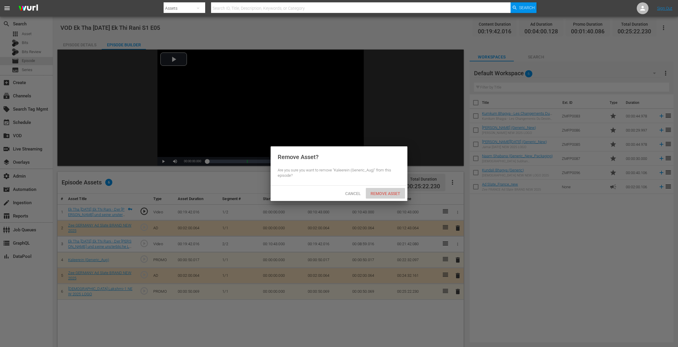
click at [383, 191] on span "Remove Asset" at bounding box center [385, 193] width 39 height 5
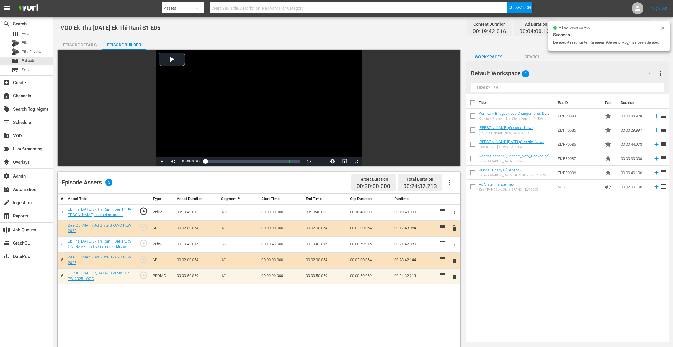
click at [454, 260] on span "delete" at bounding box center [453, 276] width 7 height 7
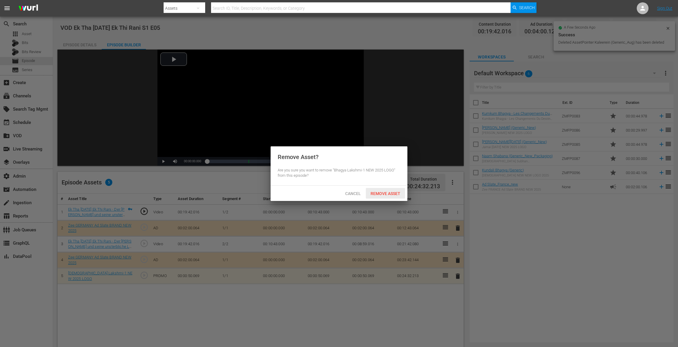
click at [384, 192] on span "Remove Asset" at bounding box center [385, 193] width 39 height 5
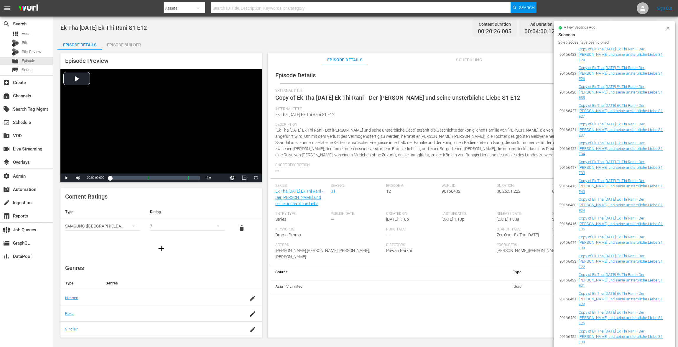
click at [509, 27] on icon at bounding box center [668, 28] width 3 height 3
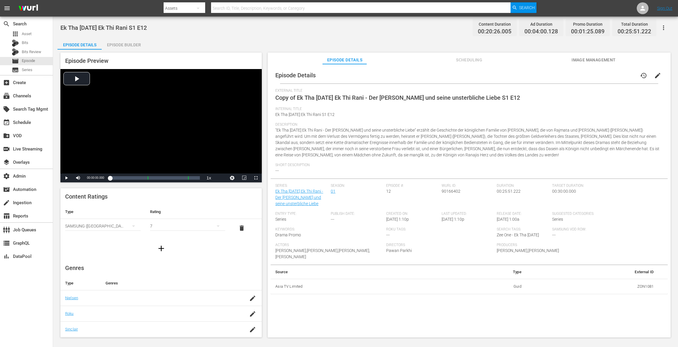
click at [509, 72] on span "edit" at bounding box center [658, 75] width 7 height 7
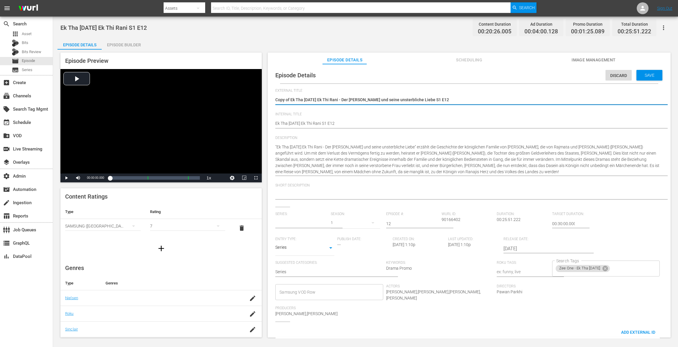
type input "Ek Tha [DATE] Ek Thi Rani - Der [PERSON_NAME] und seine unsterbliche Liebe"
drag, startPoint x: 291, startPoint y: 99, endPoint x: 229, endPoint y: 91, distance: 62.7
click at [239, 92] on div "Episode Preview Video Player is loading. Play Video Play Mute Current Time 00:0…" at bounding box center [366, 196] width 616 height 293
type textarea "Ek Tha Raja Ek Thi Rani - Der König und seine unsterbliche Liebe S1 E12"
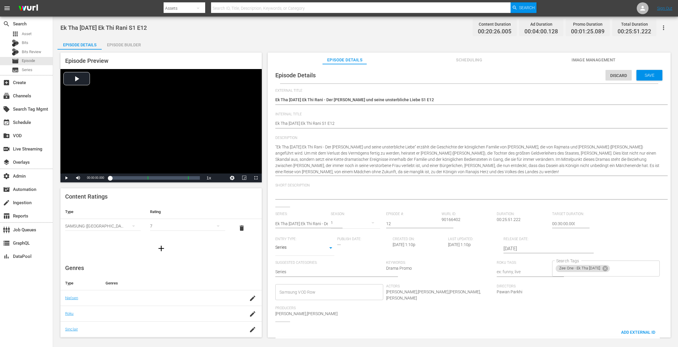
click at [275, 123] on div "Episode Details Discard Save External Title Copy of Ek Tha Raja Ek Thi Rani - D…" at bounding box center [469, 219] width 397 height 304
paste textarea "VOD"
type textarea "VOD Ek Tha Raja Ek Thi Rani S1 E12"
click at [509, 76] on span "Save" at bounding box center [649, 75] width 19 height 5
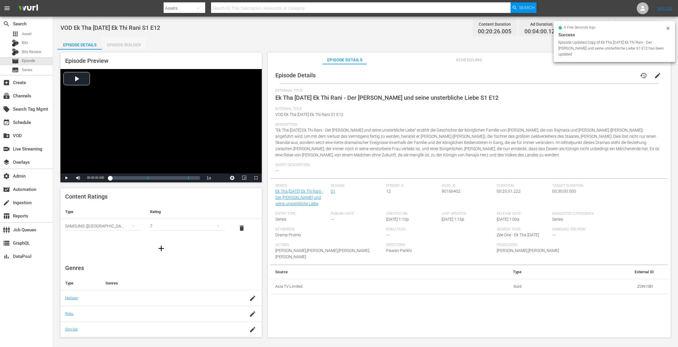
drag, startPoint x: 125, startPoint y: 47, endPoint x: 130, endPoint y: 4, distance: 42.8
click at [125, 46] on div "Episode Builder" at bounding box center [124, 45] width 44 height 14
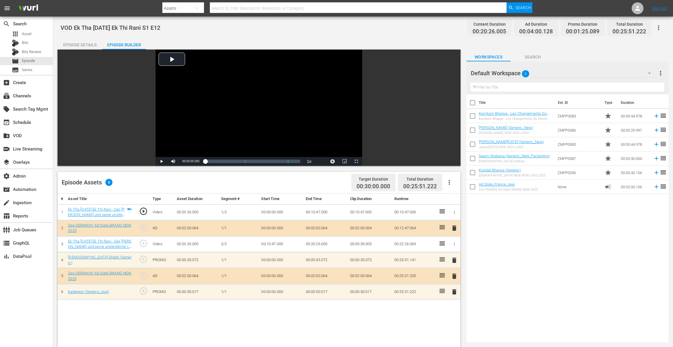
scroll to position [15, 0]
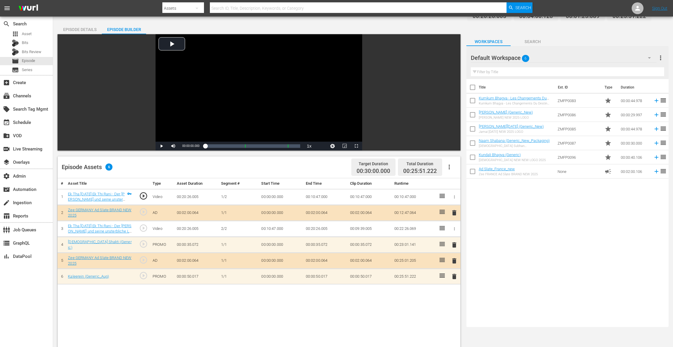
click at [453, 245] on span "delete" at bounding box center [453, 244] width 7 height 7
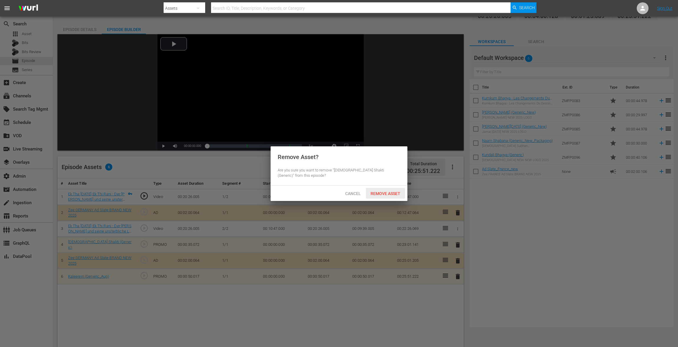
click at [379, 192] on span "Remove Asset" at bounding box center [385, 193] width 39 height 5
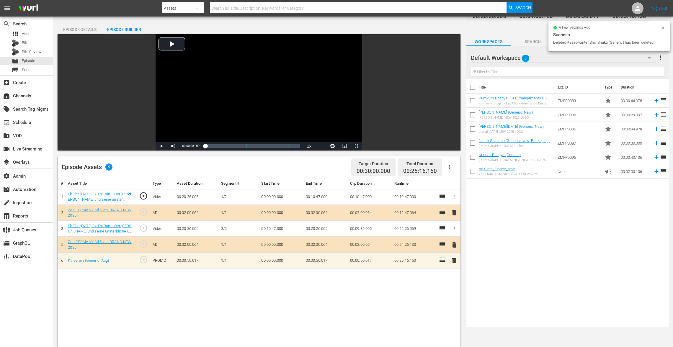
click at [453, 257] on span "delete" at bounding box center [453, 260] width 7 height 7
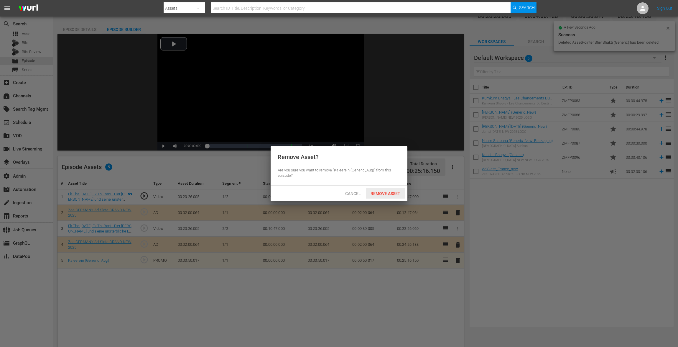
click at [384, 191] on div "Remove Asset" at bounding box center [385, 193] width 39 height 11
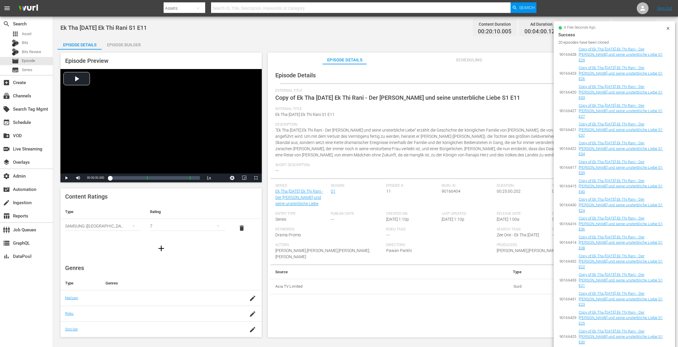
click at [509, 26] on icon at bounding box center [668, 28] width 5 height 5
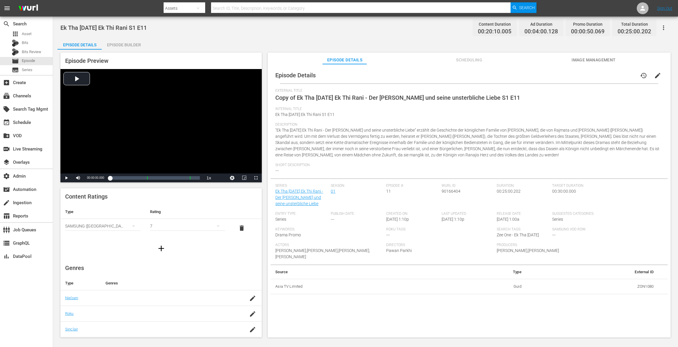
click at [509, 70] on button "edit" at bounding box center [658, 75] width 14 height 14
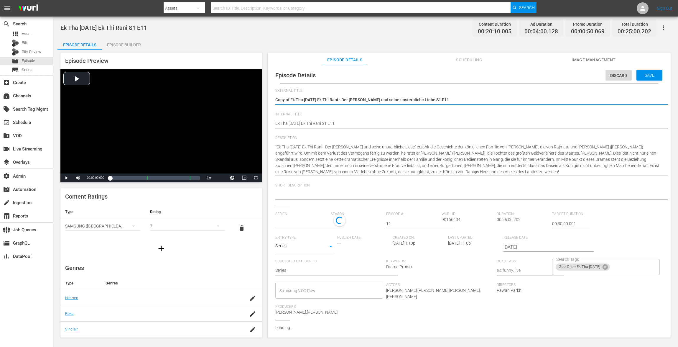
type input "Ek Tha [DATE] Ek Thi Rani - Der [PERSON_NAME] und seine unsterbliche Liebe"
drag, startPoint x: 291, startPoint y: 100, endPoint x: 247, endPoint y: 93, distance: 44.4
click at [247, 93] on div "Episode Preview Video Player is loading. Play Video Play Mute Current Time 00:0…" at bounding box center [366, 196] width 616 height 293
type textarea "Ek Tha Raja Ek Thi Rani - Der König und seine unsterbliche Liebe S1 E11"
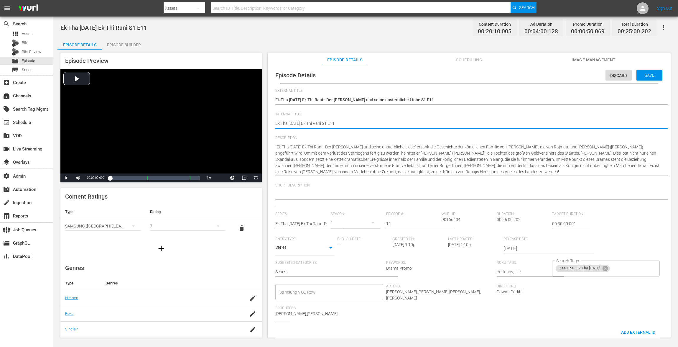
paste textarea "VOD"
type textarea "VOD Ek Tha Raja Ek Thi Rani S1 E11"
click at [509, 77] on span "Save" at bounding box center [649, 75] width 19 height 5
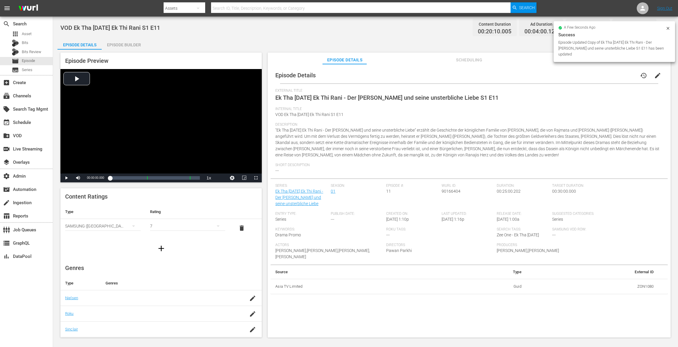
click at [109, 45] on div "Episode Builder" at bounding box center [124, 45] width 44 height 14
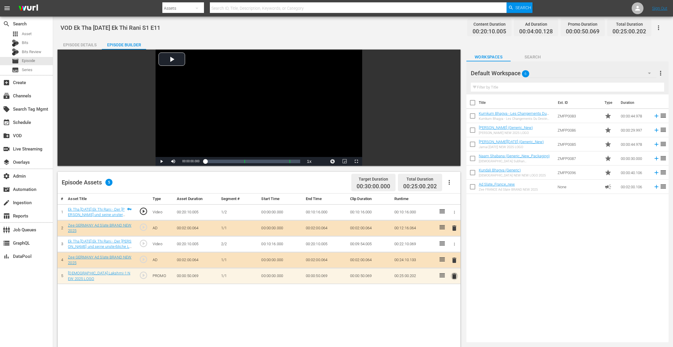
click at [452, 260] on span "delete" at bounding box center [453, 276] width 7 height 7
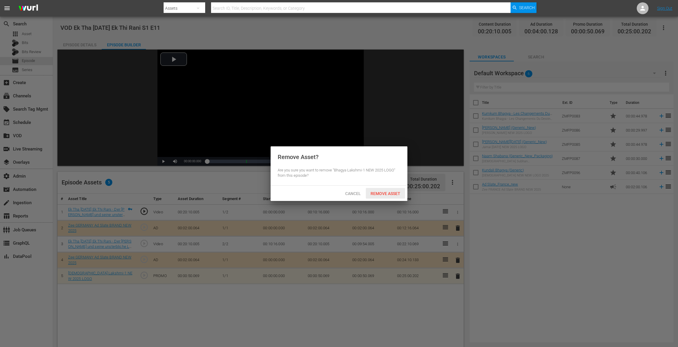
click at [386, 192] on span "Remove Asset" at bounding box center [385, 193] width 39 height 5
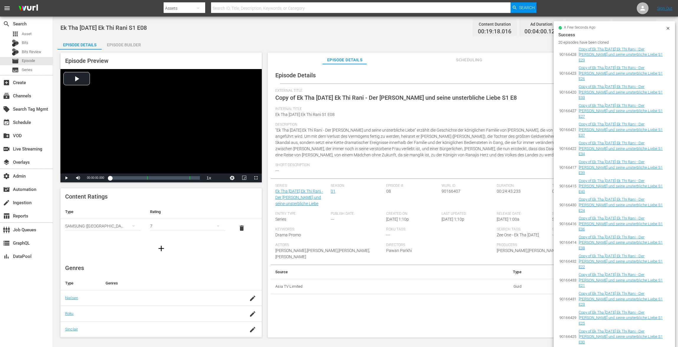
click at [509, 27] on icon at bounding box center [668, 28] width 3 height 3
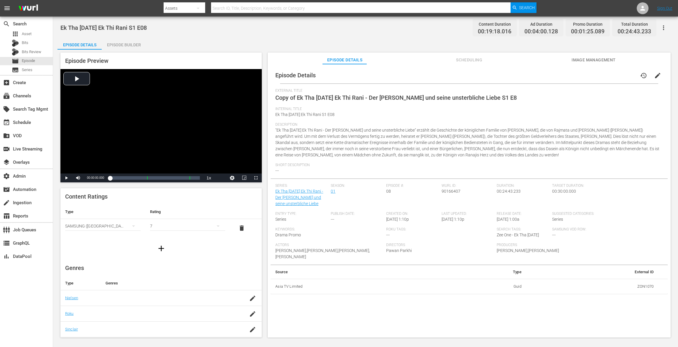
click at [509, 75] on span "edit" at bounding box center [658, 75] width 7 height 7
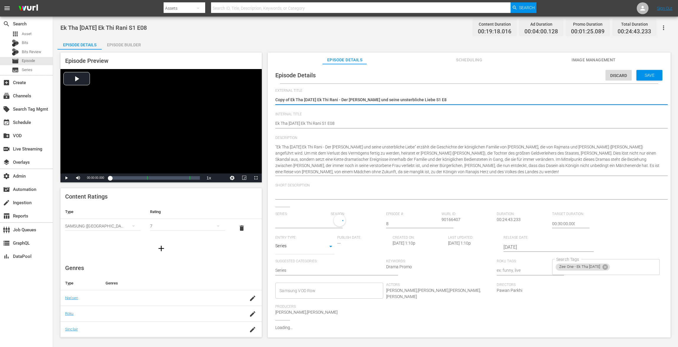
type input "Ek Tha [DATE] Ek Thi Rani - Der [PERSON_NAME] und seine unsterbliche Liebe"
drag, startPoint x: 290, startPoint y: 100, endPoint x: 206, endPoint y: 85, distance: 86.0
click at [239, 92] on div "Episode Preview Video Player is loading. Play Video Play Mute Current Time 00:0…" at bounding box center [366, 196] width 616 height 293
type textarea "Ek Tha [DATE] Ek Thi Rani - Der [PERSON_NAME] und seine unsterbliche Liebe S1 E8"
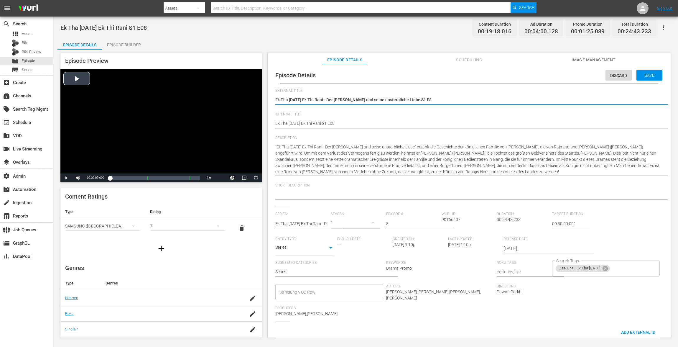
type textarea "Ek Tha [DATE] Ek Thi Rani - Der [PERSON_NAME] und seine unsterbliche Liebe S1 E8"
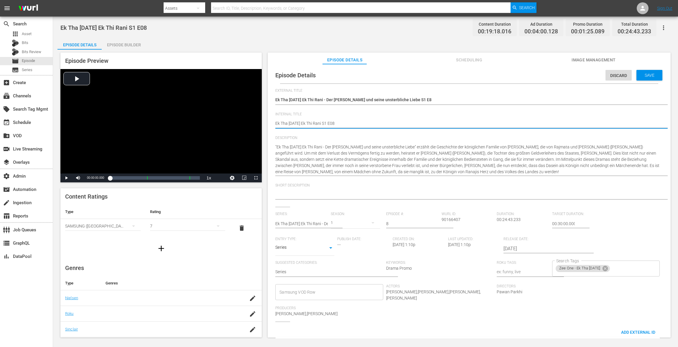
paste textarea "VOD"
type textarea "VOD Ek Tha [DATE] Ek Thi Rani S1 E08"
click at [509, 76] on div "Save" at bounding box center [650, 75] width 26 height 11
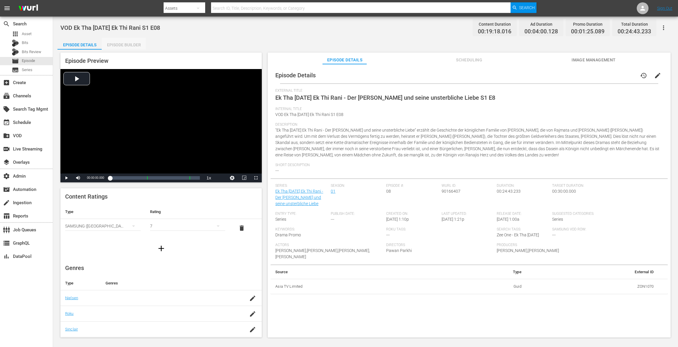
click at [139, 46] on div "Episode Builder" at bounding box center [124, 45] width 44 height 14
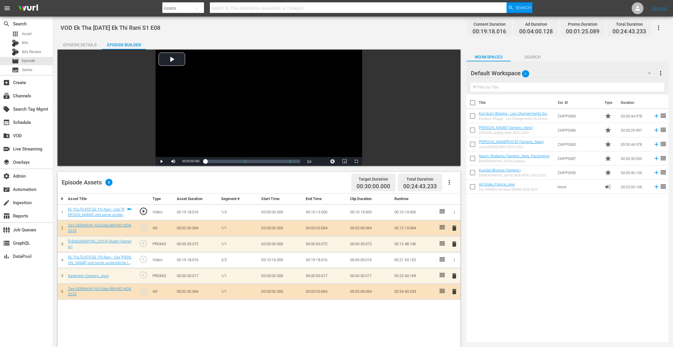
click at [452, 243] on span "delete" at bounding box center [453, 243] width 7 height 7
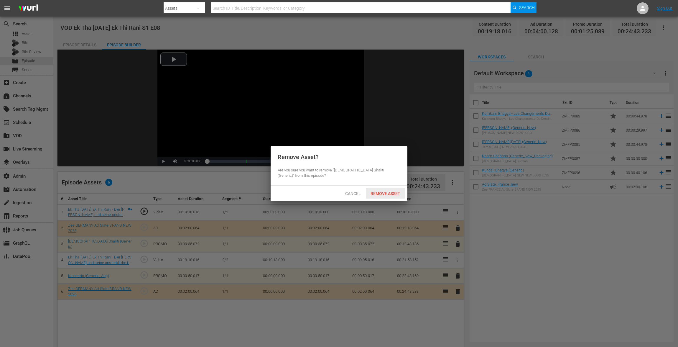
click at [388, 192] on span "Remove Asset" at bounding box center [385, 193] width 39 height 5
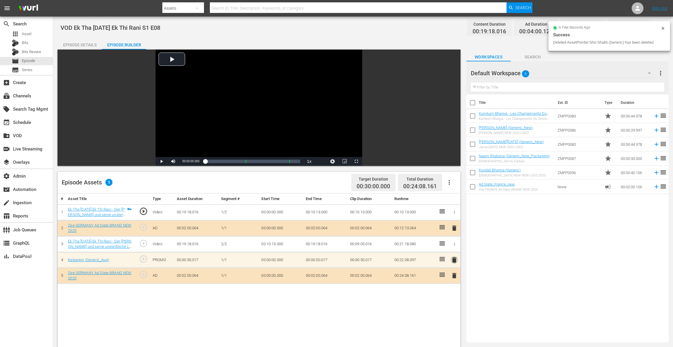
click at [451, 260] on span "delete" at bounding box center [453, 259] width 7 height 7
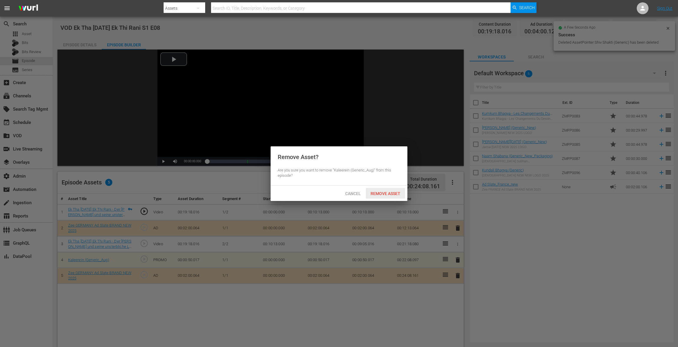
click at [381, 193] on span "Remove Asset" at bounding box center [385, 193] width 39 height 5
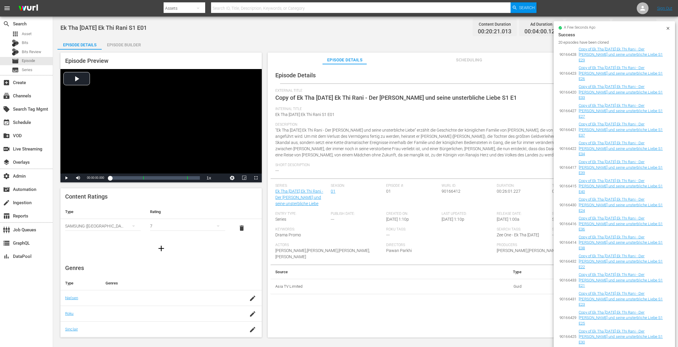
click at [509, 27] on icon at bounding box center [668, 28] width 3 height 3
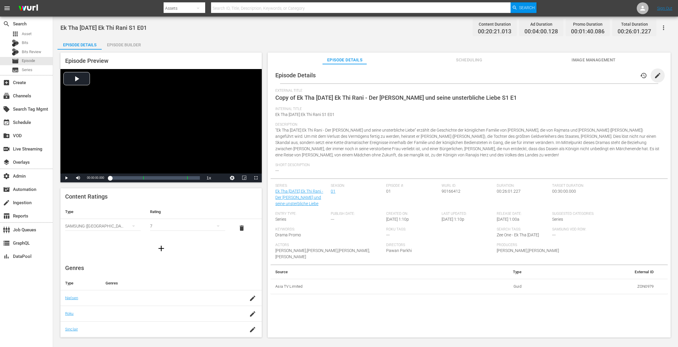
click at [509, 73] on span "edit" at bounding box center [658, 75] width 7 height 7
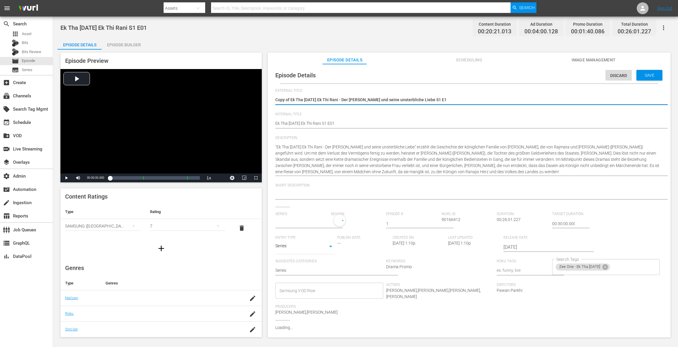
type input "Ek Tha [DATE] Ek Thi Rani - Der [PERSON_NAME] und seine unsterbliche Liebe"
drag, startPoint x: 290, startPoint y: 99, endPoint x: 235, endPoint y: 97, distance: 54.9
click at [235, 97] on div "Episode Preview Video Player is loading. Play Video Play Mute Current Time 00:0…" at bounding box center [366, 196] width 616 height 293
type textarea "Ek Tha Raja Ek Thi Rani - Der König und seine unsterbliche Liebe S1 E1"
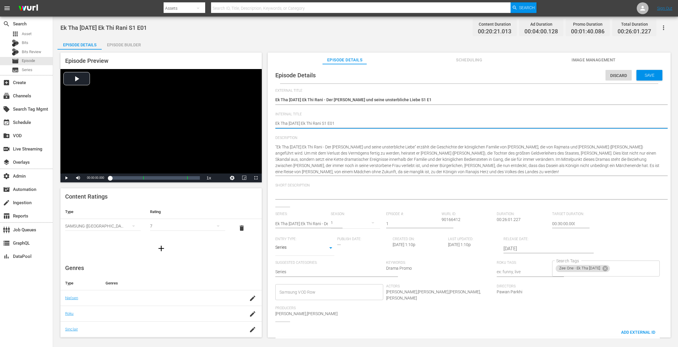
paste textarea "VOD"
type textarea "VOD Ek Tha Raja Ek Thi Rani S1 E01"
click at [509, 75] on span "Save" at bounding box center [649, 75] width 19 height 5
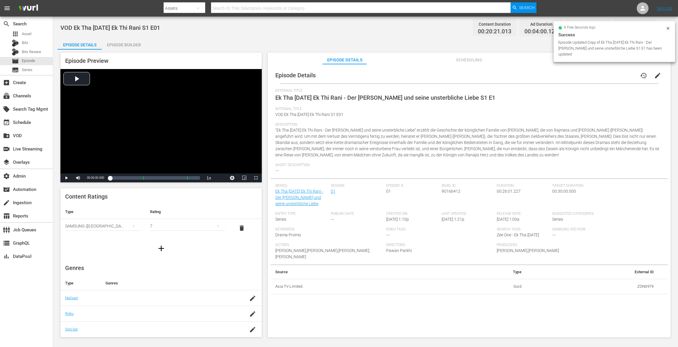
click at [126, 42] on div "Episode Builder" at bounding box center [124, 45] width 44 height 14
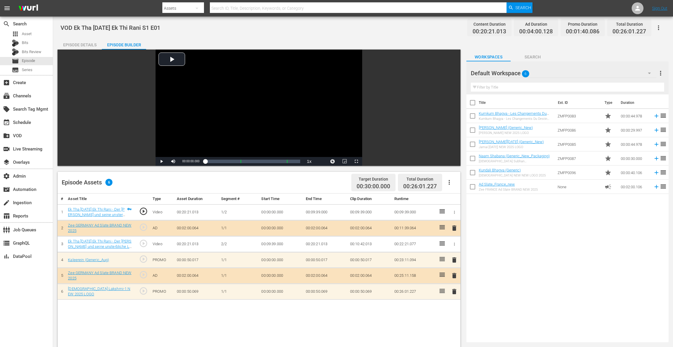
click at [452, 260] on span "delete" at bounding box center [453, 259] width 7 height 7
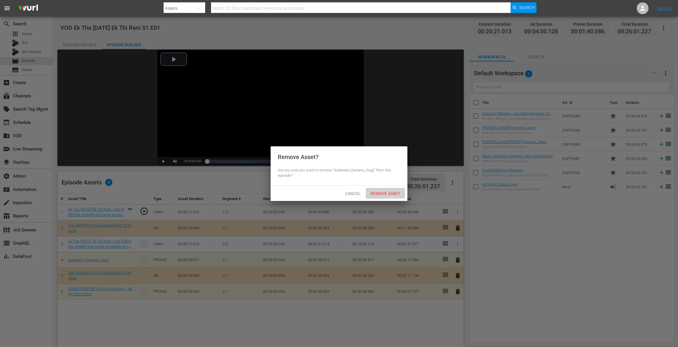
click at [380, 193] on span "Remove Asset" at bounding box center [385, 193] width 39 height 5
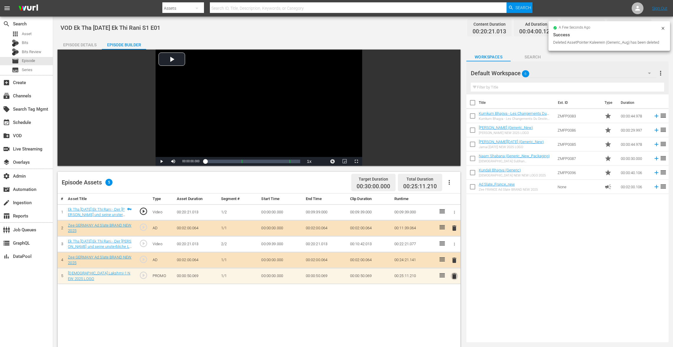
click at [452, 260] on span "delete" at bounding box center [453, 276] width 7 height 7
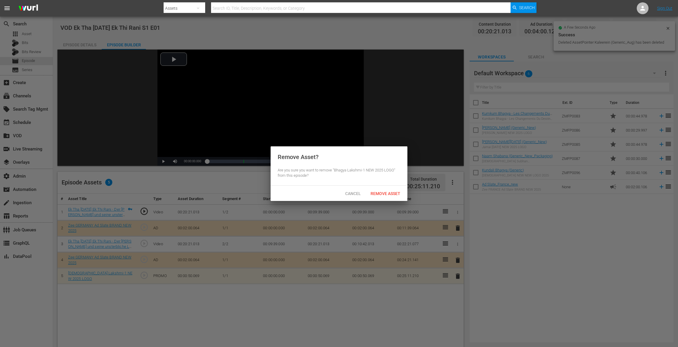
click at [393, 186] on div "Cancel Remove Asset" at bounding box center [339, 193] width 137 height 15
click at [391, 189] on div "Remove Asset" at bounding box center [385, 193] width 39 height 11
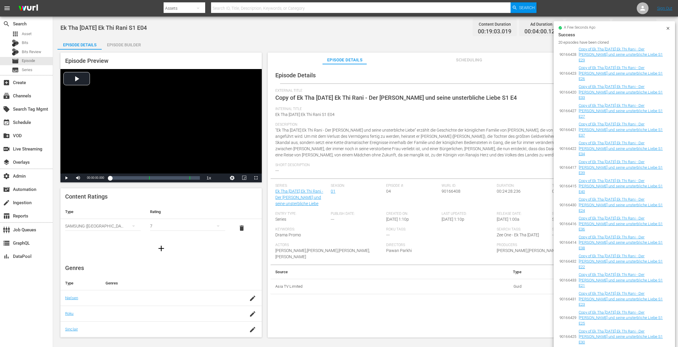
click at [509, 27] on div "a few seconds ago Success 20 episodes have been cloned 90166428 Copy of Ek Tha …" at bounding box center [615, 223] width 122 height 405
click at [509, 28] on icon at bounding box center [668, 28] width 3 height 3
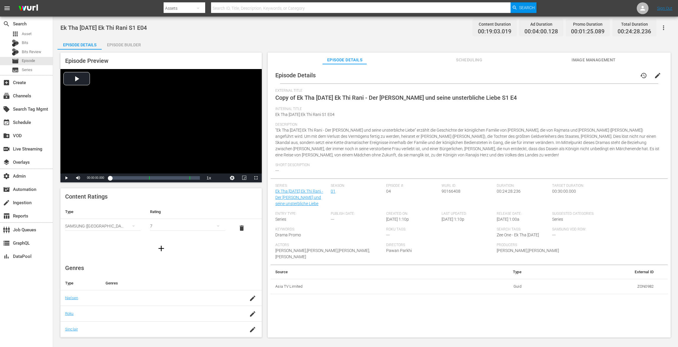
click at [509, 75] on span "edit" at bounding box center [658, 75] width 7 height 7
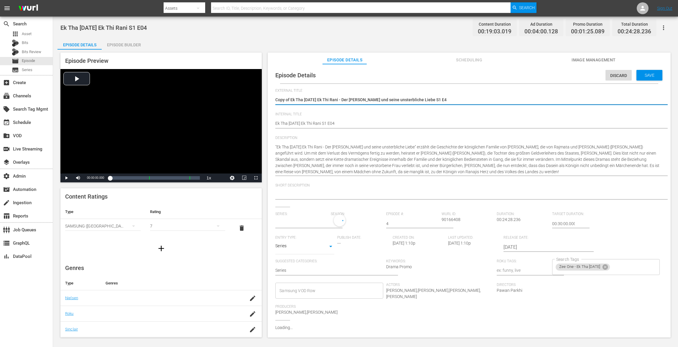
type input "Ek Tha [DATE] Ek Thi Rani - Der [PERSON_NAME] und seine unsterbliche Liebe"
drag, startPoint x: 291, startPoint y: 100, endPoint x: 221, endPoint y: 100, distance: 69.6
click at [222, 100] on div "Episode Preview Video Player is loading. Play Video Play Mute Current Time 00:0…" at bounding box center [366, 196] width 616 height 293
type textarea "Ek Tha [DATE] Ek Thi Rani - Der [PERSON_NAME] und seine unsterbliche Liebe S1 E4"
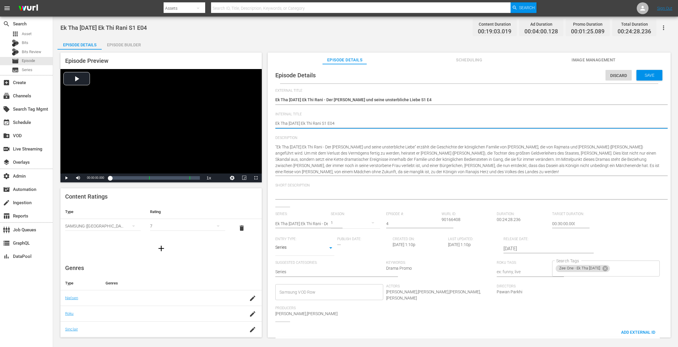
click at [276, 124] on textarea "Ek Tha [DATE] Ek Thi Rani S1 E04" at bounding box center [467, 123] width 385 height 7
paste textarea "VOD"
type textarea "VOD Ek Tha [DATE] Ek Thi Rani S1 E04"
click at [509, 77] on span "Save" at bounding box center [649, 75] width 19 height 5
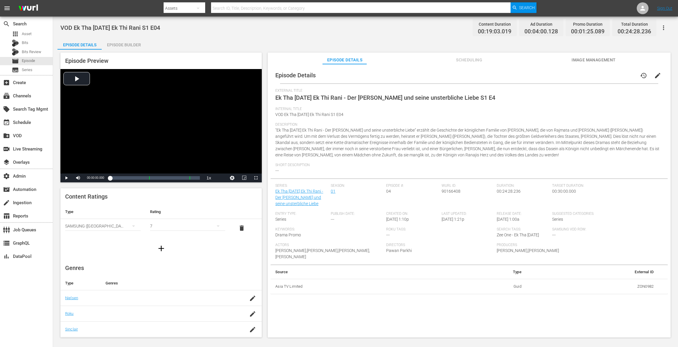
click at [137, 47] on div "Episode Builder" at bounding box center [124, 45] width 44 height 14
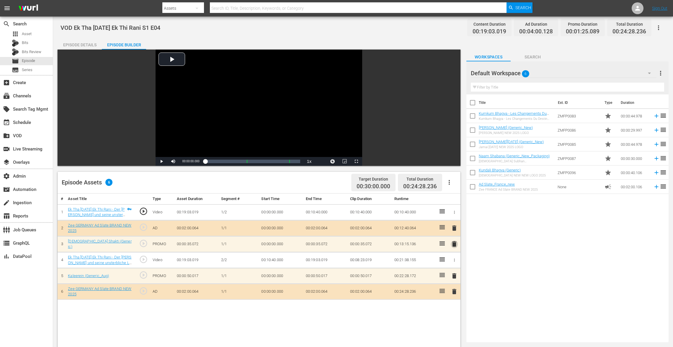
click at [453, 243] on span "delete" at bounding box center [453, 243] width 7 height 7
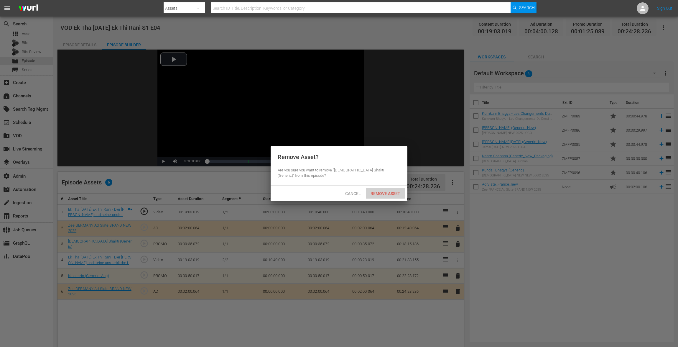
click at [393, 192] on span "Remove Asset" at bounding box center [385, 193] width 39 height 5
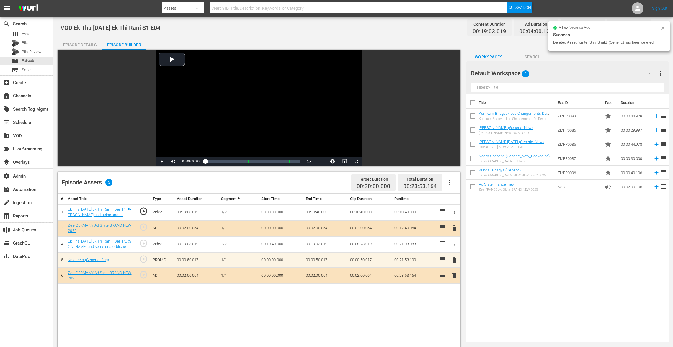
click at [453, 260] on span "delete" at bounding box center [453, 259] width 7 height 7
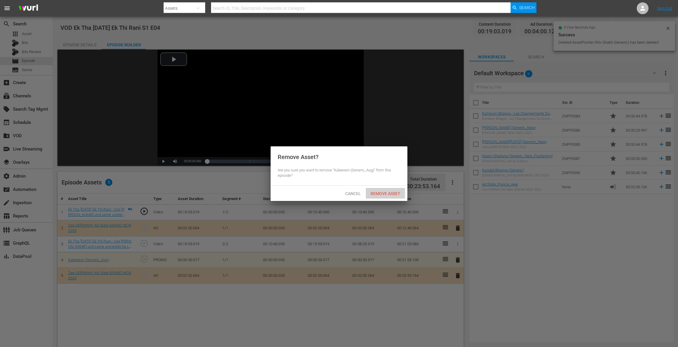
click at [386, 193] on span "Remove Asset" at bounding box center [385, 193] width 39 height 5
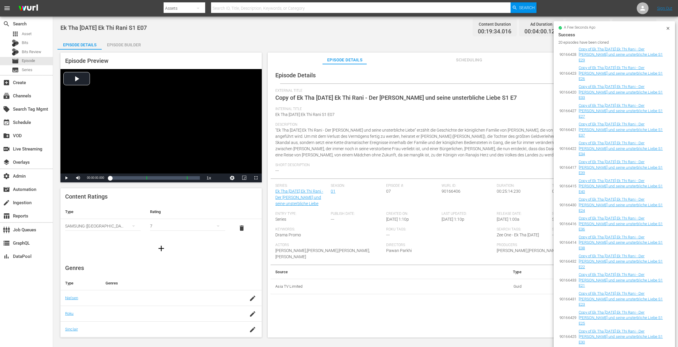
click at [509, 28] on icon at bounding box center [668, 28] width 3 height 3
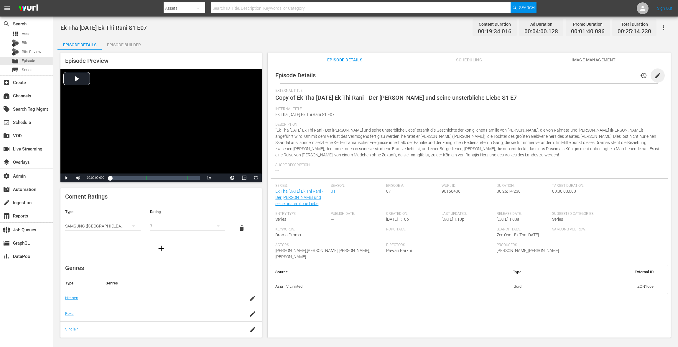
click at [509, 77] on span "edit" at bounding box center [658, 75] width 7 height 7
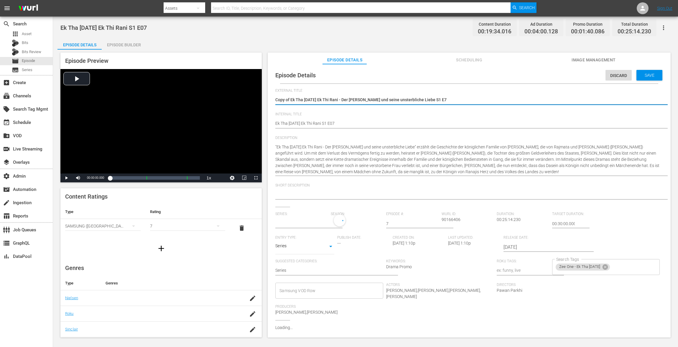
type input "Ek Tha [DATE] Ek Thi Rani - Der [PERSON_NAME] und seine unsterbliche Liebe"
drag, startPoint x: 290, startPoint y: 99, endPoint x: 236, endPoint y: 96, distance: 54.1
click at [236, 96] on div "Episode Preview Video Player is loading. Play Video Play Mute Current Time 00:0…" at bounding box center [366, 196] width 616 height 293
type textarea "Ek Tha Raja Ek Thi Rani - Der König und seine unsterbliche Liebe S1 E7"
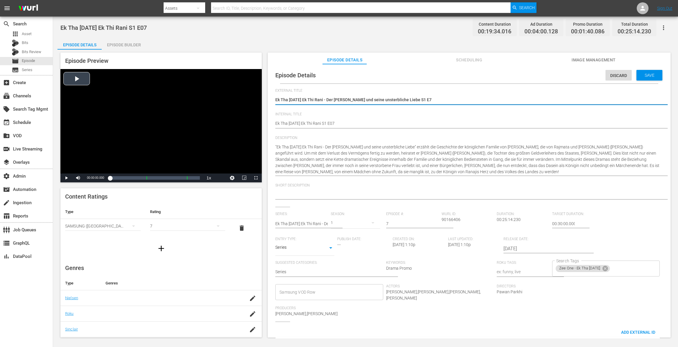
type textarea "Ek Tha Raja Ek Thi Rani - Der König und seine unsterbliche Liebe S1 E7"
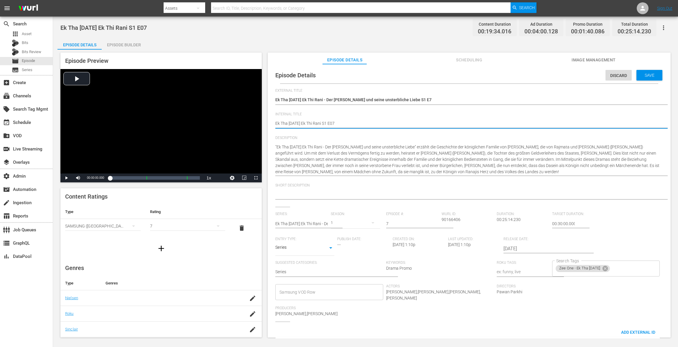
paste textarea "VOD"
type textarea "VOD Ek Tha Raja Ek Thi Rani S1 E07"
click at [509, 75] on span "Save" at bounding box center [649, 75] width 19 height 5
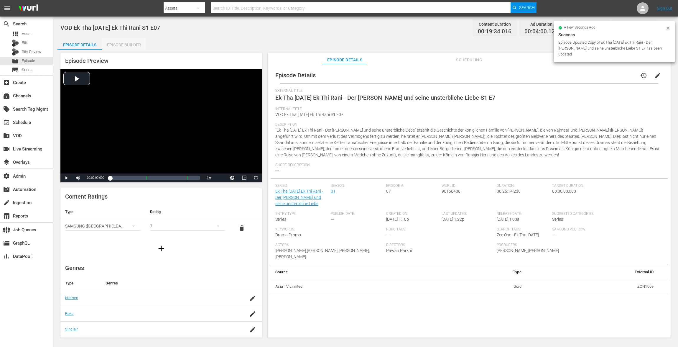
click at [122, 43] on div "Episode Builder" at bounding box center [124, 45] width 44 height 14
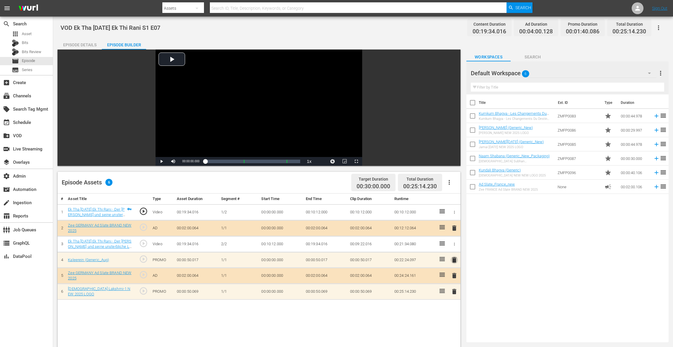
click at [454, 257] on span "delete" at bounding box center [453, 259] width 7 height 7
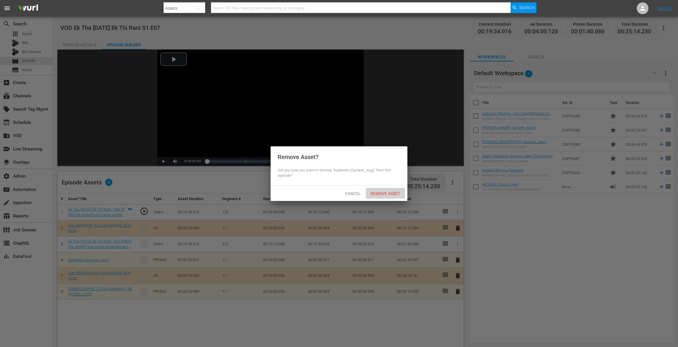
click at [398, 194] on span "Remove Asset" at bounding box center [385, 193] width 39 height 5
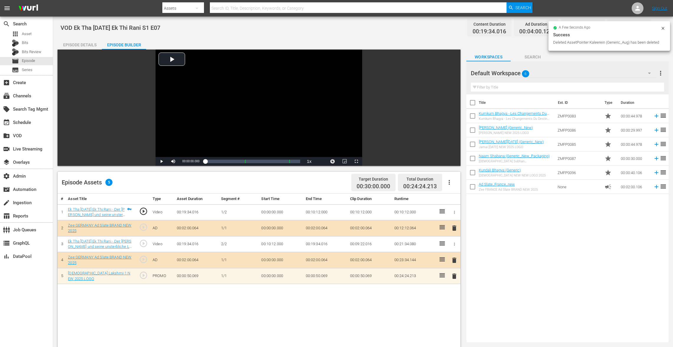
click at [453, 260] on span "delete" at bounding box center [453, 276] width 7 height 7
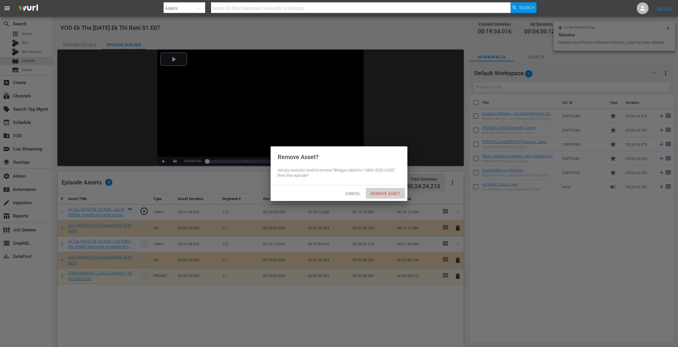
click at [381, 195] on span "Remove Asset" at bounding box center [385, 193] width 39 height 5
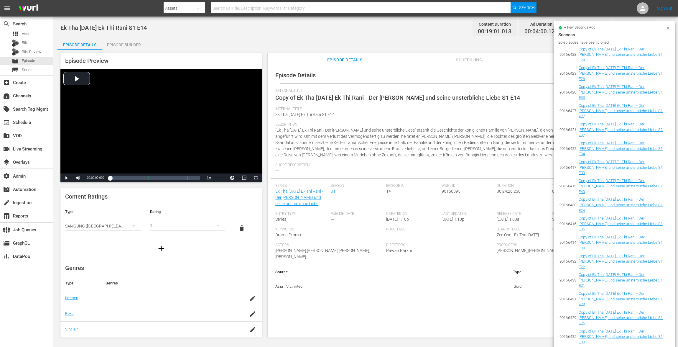
click at [509, 28] on icon at bounding box center [668, 28] width 5 height 5
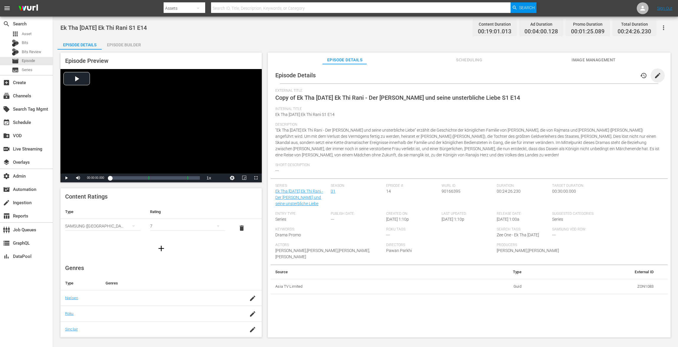
click at [509, 78] on span "edit" at bounding box center [658, 75] width 7 height 7
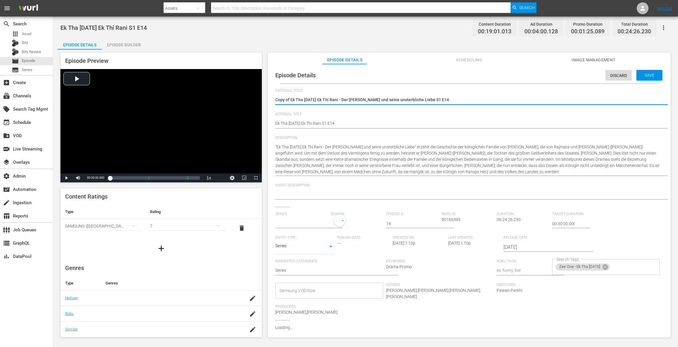
type input "Ek Tha [DATE] Ek Thi Rani - Der [PERSON_NAME] und seine unsterbliche Liebe"
click at [292, 101] on textarea "Copy of Ek Tha Raja Ek Thi Rani - Der König und seine unsterbliche Liebe S1 E14" at bounding box center [467, 100] width 385 height 7
drag, startPoint x: 291, startPoint y: 100, endPoint x: 245, endPoint y: 98, distance: 45.8
click at [245, 98] on div "Episode Preview Video Player is loading. Play Video Play Mute Current Time 00:0…" at bounding box center [366, 196] width 616 height 293
type textarea "Ek Tha Raja Ek Thi Rani - Der König und seine unsterbliche Liebe S1 E14"
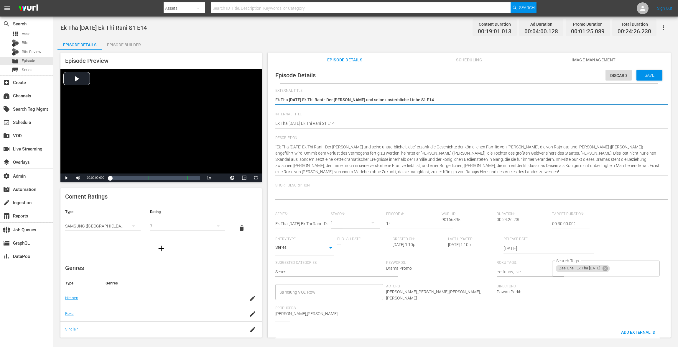
type textarea "Ek Tha Raja Ek Thi Rani - Der König und seine unsterbliche Liebe S1 E14"
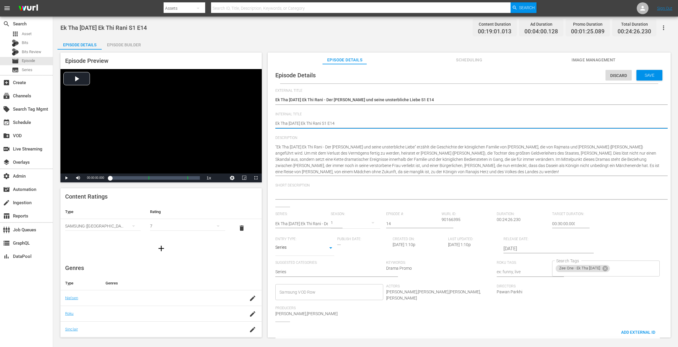
paste textarea "VOD"
type textarea "VOD Ek Tha Raja Ek Thi Rani S1 E14"
click at [509, 73] on span "Save" at bounding box center [649, 75] width 19 height 5
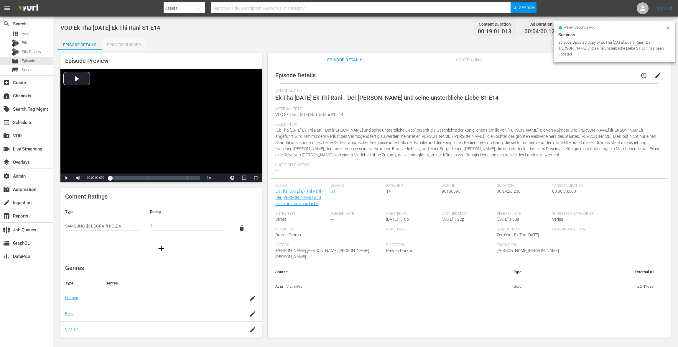
click at [114, 44] on div "Episode Builder" at bounding box center [124, 45] width 44 height 14
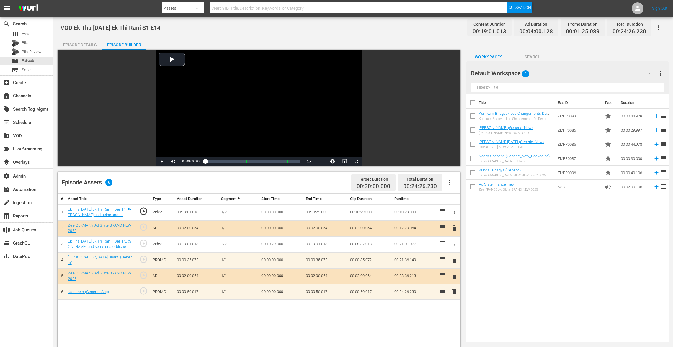
click at [453, 260] on span "delete" at bounding box center [453, 260] width 7 height 7
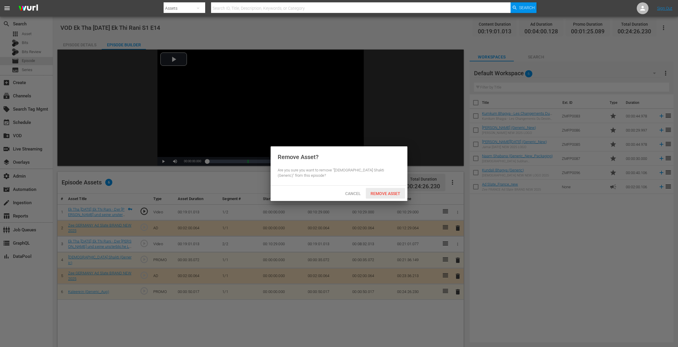
click at [386, 193] on span "Remove Asset" at bounding box center [385, 193] width 39 height 5
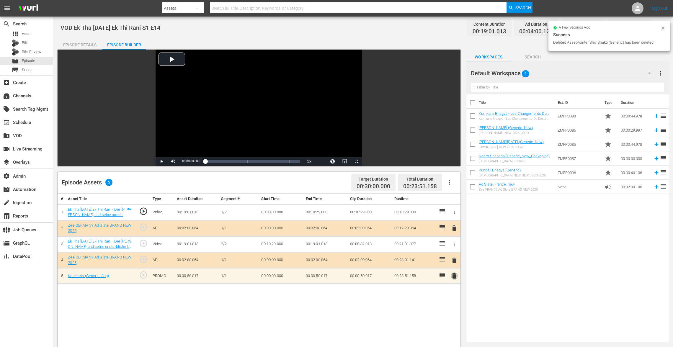
click at [454, 260] on span "delete" at bounding box center [453, 275] width 7 height 7
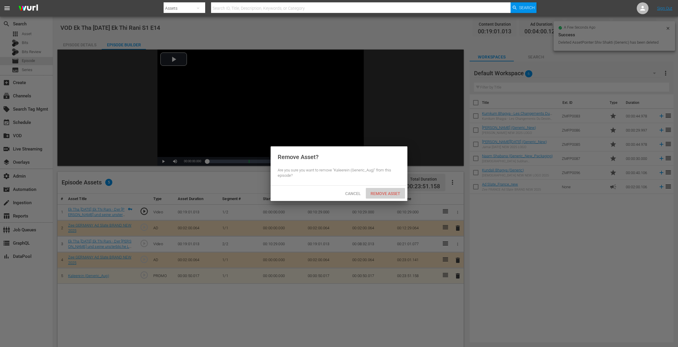
click at [394, 196] on div "Remove Asset" at bounding box center [385, 193] width 39 height 11
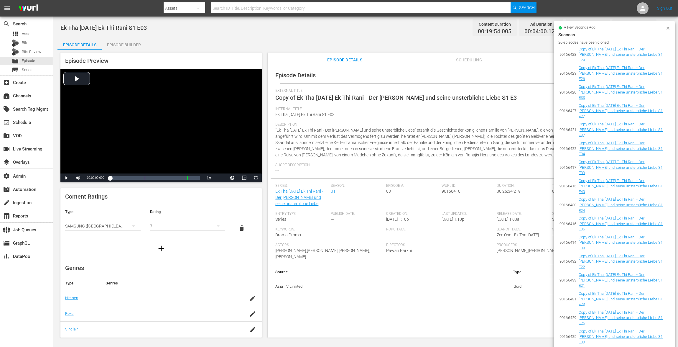
click at [509, 27] on icon at bounding box center [668, 28] width 5 height 5
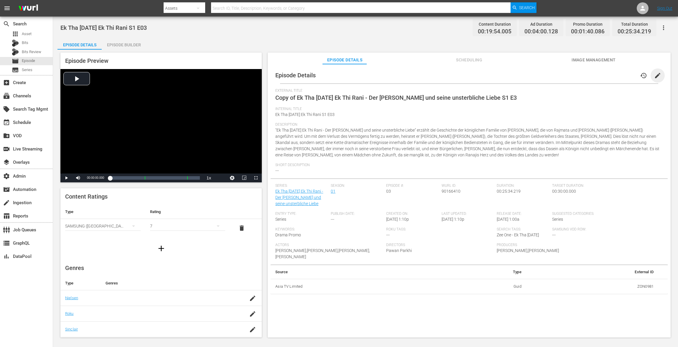
click at [509, 72] on span "edit" at bounding box center [658, 75] width 7 height 7
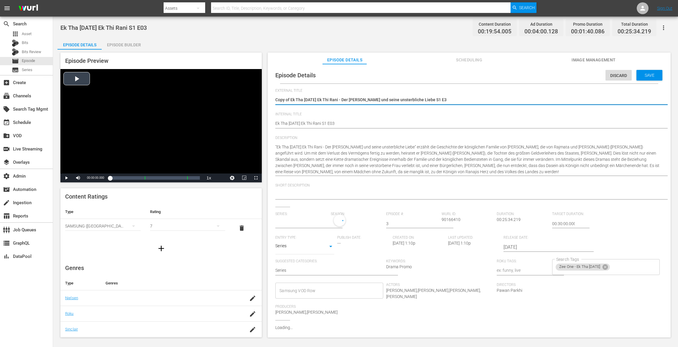
type input "Ek Tha [DATE] Ek Thi Rani - Der [PERSON_NAME] und seine unsterbliche Liebe"
drag, startPoint x: 291, startPoint y: 100, endPoint x: 209, endPoint y: 74, distance: 86.5
click at [209, 74] on div "Episode Preview Video Player is loading. Play Video Play Mute Current Time 00:0…" at bounding box center [366, 196] width 616 height 293
type textarea "Ek Tha [DATE] Ek Thi Rani - Der [PERSON_NAME] und seine unsterbliche Liebe S1 E3"
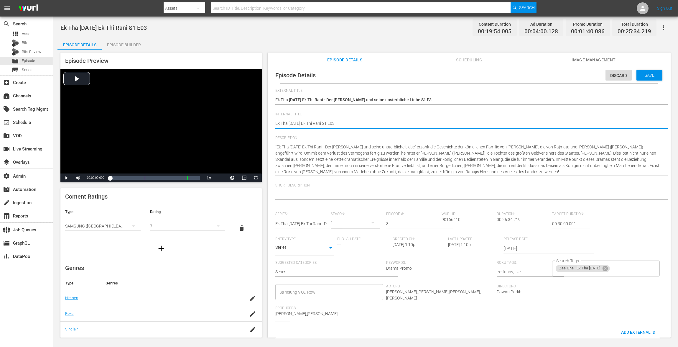
paste textarea "VOD"
type textarea "VOD Ek Tha [DATE] Ek Thi Rani S1 E03"
click at [509, 71] on div "Save" at bounding box center [650, 75] width 26 height 11
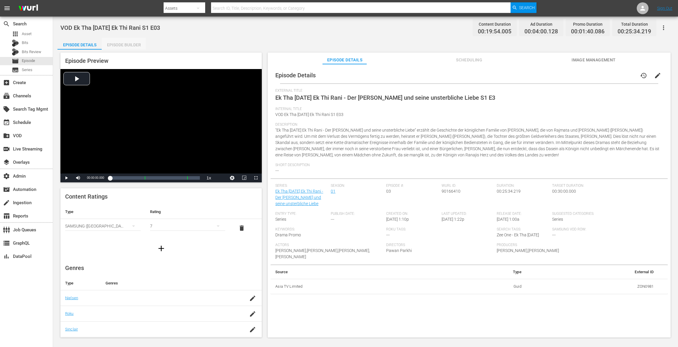
click at [122, 46] on div "Episode Builder" at bounding box center [124, 45] width 44 height 14
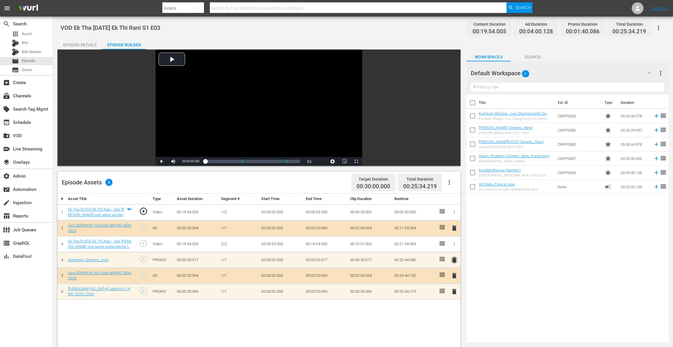
click at [455, 260] on span "delete" at bounding box center [453, 259] width 7 height 7
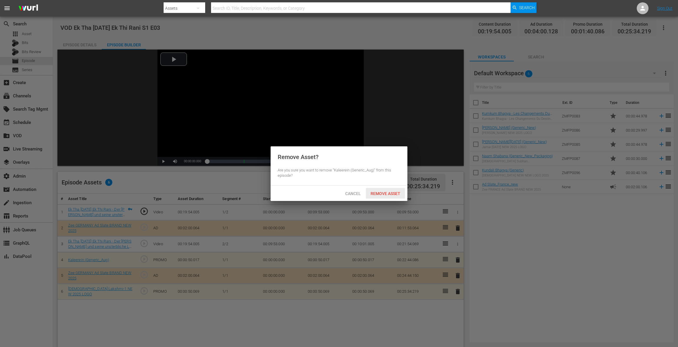
click at [388, 191] on span "Remove Asset" at bounding box center [385, 193] width 39 height 5
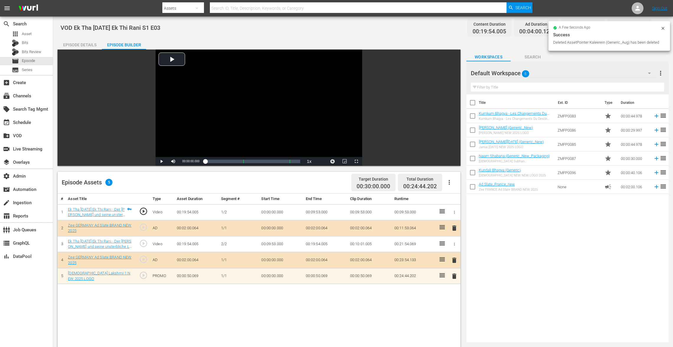
click at [458, 260] on td "delete" at bounding box center [454, 276] width 12 height 16
click at [456, 260] on span "delete" at bounding box center [453, 276] width 7 height 7
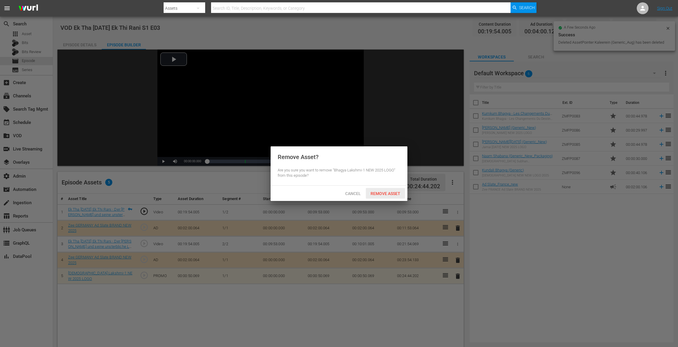
click at [385, 196] on div "Remove Asset" at bounding box center [385, 193] width 39 height 11
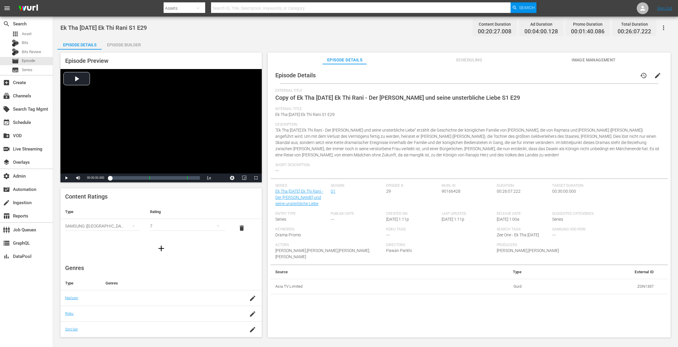
click at [509, 74] on span "edit" at bounding box center [658, 75] width 7 height 7
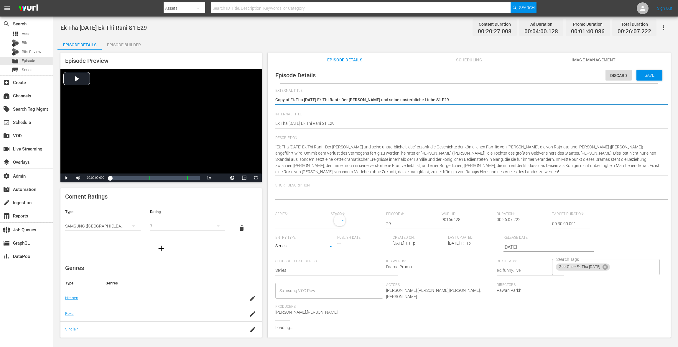
type input "Ek Tha [DATE] Ek Thi Rani - Der [PERSON_NAME] und seine unsterbliche Liebe"
drag, startPoint x: 291, startPoint y: 101, endPoint x: 225, endPoint y: 90, distance: 67.2
click at [225, 90] on div "Episode Preview Video Player is loading. Play Video Play Mute Current Time 00:0…" at bounding box center [366, 196] width 616 height 293
type textarea "Ek Tha [DATE] Ek Thi Rani - Der [PERSON_NAME] und seine unsterbliche Liebe S1 E…"
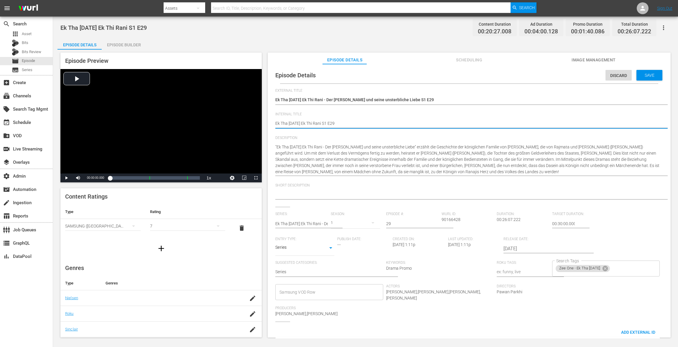
paste textarea "VOD"
type textarea "VOD Ek Tha [DATE] Ek Thi Rani S1 E29"
click at [509, 78] on div "Save" at bounding box center [650, 75] width 26 height 11
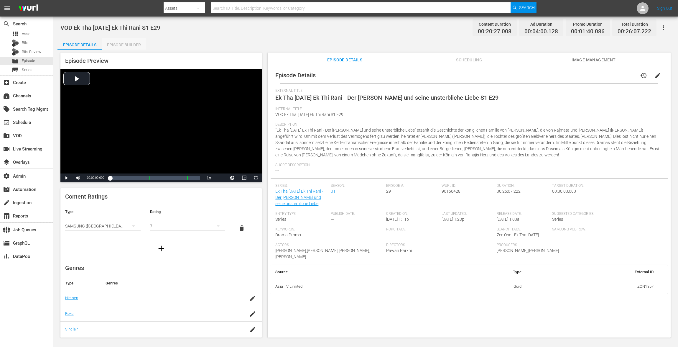
click at [127, 41] on div "Episode Builder" at bounding box center [124, 45] width 44 height 14
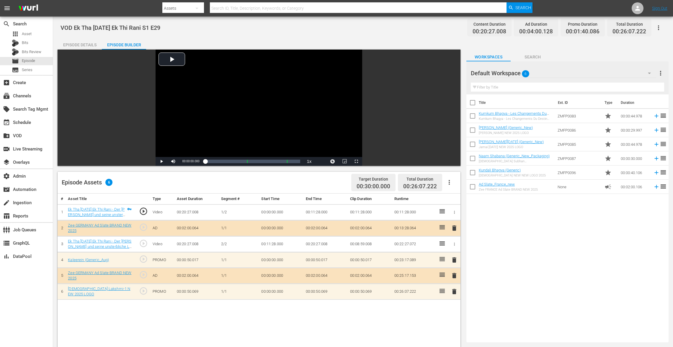
click at [452, 258] on span "delete" at bounding box center [453, 259] width 7 height 7
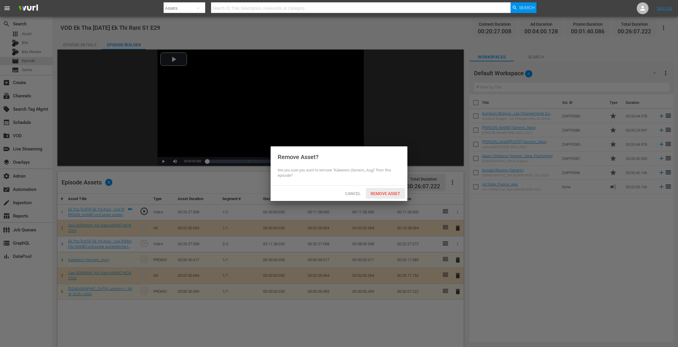
click at [388, 193] on span "Remove Asset" at bounding box center [385, 193] width 39 height 5
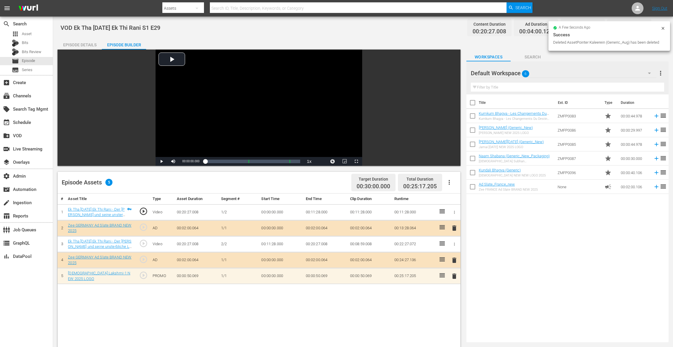
click at [453, 260] on span "delete" at bounding box center [453, 276] width 7 height 7
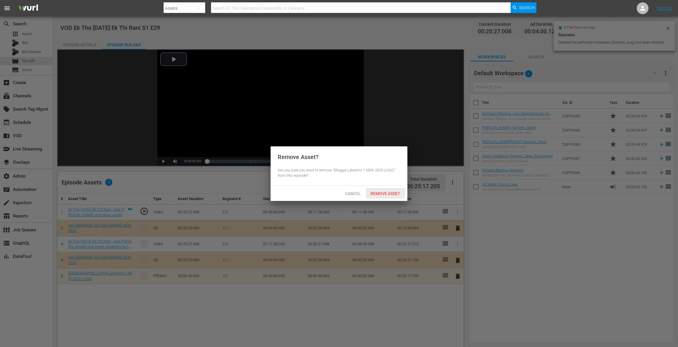
click at [388, 191] on span "Remove Asset" at bounding box center [385, 193] width 39 height 5
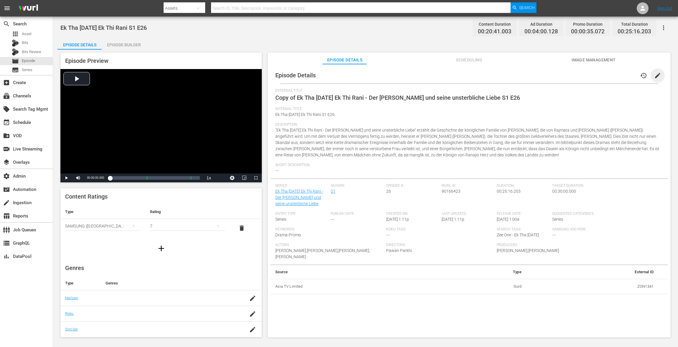
click at [509, 77] on span "edit" at bounding box center [658, 75] width 7 height 7
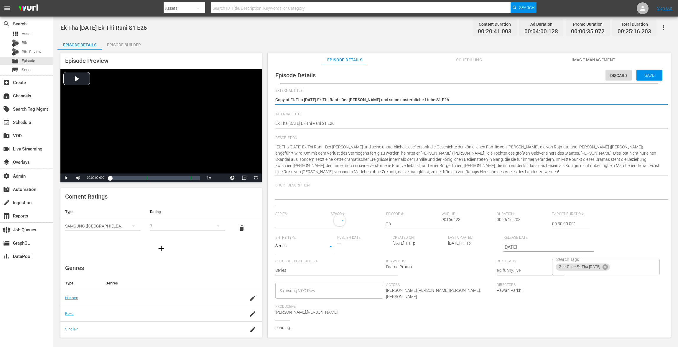
type input "Ek Tha [DATE] Ek Thi Rani - Der [PERSON_NAME] und seine unsterbliche Liebe"
drag, startPoint x: 292, startPoint y: 101, endPoint x: 183, endPoint y: 81, distance: 110.9
click at [184, 84] on div "Episode Preview Video Player is loading. Play Video Play Mute Current Time 00:0…" at bounding box center [366, 196] width 616 height 293
type textarea "Ek Tha [DATE] Ek Thi Rani - Der [PERSON_NAME] und seine unsterbliche Liebe S1 E…"
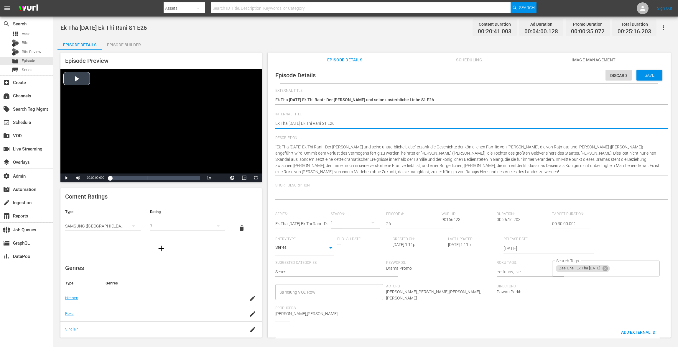
paste textarea "VOD"
type textarea "VOD Ek Tha [DATE] Ek Thi Rani S1 E26"
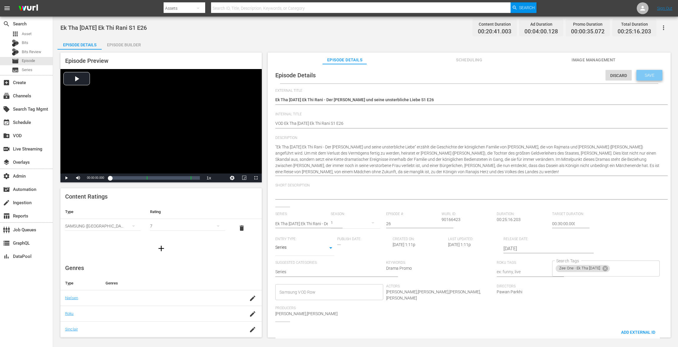
click at [509, 79] on div "Save" at bounding box center [650, 75] width 26 height 11
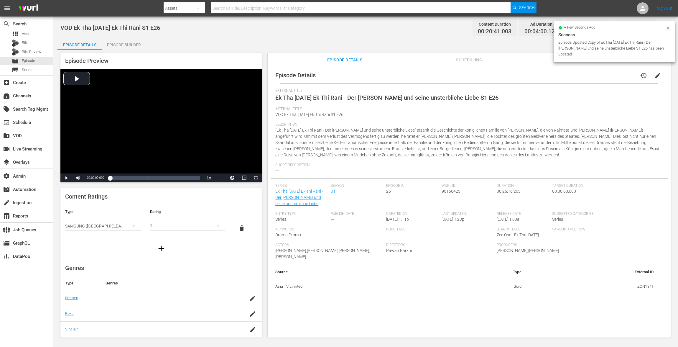
click at [124, 43] on div "Episode Builder" at bounding box center [124, 45] width 44 height 14
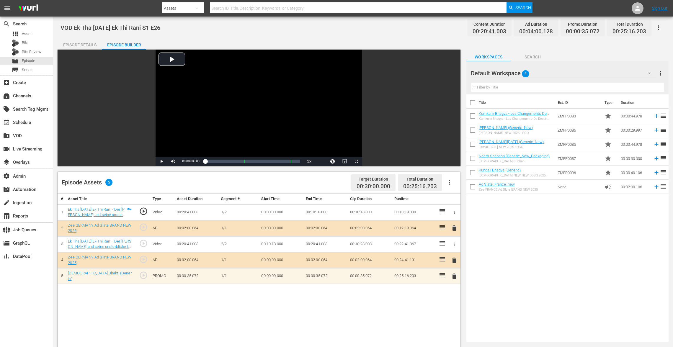
click at [454, 260] on span "delete" at bounding box center [453, 276] width 7 height 7
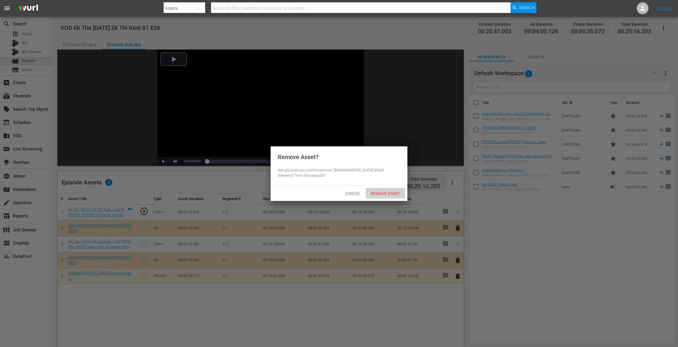
click at [394, 190] on div "Remove Asset" at bounding box center [385, 193] width 39 height 11
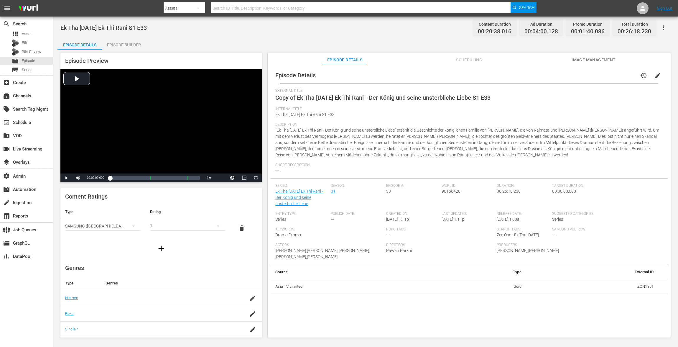
click at [509, 78] on span "edit" at bounding box center [658, 75] width 7 height 7
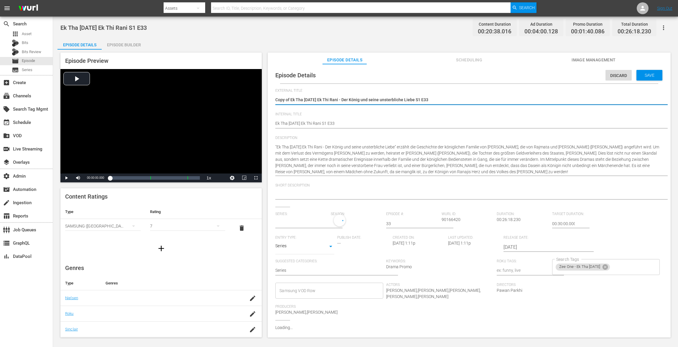
type input "Ek Tha [DATE] Ek Thi Rani - Der [PERSON_NAME] und seine unsterbliche Liebe"
drag, startPoint x: 291, startPoint y: 101, endPoint x: 228, endPoint y: 85, distance: 65.0
click at [228, 85] on div "Episode Preview Video Player is loading. Play Video Play Mute Current Time 00:0…" at bounding box center [366, 196] width 616 height 293
type textarea "Ek Tha Raja Ek Thi Rani - Der König und seine unsterbliche Liebe S1 E33"
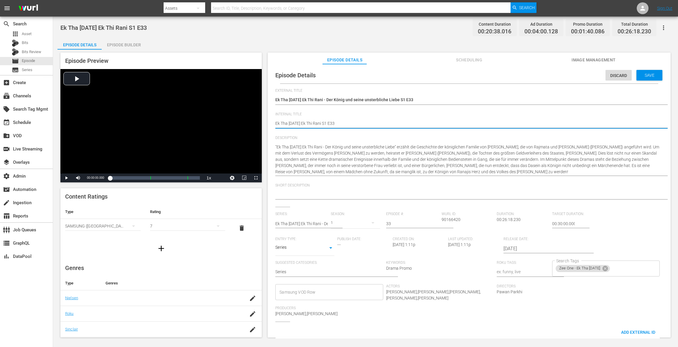
paste textarea "VOD"
type textarea "VOD Ek Tha Raja Ek Thi Rani S1 E33"
click at [509, 75] on span "Save" at bounding box center [649, 75] width 19 height 5
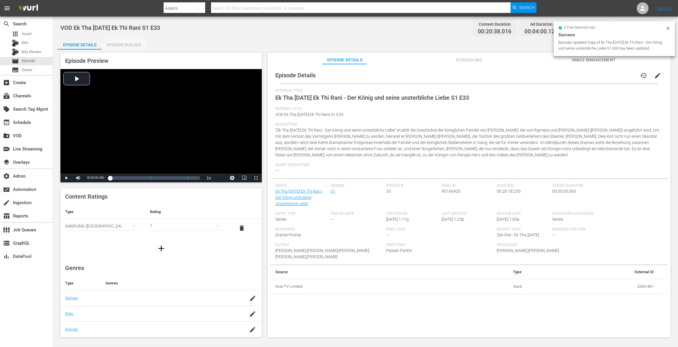
click at [134, 42] on div "Episode Builder" at bounding box center [124, 45] width 44 height 14
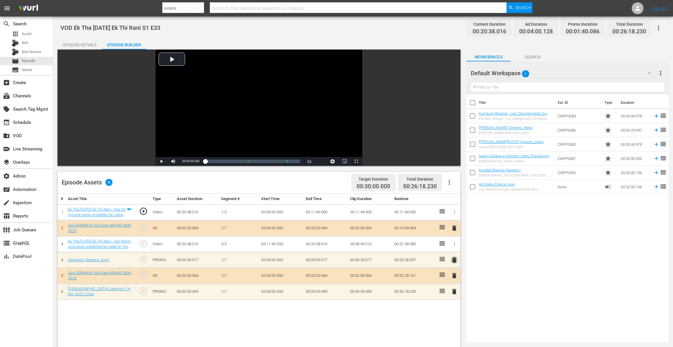
click at [454, 260] on span "delete" at bounding box center [453, 259] width 7 height 7
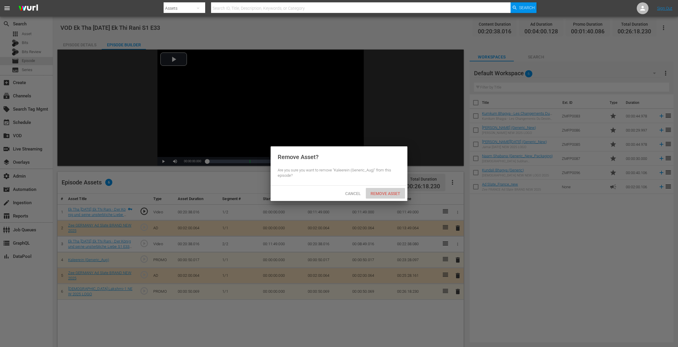
click at [387, 191] on span "Remove Asset" at bounding box center [385, 193] width 39 height 5
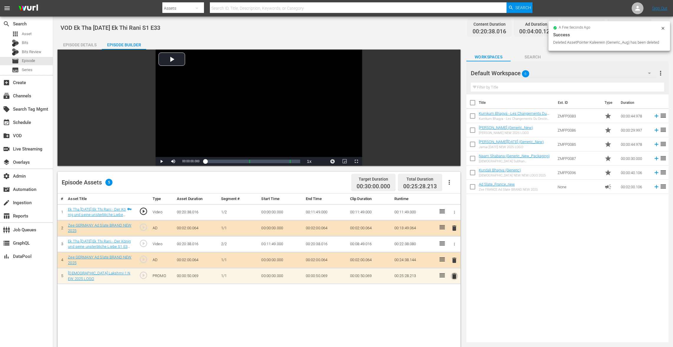
click at [454, 260] on span "delete" at bounding box center [453, 276] width 7 height 7
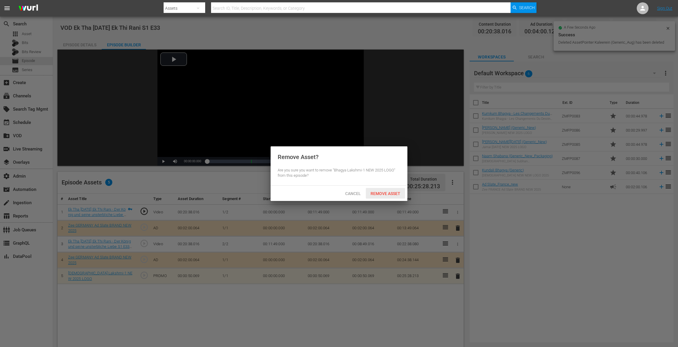
click at [392, 191] on span "Remove Asset" at bounding box center [385, 193] width 39 height 5
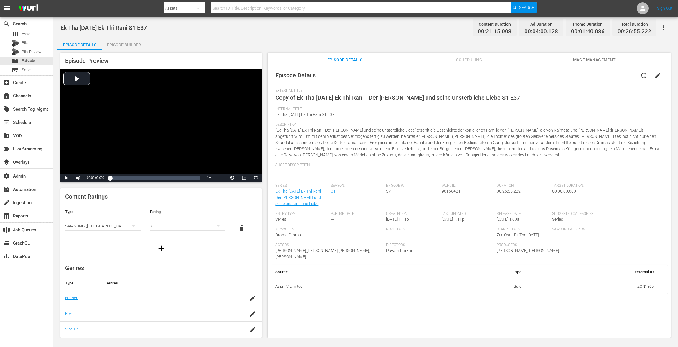
click at [509, 76] on span "edit" at bounding box center [658, 75] width 7 height 7
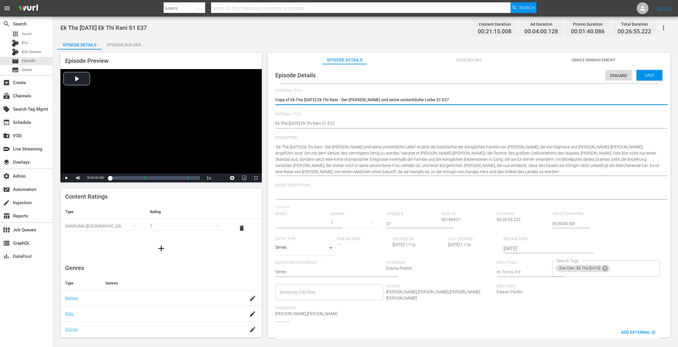
type input "Ek Tha [DATE] Ek Thi Rani - Der [PERSON_NAME] und seine unsterbliche Liebe"
drag, startPoint x: 291, startPoint y: 99, endPoint x: 204, endPoint y: 112, distance: 89.0
click at [204, 114] on div "Episode Preview Video Player is loading. Play Video Play Mute Current Time 00:0…" at bounding box center [366, 196] width 616 height 293
type textarea "Copy ofEk Tha [DATE] Ek Thi Rani - Der [PERSON_NAME] und seine unsterbliche Lie…"
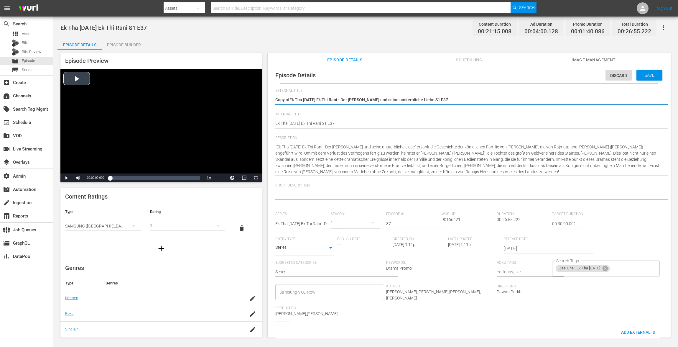
type textarea "Copy oEk Tha [DATE] Ek Thi Rani - Der [PERSON_NAME] und seine unsterbliche Lieb…"
type textarea "Copy Ek Tha [DATE] Ek Thi Rani - Der [PERSON_NAME] und seine unsterbliche Liebe…"
type textarea "CopyEk Tha [DATE] Ek Thi Rani - Der [PERSON_NAME] und seine unsterbliche Liebe …"
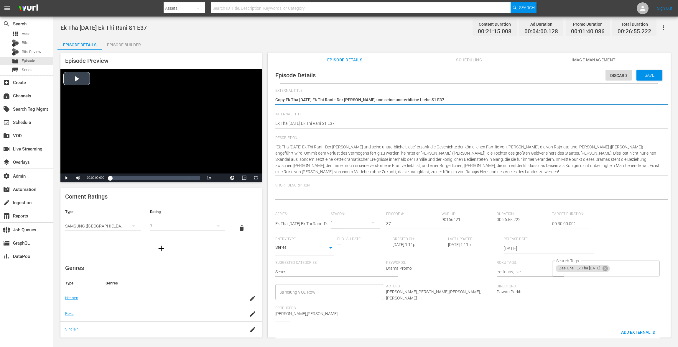
type textarea "CopyEk Tha [DATE] Ek Thi Rani - Der [PERSON_NAME] und seine unsterbliche Liebe …"
type textarea "CopEk Tha [DATE] Ek Thi Rani - Der [PERSON_NAME] und seine unsterbliche Liebe S…"
type textarea "CoEk Tha [DATE] Ek Thi Rani - Der [PERSON_NAME] und seine unsterbliche Liebe S1…"
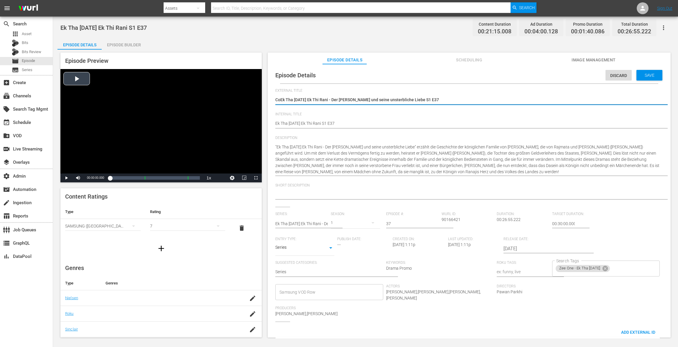
type textarea "CEk Tha [DATE] Ek Thi Rani - Der [PERSON_NAME] und seine unsterbliche Liebe S1 …"
type textarea "Ek Tha [DATE] Ek Thi Rani - Der [PERSON_NAME] und seine unsterbliche Liebe S1 E…"
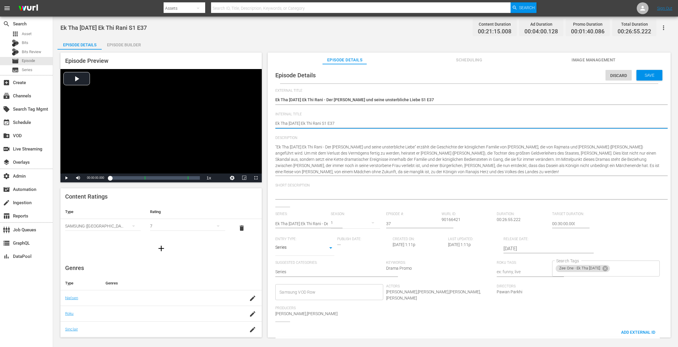
paste textarea "VOD"
type textarea "VOD Ek Tha [DATE] Ek Thi Rani S1 E37"
click at [509, 74] on span "Save" at bounding box center [649, 75] width 19 height 5
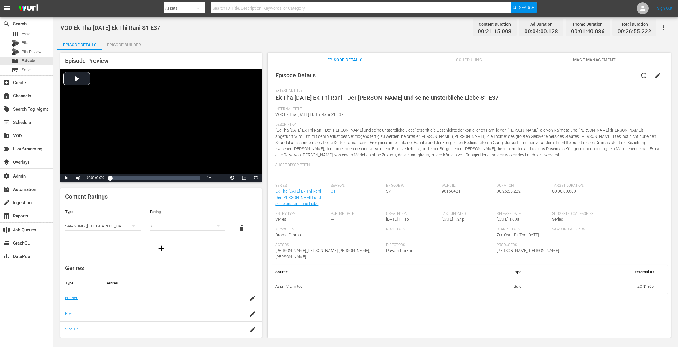
click at [121, 46] on div "Episode Builder" at bounding box center [124, 45] width 44 height 14
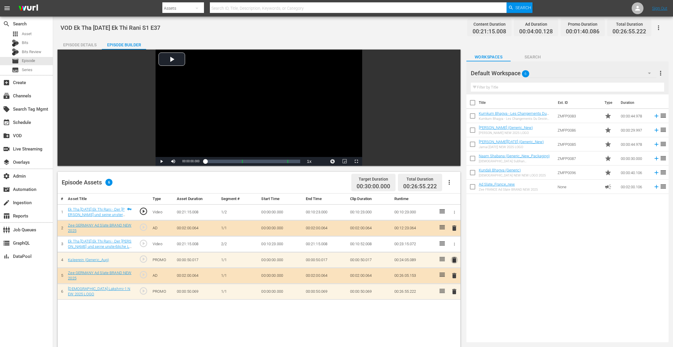
click at [451, 258] on span "delete" at bounding box center [453, 259] width 7 height 7
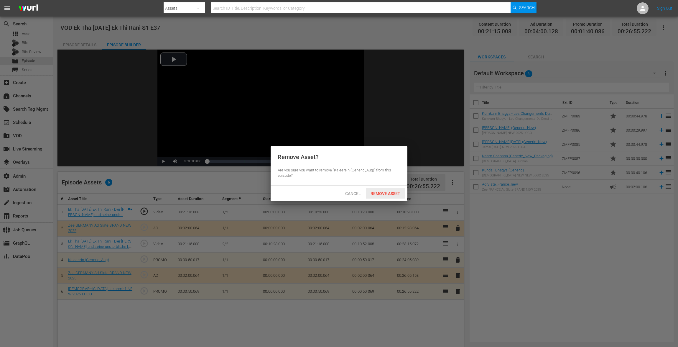
click at [396, 195] on span "Remove Asset" at bounding box center [385, 193] width 39 height 5
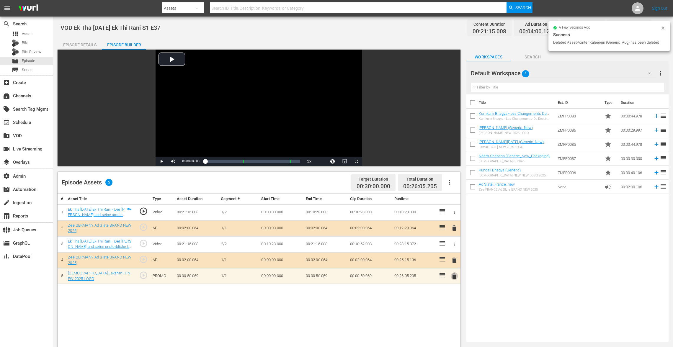
click at [452, 260] on span "delete" at bounding box center [453, 276] width 7 height 7
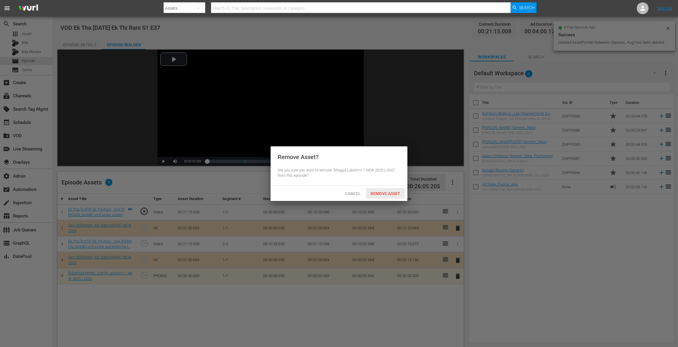
click at [387, 191] on span "Remove Asset" at bounding box center [385, 193] width 39 height 5
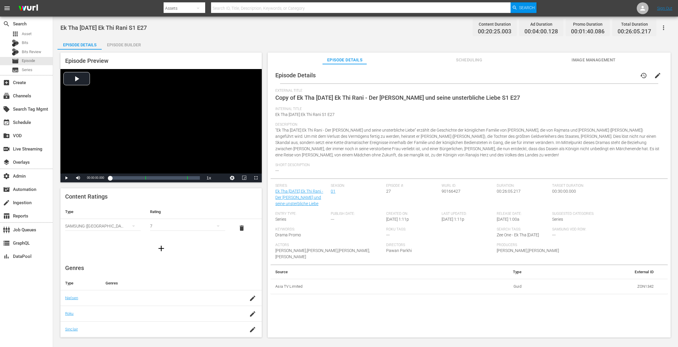
click at [509, 69] on button "edit" at bounding box center [658, 75] width 14 height 14
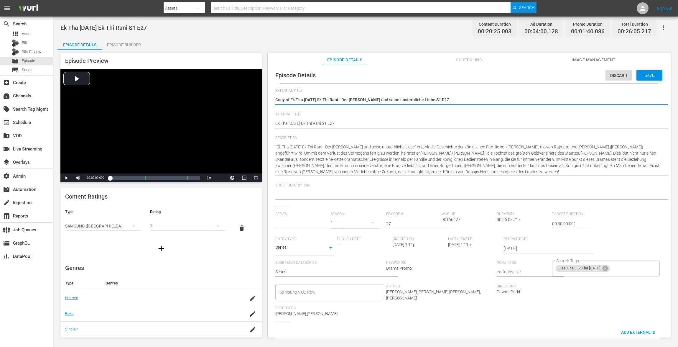
type input "Ek Tha [DATE] Ek Thi Rani - Der [PERSON_NAME] und seine unsterbliche Liebe"
drag, startPoint x: 291, startPoint y: 100, endPoint x: 256, endPoint y: 100, distance: 35.1
click at [256, 100] on div "Episode Preview Video Player is loading. Play Video Play Mute Current Time 00:0…" at bounding box center [366, 196] width 616 height 293
type textarea "Ek Tha [DATE] Ek Thi Rani - Der [PERSON_NAME] und seine unsterbliche Liebe S1 E…"
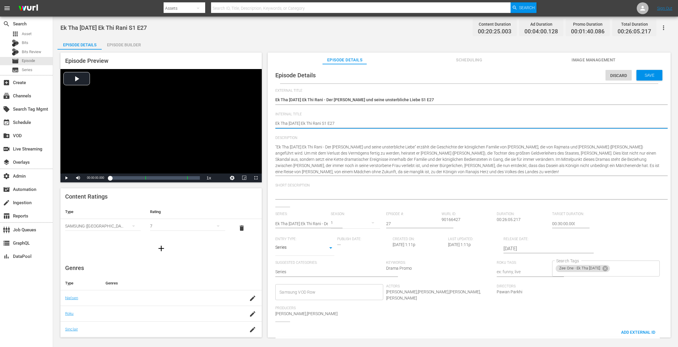
paste textarea "VOD"
type textarea "VOD Ek Tha [DATE] Ek Thi Rani S1 E27"
click at [509, 77] on span "Save" at bounding box center [649, 75] width 19 height 5
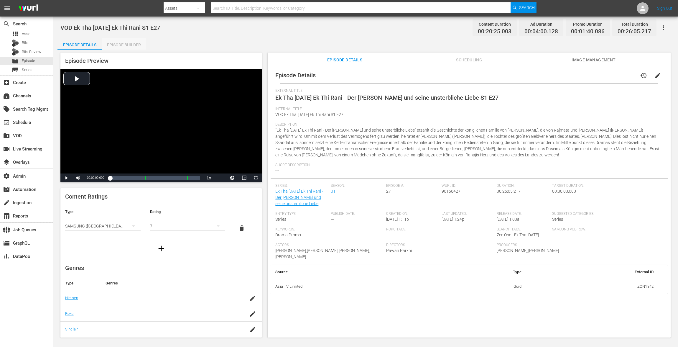
click at [127, 42] on div "Episode Builder" at bounding box center [124, 45] width 44 height 14
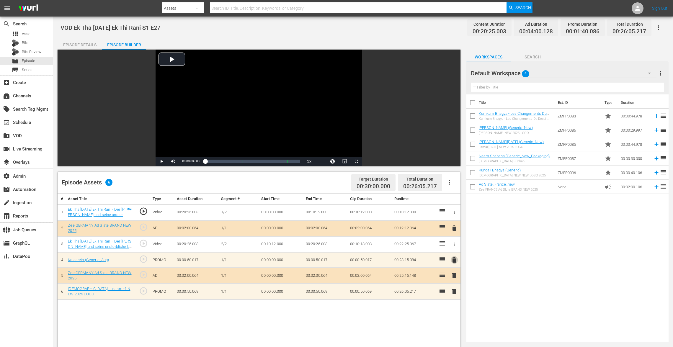
click at [451, 259] on span "delete" at bounding box center [453, 259] width 7 height 7
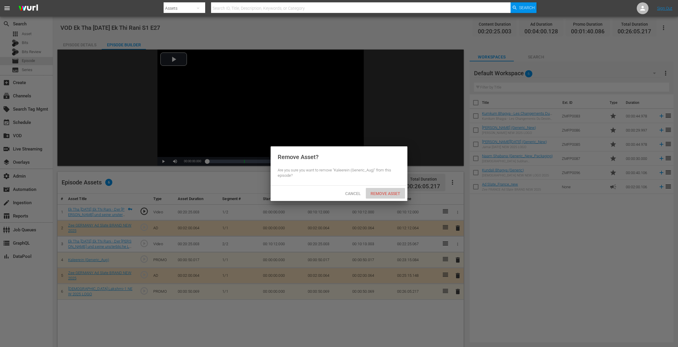
click at [388, 191] on span "Remove Asset" at bounding box center [385, 193] width 39 height 5
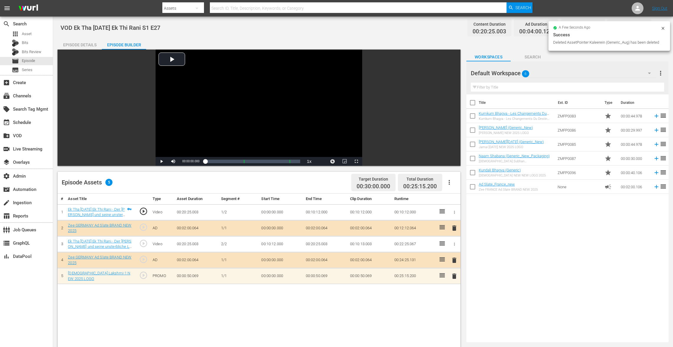
click at [452, 260] on span "delete" at bounding box center [453, 276] width 7 height 7
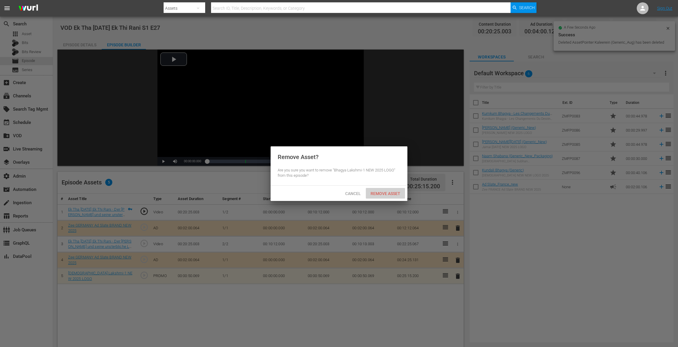
click at [388, 191] on div "Remove Asset" at bounding box center [385, 193] width 39 height 11
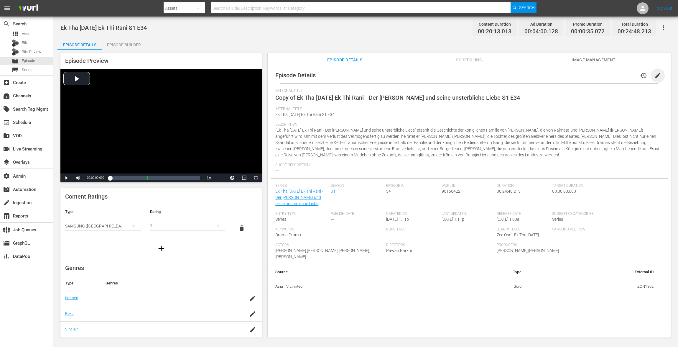
click at [509, 73] on span "edit" at bounding box center [658, 75] width 7 height 7
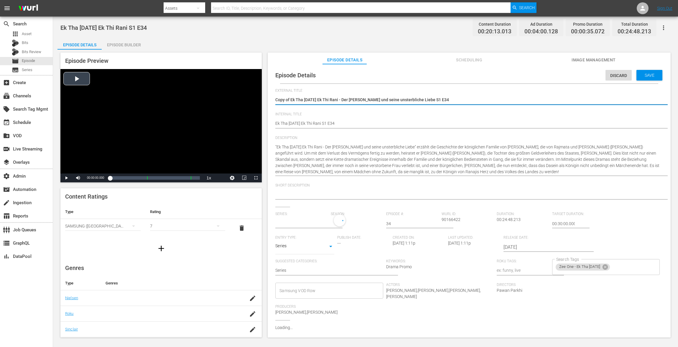
type input "Ek Tha [DATE] Ek Thi Rani - Der [PERSON_NAME] und seine unsterbliche Liebe"
drag, startPoint x: 291, startPoint y: 100, endPoint x: 221, endPoint y: 74, distance: 74.0
click at [222, 75] on div "Episode Preview Video Player is loading. Play Video Play Mute Current Time 00:0…" at bounding box center [366, 196] width 616 height 293
type textarea "Ek Tha Raja Ek Thi Rani - Der König und seine unsterbliche Liebe S1 E34"
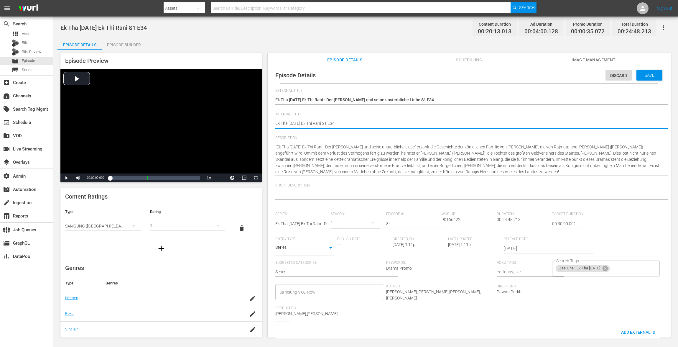
paste textarea "VOD"
type textarea "VOD Ek Tha Raja Ek Thi Rani S1 E34"
click at [509, 72] on div "Save" at bounding box center [650, 75] width 26 height 11
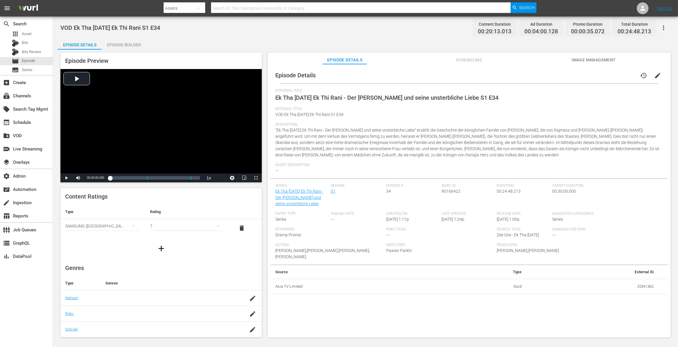
click at [130, 42] on div "Episode Builder" at bounding box center [124, 45] width 44 height 14
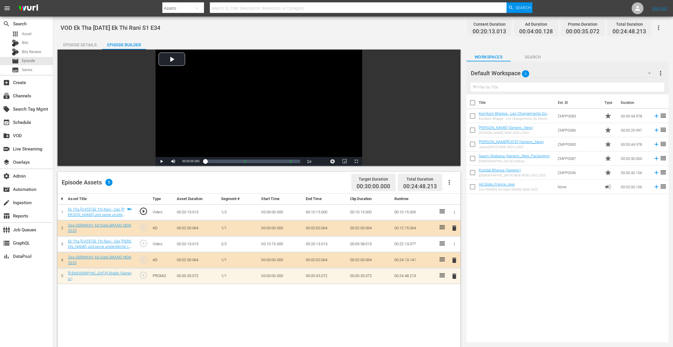
click at [456, 260] on span "delete" at bounding box center [453, 276] width 7 height 7
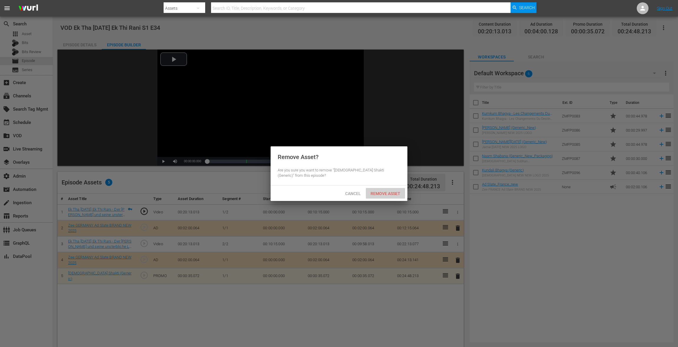
click at [385, 194] on span "Remove Asset" at bounding box center [385, 193] width 39 height 5
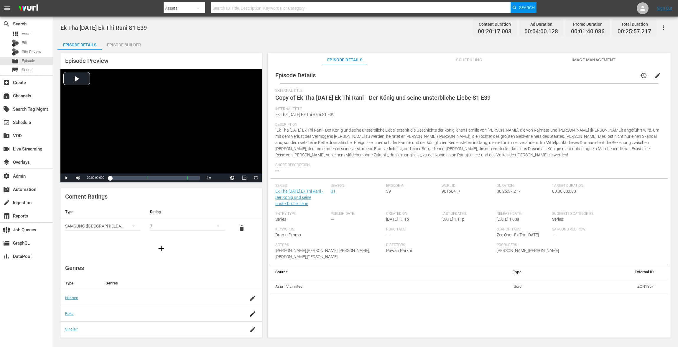
click at [509, 76] on span "edit" at bounding box center [658, 75] width 7 height 7
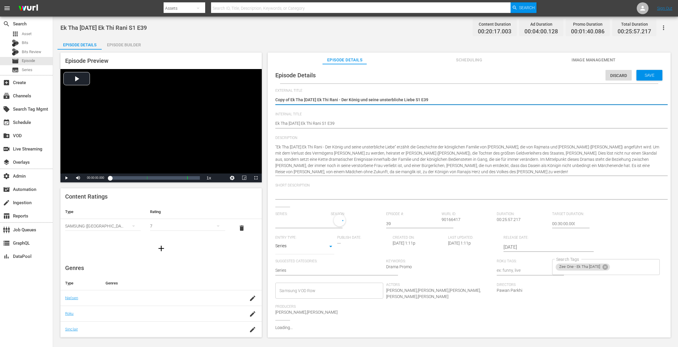
type input "Ek Tha [DATE] Ek Thi Rani - Der König und seine unsterbliche Liebe"
drag, startPoint x: 292, startPoint y: 100, endPoint x: 248, endPoint y: 96, distance: 43.9
click at [248, 99] on div "Episode Preview Video Player is loading. Play Video Play Mute Current Time 00:0…" at bounding box center [366, 196] width 616 height 293
type textarea "Ek Tha [DATE] Ek Thi Rani - Der König und seine unsterbliche Liebe S1 E39"
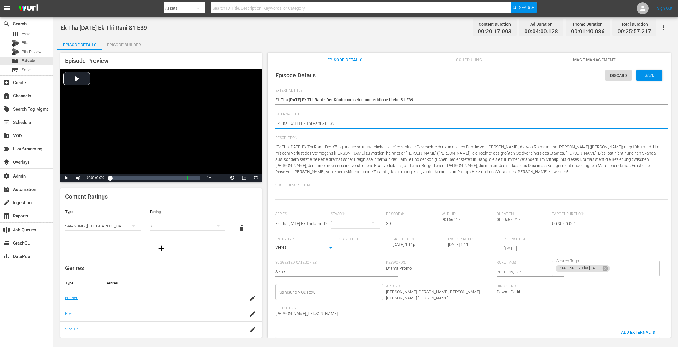
paste textarea "VOD"
type textarea "VOD Ek Tha [DATE] Ek Thi Rani S1 E39"
type textarea "VOD Ek Tha Raja Ek Thi Rani S1 E39"
click at [509, 75] on span "Save" at bounding box center [649, 75] width 19 height 5
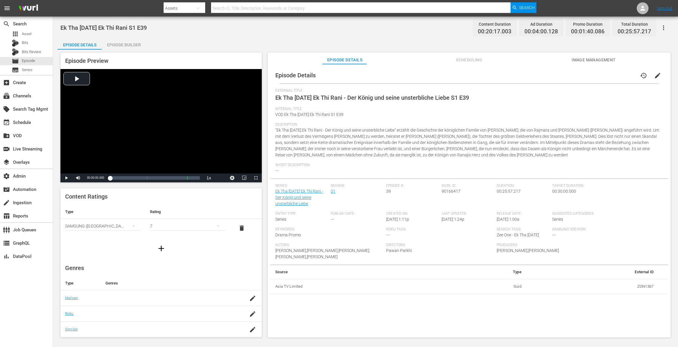
click at [119, 38] on div "Episode Builder" at bounding box center [124, 45] width 44 height 14
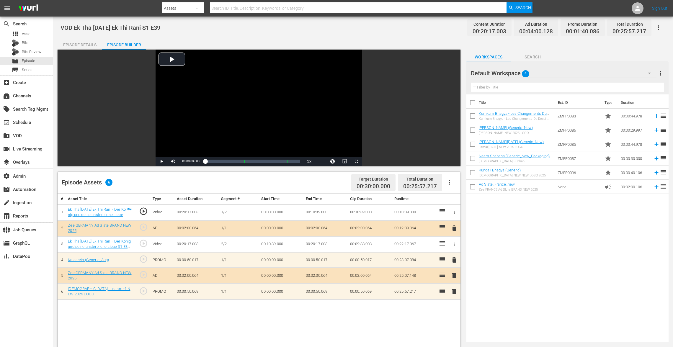
click at [454, 260] on span "delete" at bounding box center [453, 259] width 7 height 7
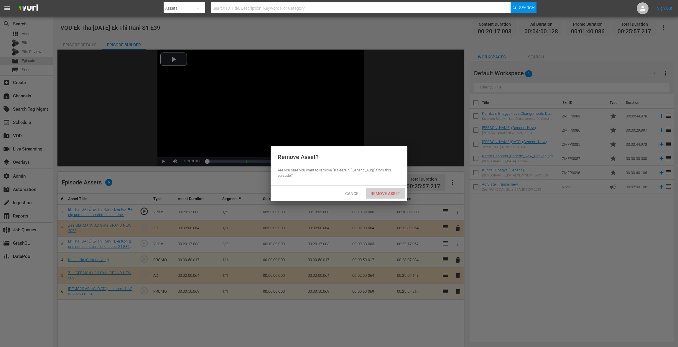
click at [381, 193] on span "Remove Asset" at bounding box center [385, 193] width 39 height 5
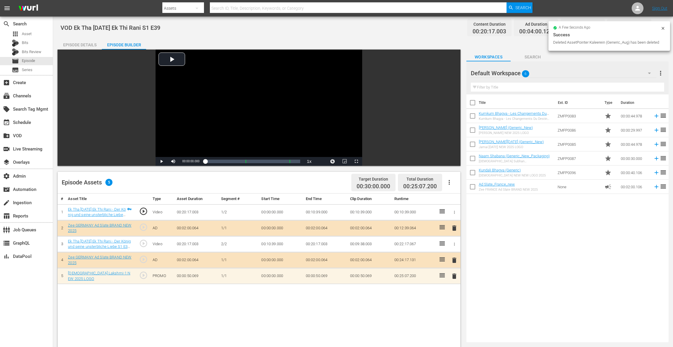
click at [453, 260] on span "delete" at bounding box center [453, 276] width 7 height 7
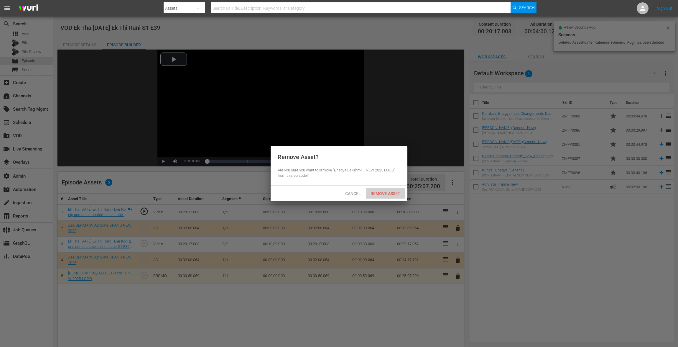
click at [391, 188] on div "Remove Asset" at bounding box center [385, 193] width 39 height 11
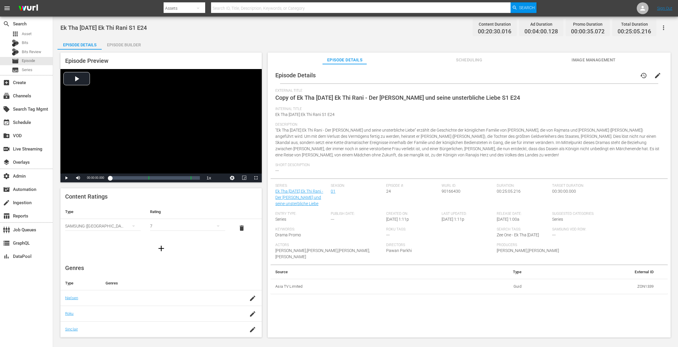
click at [509, 74] on button "edit" at bounding box center [658, 75] width 14 height 14
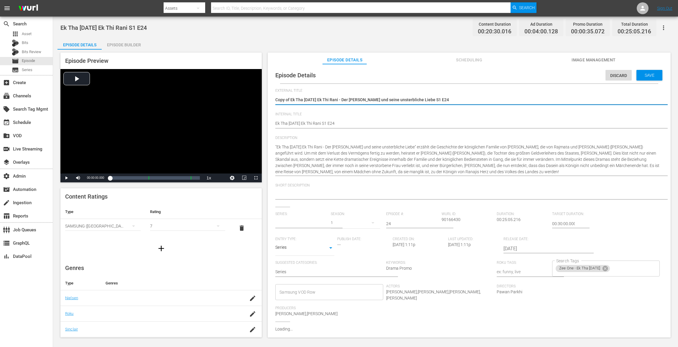
type input "Ek Tha [DATE] Ek Thi Rani - Der [PERSON_NAME] und seine unsterbliche Liebe"
drag, startPoint x: 290, startPoint y: 99, endPoint x: 207, endPoint y: 96, distance: 83.2
click at [211, 96] on div "Episode Preview Video Player is loading. Play Video Play Mute Current Time 00:0…" at bounding box center [366, 196] width 616 height 293
type textarea "Ek Tha Raja Ek Thi Rani - Der König und seine unsterbliche Liebe S1 E24"
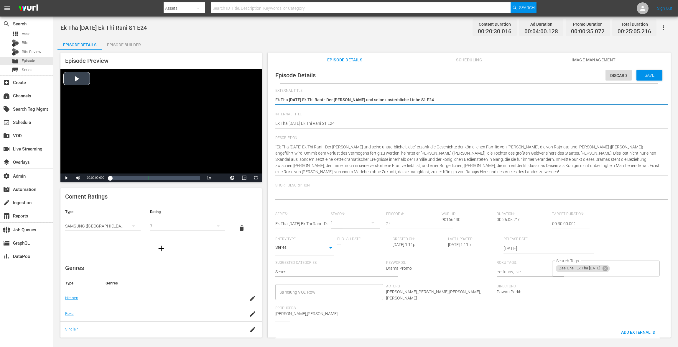
type textarea "Ek Tha Raja Ek Thi Rani - Der König und seine unsterbliche Liebe S1 E24"
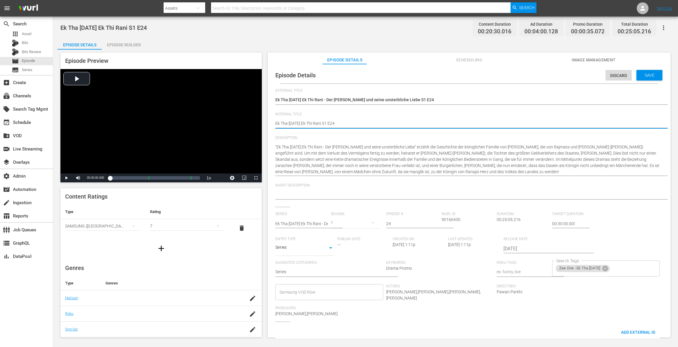
paste textarea "VOD"
type textarea "VOD Ek Tha Raja Ek Thi Rani S1 E24"
click at [509, 73] on span "Save" at bounding box center [649, 75] width 19 height 5
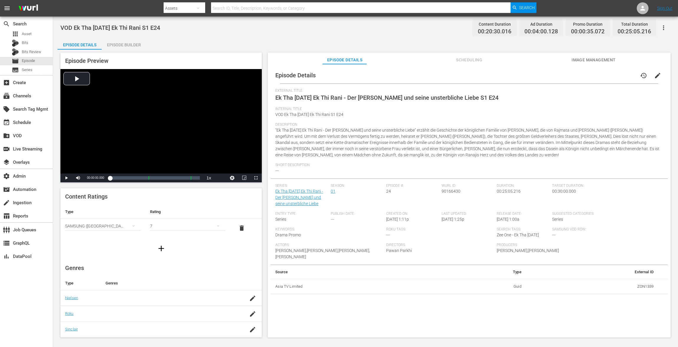
click at [130, 42] on div "Episode Builder" at bounding box center [124, 45] width 44 height 14
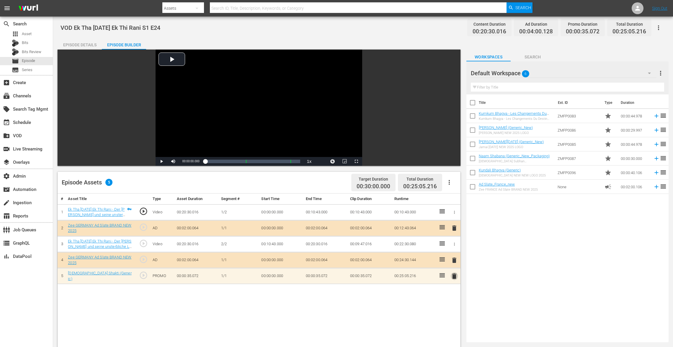
click at [456, 260] on span "delete" at bounding box center [453, 276] width 7 height 7
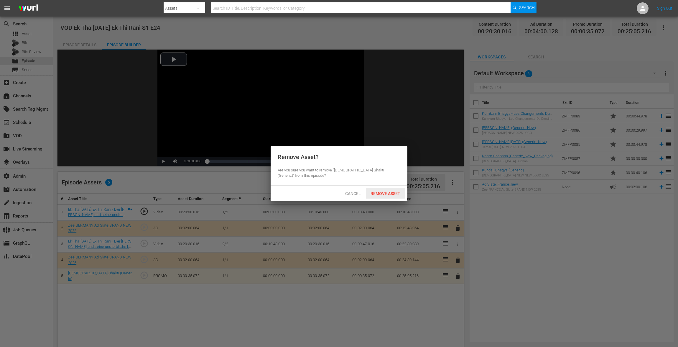
click at [386, 191] on span "Remove Asset" at bounding box center [385, 193] width 39 height 5
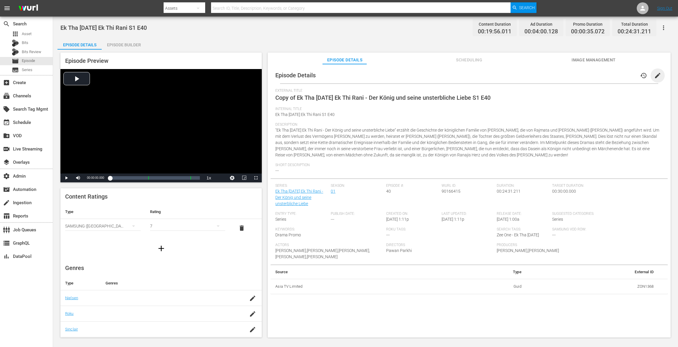
click at [509, 74] on span "edit" at bounding box center [658, 75] width 7 height 7
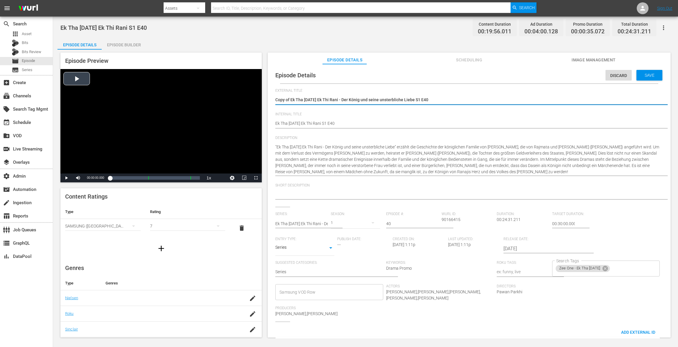
drag, startPoint x: 291, startPoint y: 99, endPoint x: 252, endPoint y: 90, distance: 39.8
click at [254, 91] on div "Episode Preview Video Player is loading. Play Video Play Mute Current Time 00:0…" at bounding box center [366, 196] width 616 height 293
type textarea "Ek Tha [DATE] Ek Thi Rani - Der König und seine unsterbliche Liebe S1 E40"
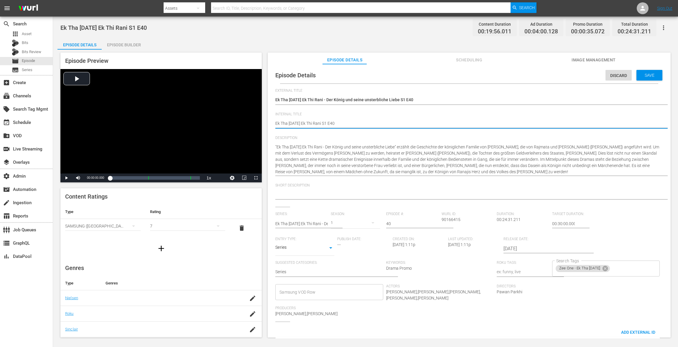
paste textarea "VOD"
type textarea "VOD Ek Tha [DATE] Ek Thi Rani S1 E40"
click at [509, 80] on div "Save" at bounding box center [650, 75] width 26 height 11
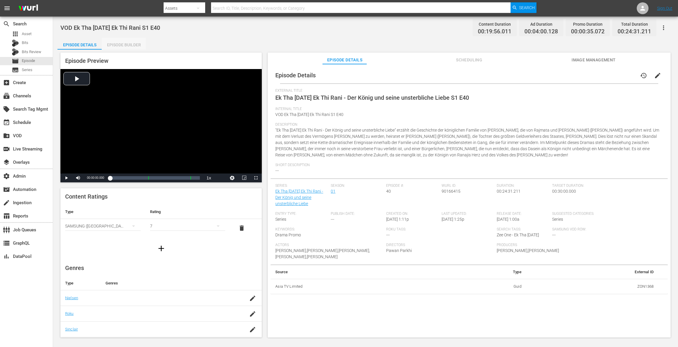
click at [134, 42] on div "Episode Builder" at bounding box center [124, 45] width 44 height 14
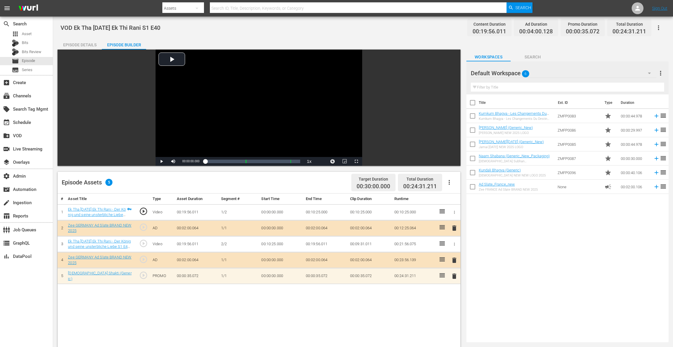
click at [449, 260] on td "delete" at bounding box center [454, 276] width 12 height 16
click at [450, 260] on span "delete" at bounding box center [453, 276] width 7 height 7
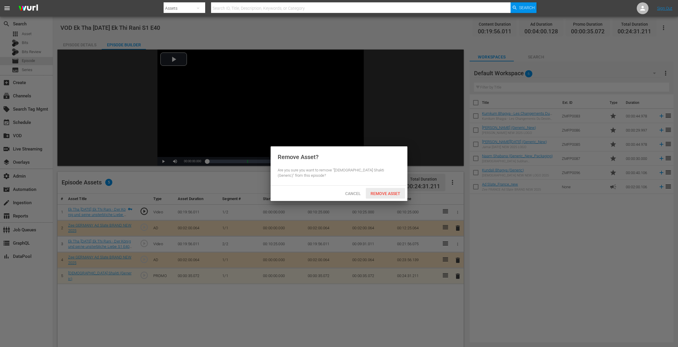
click at [391, 196] on div "Remove Asset" at bounding box center [385, 193] width 39 height 11
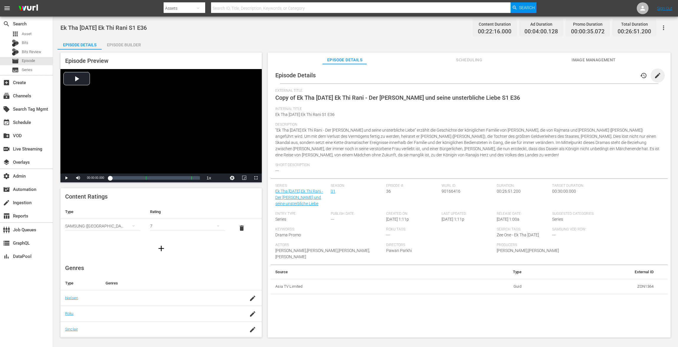
click at [509, 76] on span "edit" at bounding box center [658, 75] width 7 height 7
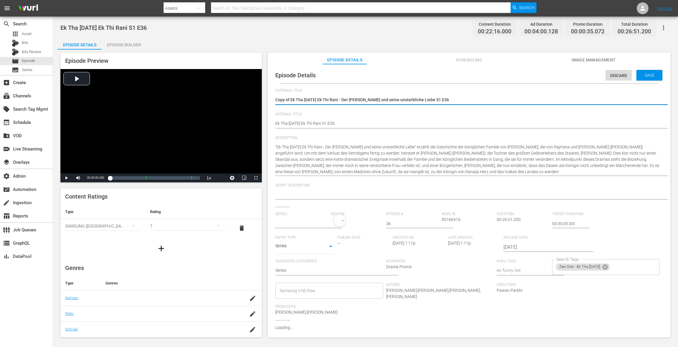
type input "Ek Tha [DATE] Ek Thi Rani - Der [PERSON_NAME] und seine unsterbliche Liebe"
drag, startPoint x: 290, startPoint y: 100, endPoint x: 214, endPoint y: 110, distance: 77.3
click at [215, 110] on div "Episode Preview Video Player is loading. Play Video Play Mute Current Time 00:0…" at bounding box center [366, 196] width 616 height 293
type textarea "Copy ofEk Tha [DATE] Ek Thi Rani - Der [PERSON_NAME] und seine unsterbliche Lie…"
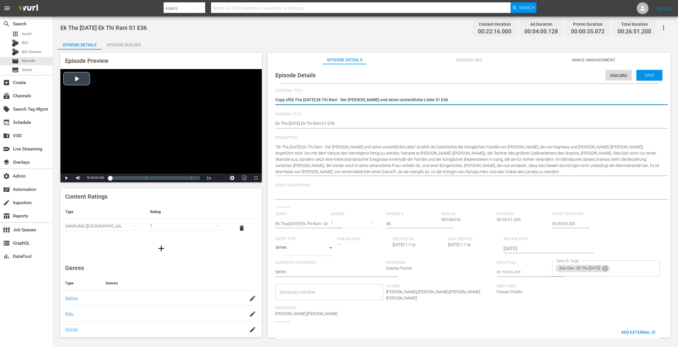
type textarea "Copy oEk Tha [DATE] Ek Thi Rani - Der [PERSON_NAME] und seine unsterbliche Lieb…"
type textarea "Copy Ek Tha [DATE] Ek Thi Rani - Der [PERSON_NAME] und seine unsterbliche Liebe…"
type textarea "CopyEk Tha [DATE] Ek Thi Rani - Der [PERSON_NAME] und seine unsterbliche Liebe …"
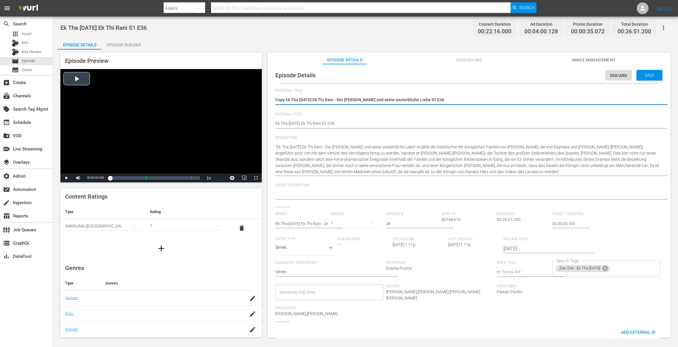
type textarea "CopyEk Tha [DATE] Ek Thi Rani - Der [PERSON_NAME] und seine unsterbliche Liebe …"
type textarea "CopEk Tha [DATE] Ek Thi Rani - Der [PERSON_NAME] und seine unsterbliche Liebe S…"
type textarea "CoEk Tha [DATE] Ek Thi Rani - Der [PERSON_NAME] und seine unsterbliche Liebe S1…"
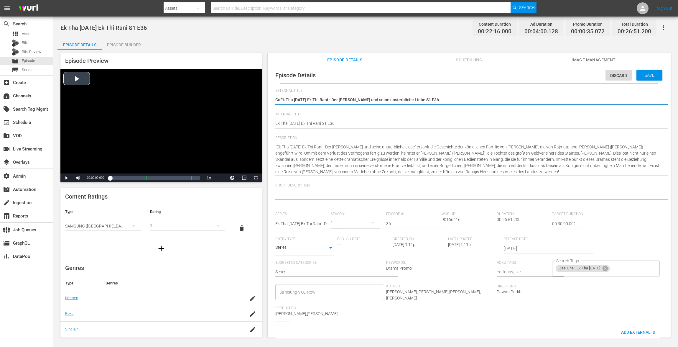
type textarea "CEk Tha [DATE] Ek Thi Rani - Der [PERSON_NAME] und seine unsterbliche Liebe S1 …"
type textarea "Ek Tha [DATE] Ek Thi Rani - Der [PERSON_NAME] und seine unsterbliche Liebe S1 E…"
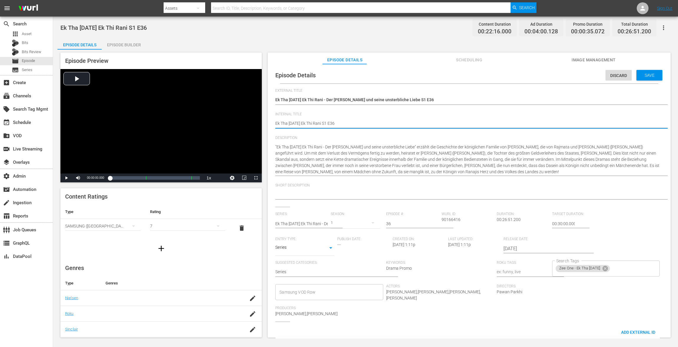
paste textarea "VOD"
type textarea "VOD Ek Tha [DATE] Ek Thi Rani S1 E36"
click at [509, 74] on span "Save" at bounding box center [649, 75] width 19 height 5
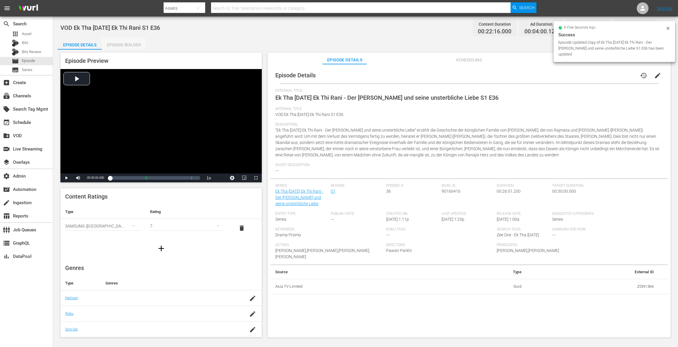
click at [130, 43] on div "Episode Builder" at bounding box center [124, 45] width 44 height 14
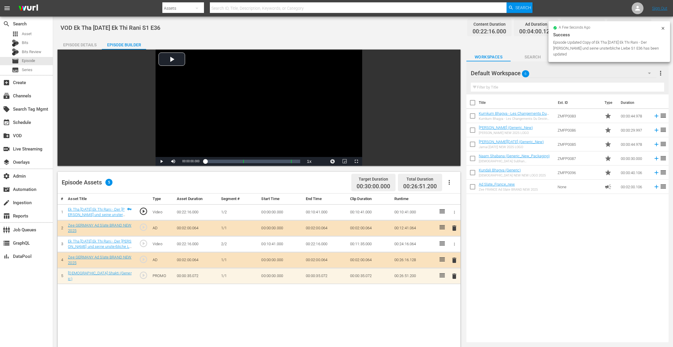
click at [451, 260] on span "delete" at bounding box center [453, 276] width 7 height 7
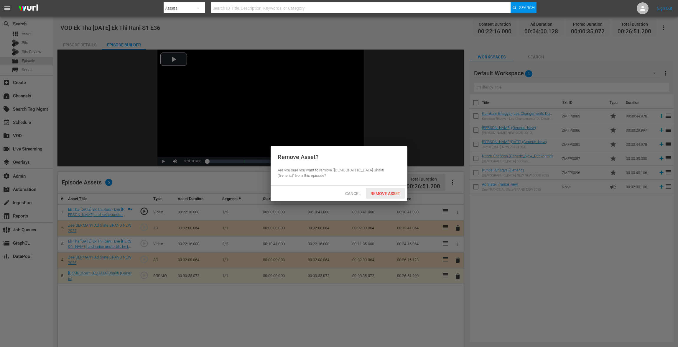
click at [381, 189] on div "Remove Asset" at bounding box center [385, 193] width 39 height 11
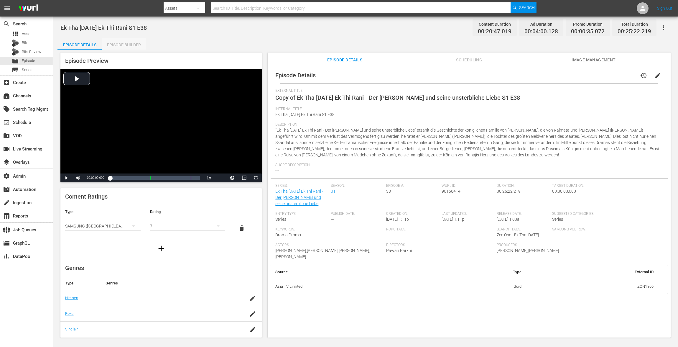
click at [129, 40] on div "Episode Builder" at bounding box center [124, 45] width 44 height 14
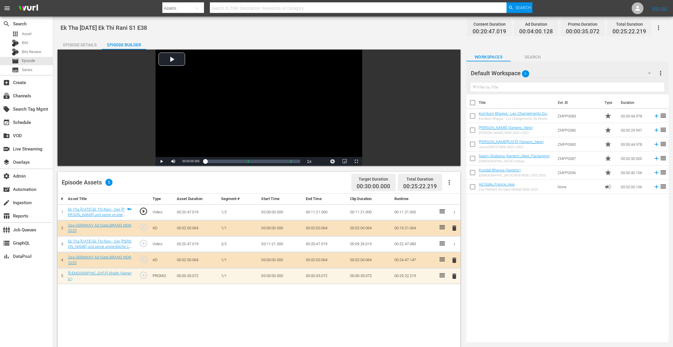
click at [455, 260] on span "delete" at bounding box center [453, 276] width 7 height 7
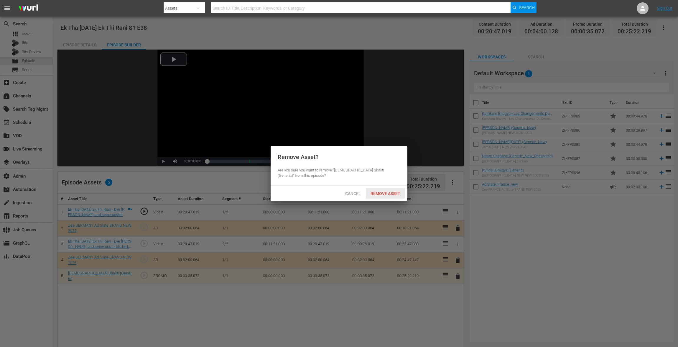
click at [392, 192] on span "Remove Asset" at bounding box center [385, 193] width 39 height 5
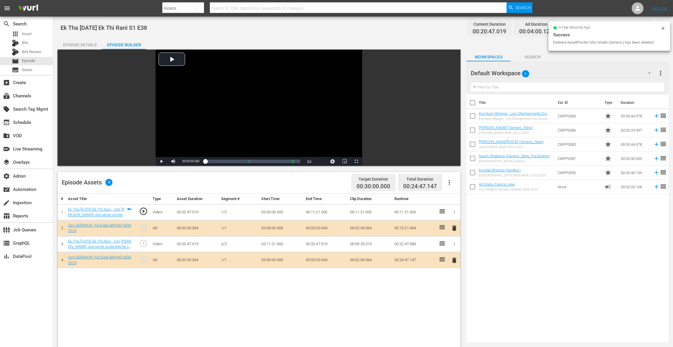
click at [87, 44] on div "Episode Details" at bounding box center [80, 45] width 44 height 14
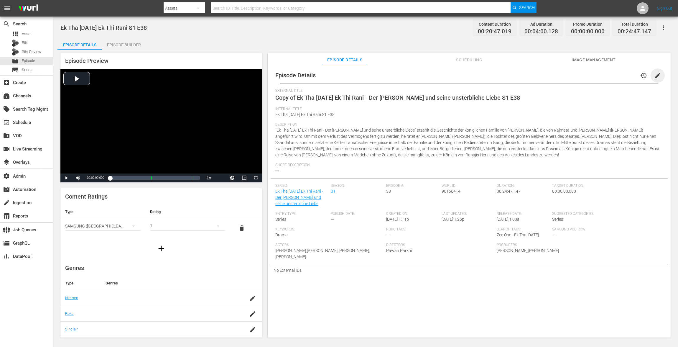
click at [509, 75] on span "edit" at bounding box center [658, 75] width 7 height 7
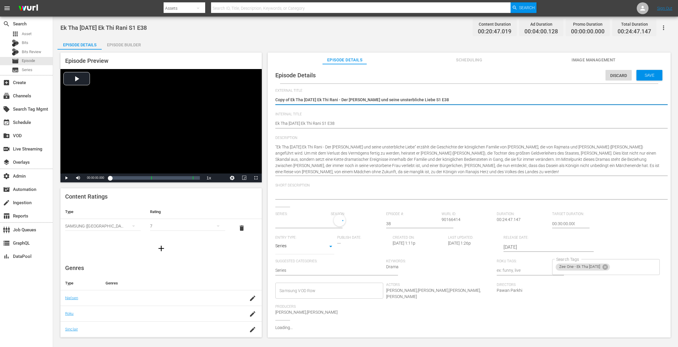
type input "Ek Tha [DATE] Ek Thi Rani - Der [PERSON_NAME] und seine unsterbliche Liebe"
drag, startPoint x: 292, startPoint y: 101, endPoint x: 245, endPoint y: 87, distance: 49.2
click at [245, 88] on div "Episode Preview Video Player is loading. Play Video Play Mute Current Time 00:0…" at bounding box center [366, 196] width 616 height 293
type textarea "Ek Tha Raja Ek Thi Rani - Der König und seine unsterbliche Liebe S1 E38"
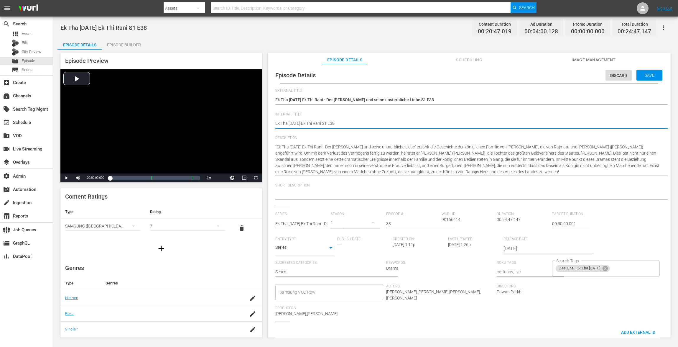
paste textarea "VOD"
type textarea "VOD Ek Tha Raja Ek Thi Rani S1 E38"
click at [509, 74] on span "Save" at bounding box center [649, 75] width 19 height 5
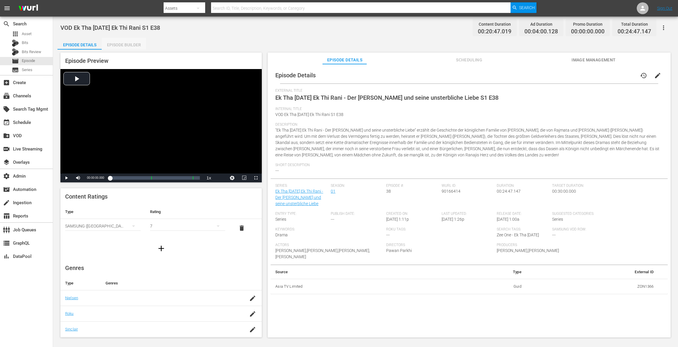
click at [129, 44] on div "Episode Builder" at bounding box center [124, 45] width 44 height 14
click at [509, 77] on button "edit" at bounding box center [658, 75] width 14 height 14
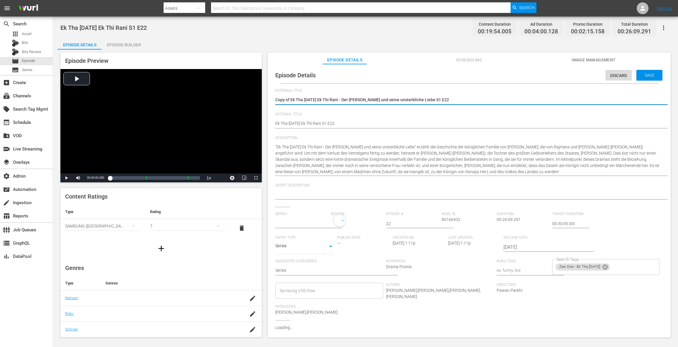
type input "Ek Tha [DATE] Ek Thi Rani - Der [PERSON_NAME] und seine unsterbliche Liebe"
drag, startPoint x: 291, startPoint y: 101, endPoint x: 222, endPoint y: 91, distance: 69.1
click at [222, 95] on div "Episode Preview Video Player is loading. Play Video Play Mute Current Time 00:0…" at bounding box center [366, 196] width 616 height 293
type textarea "Ek Tha Raja Ek Thi Rani - Der König und seine unsterbliche Liebe S1 E22"
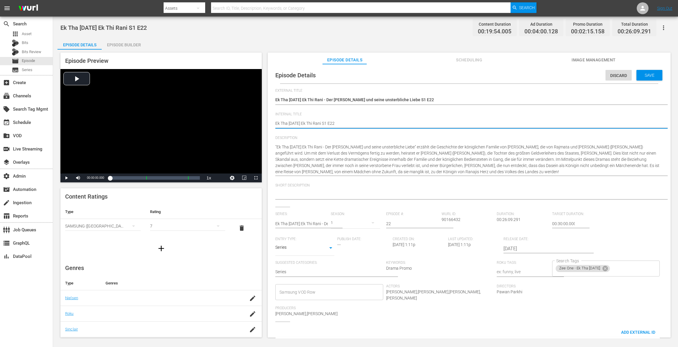
paste textarea "VOD"
type textarea "VOD Ek Tha Raja Ek Thi Rani S1 E22"
click at [509, 73] on span "Save" at bounding box center [649, 75] width 19 height 5
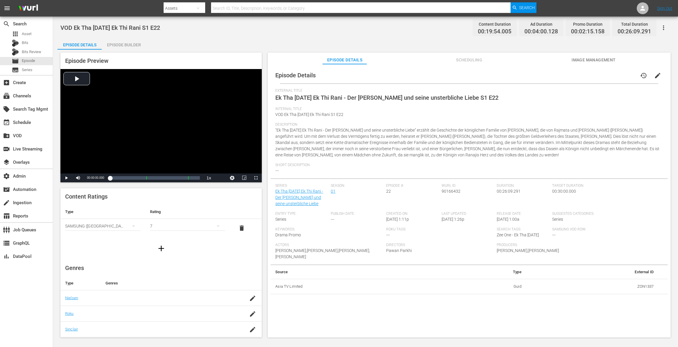
click at [132, 46] on div "Episode Builder" at bounding box center [124, 45] width 44 height 14
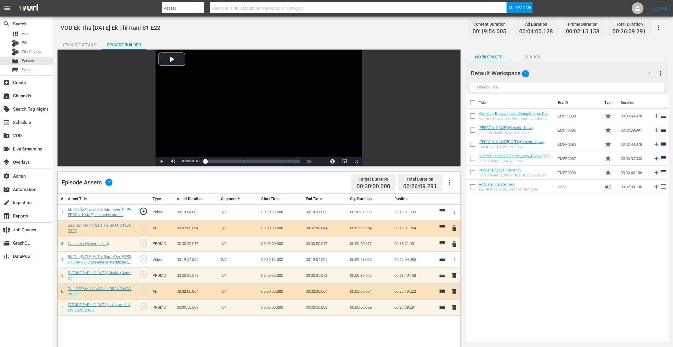
click at [455, 245] on span "delete" at bounding box center [453, 243] width 7 height 7
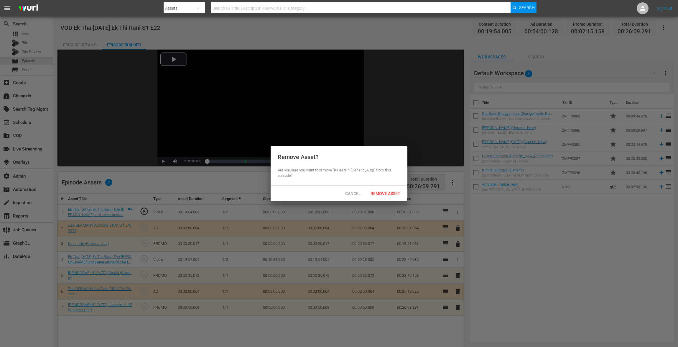
click at [380, 187] on div "Cancel Remove Asset" at bounding box center [339, 193] width 137 height 15
click at [380, 192] on span "Remove Asset" at bounding box center [385, 193] width 39 height 5
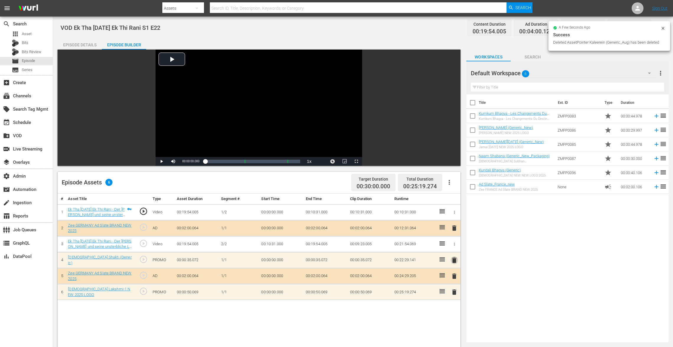
click at [454, 259] on span "delete" at bounding box center [453, 260] width 7 height 7
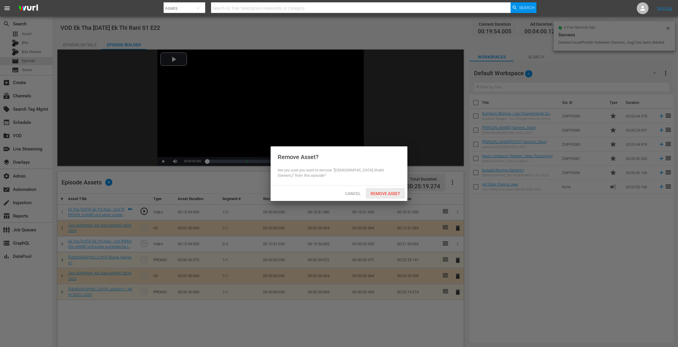
click at [383, 193] on span "Remove Asset" at bounding box center [385, 193] width 39 height 5
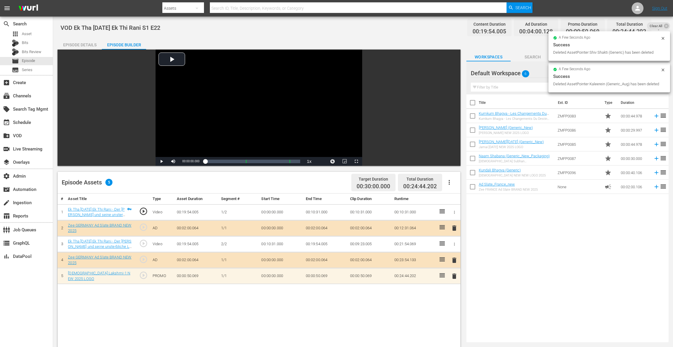
click at [452, 260] on span "delete" at bounding box center [453, 276] width 7 height 7
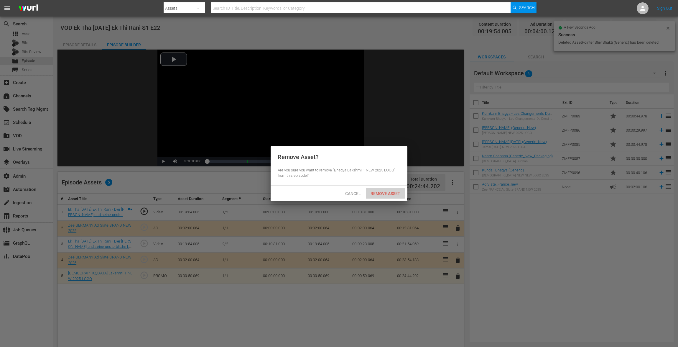
click at [393, 194] on span "Remove Asset" at bounding box center [385, 193] width 39 height 5
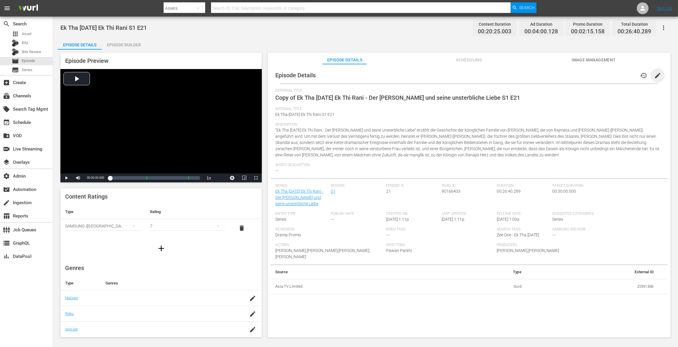
click at [509, 75] on span "edit" at bounding box center [658, 75] width 7 height 7
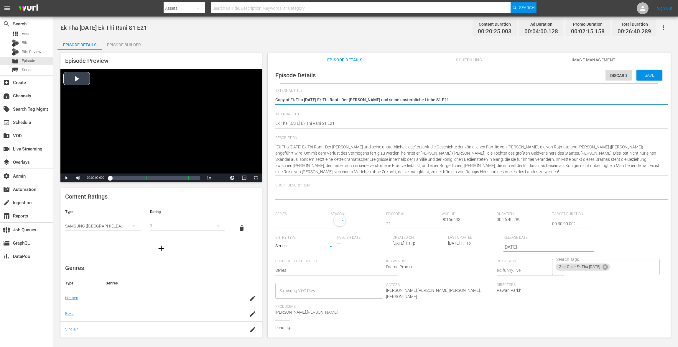
type input "Ek Tha [DATE] Ek Thi Rani - Der König und seine unsterbliche Liebe"
drag, startPoint x: 291, startPoint y: 101, endPoint x: 214, endPoint y: 73, distance: 82.2
click at [214, 73] on div "Episode Preview Video Player is loading. Play Video Play Mute Current Time 00:0…" at bounding box center [366, 196] width 616 height 293
type textarea "Ek Tha Raja Ek Thi Rani - Der König und seine unsterbliche Liebe S1 E21"
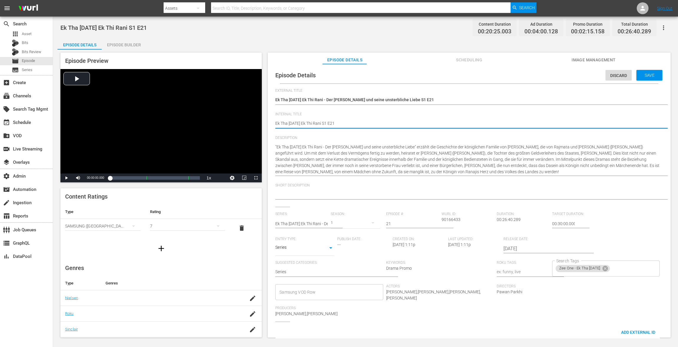
paste textarea "VOD"
type textarea "VOD Ek Tha Raja Ek Thi Rani S1 E21"
click at [509, 76] on span "Save" at bounding box center [649, 75] width 19 height 5
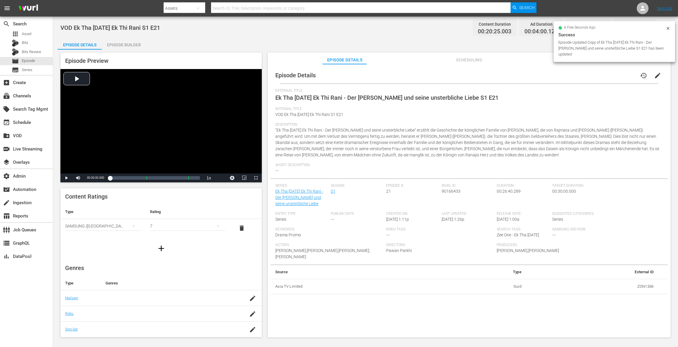
click at [122, 44] on div "Episode Builder" at bounding box center [124, 45] width 44 height 14
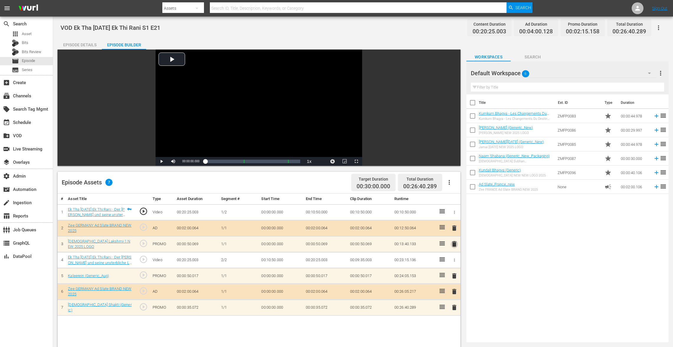
click at [453, 244] on span "delete" at bounding box center [453, 243] width 7 height 7
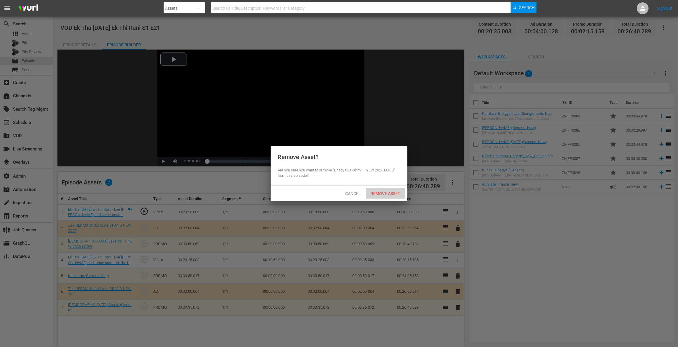
click at [386, 195] on span "Remove Asset" at bounding box center [385, 193] width 39 height 5
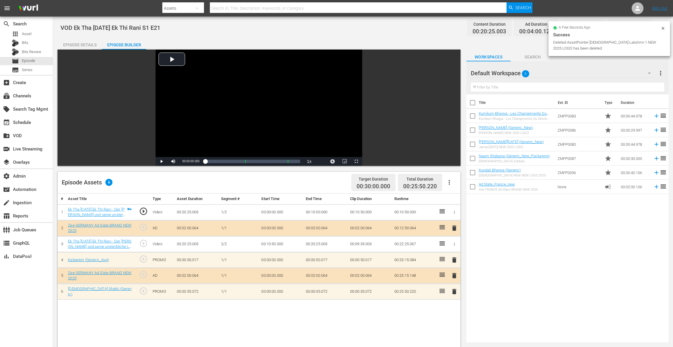
click at [452, 259] on span "delete" at bounding box center [453, 259] width 7 height 7
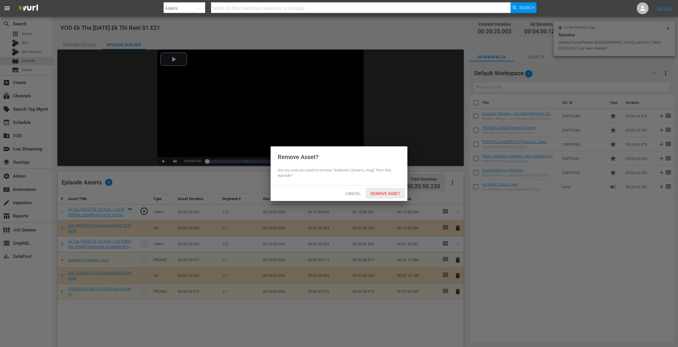
click at [389, 197] on div "Remove Asset" at bounding box center [385, 193] width 39 height 11
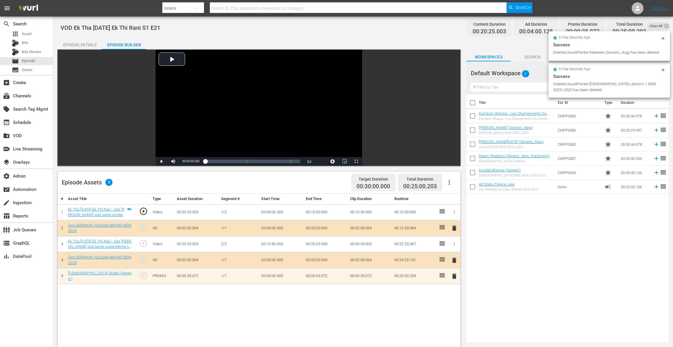
click at [452, 260] on span "delete" at bounding box center [453, 276] width 7 height 7
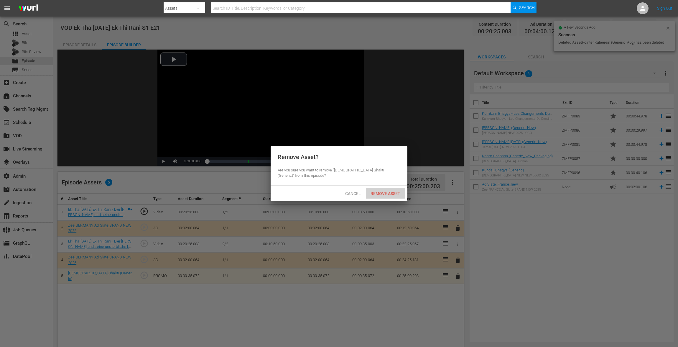
click at [396, 191] on span "Remove Asset" at bounding box center [385, 193] width 39 height 5
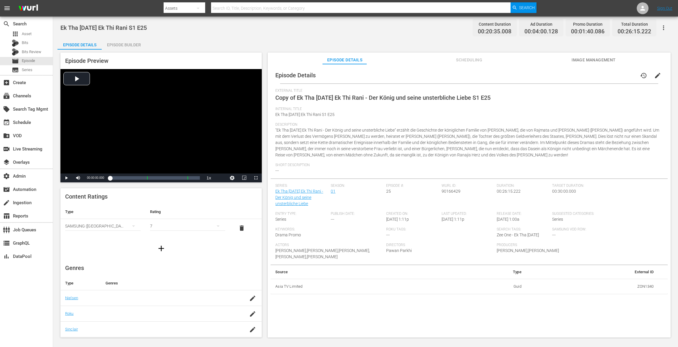
click at [509, 76] on span "edit" at bounding box center [658, 75] width 7 height 7
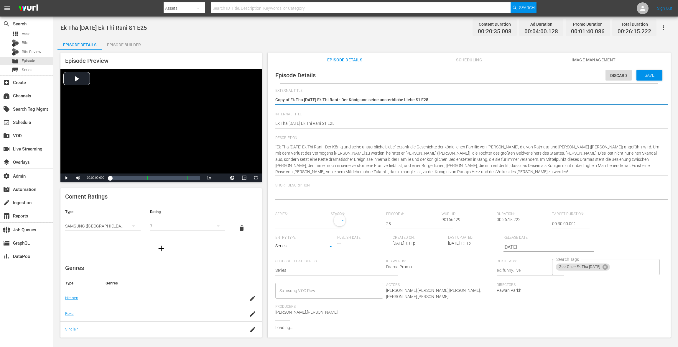
type input "Ek Tha [DATE] Ek Thi Rani - Der König und seine unsterbliche Liebe"
drag, startPoint x: 291, startPoint y: 99, endPoint x: 192, endPoint y: 81, distance: 100.4
click at [193, 82] on div "Episode Preview Video Player is loading. Play Video Play Mute Current Time 00:0…" at bounding box center [366, 196] width 616 height 293
type textarea "Ek Tha [DATE] Ek Thi Rani - Der König und seine unsterbliche Liebe S1 E25"
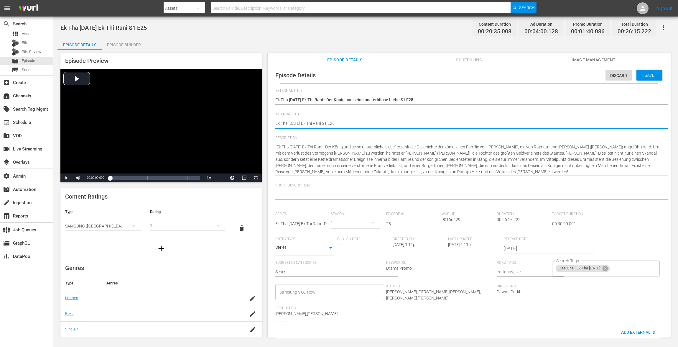
paste textarea "VOD"
type textarea "VOD Ek Tha [DATE] Ek Thi Rani S1 E25"
click at [509, 72] on div "Save" at bounding box center [650, 75] width 26 height 11
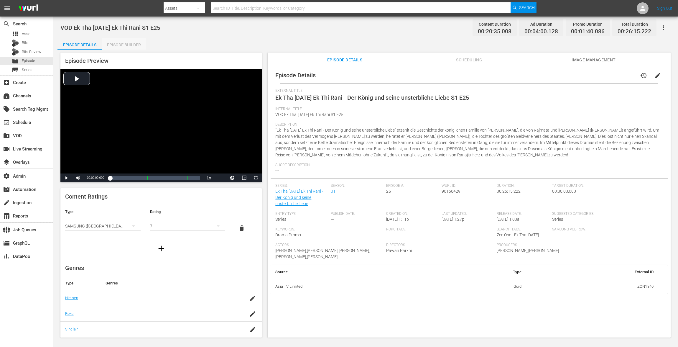
click at [129, 49] on div "Episode Builder" at bounding box center [124, 45] width 44 height 14
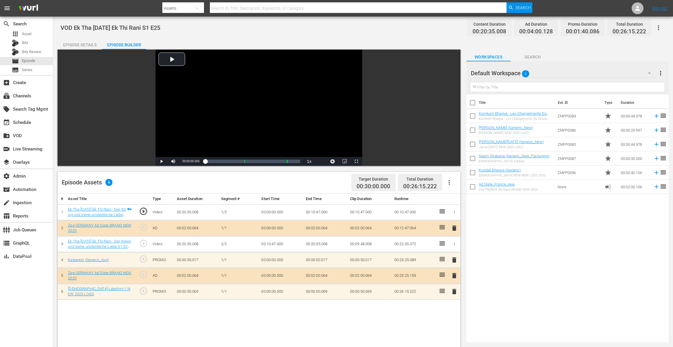
click at [456, 258] on span "delete" at bounding box center [453, 259] width 7 height 7
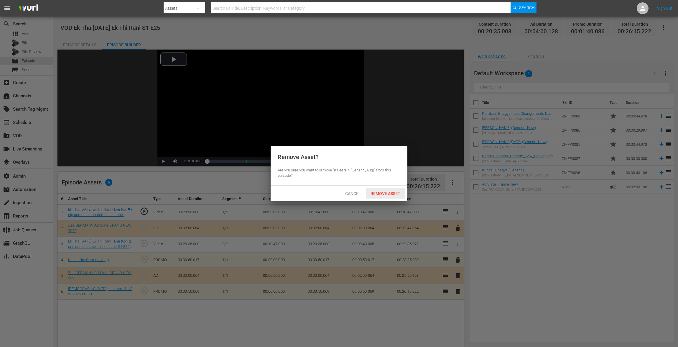
click at [381, 191] on div "Remove Asset" at bounding box center [385, 193] width 39 height 11
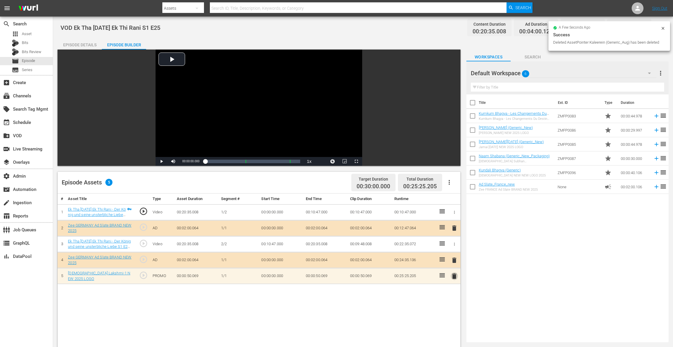
click at [453, 260] on span "delete" at bounding box center [453, 276] width 7 height 7
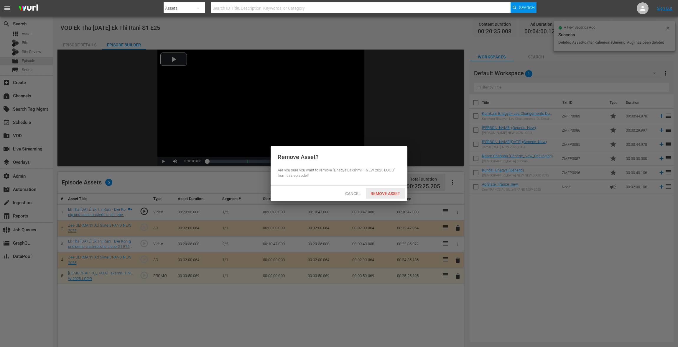
click at [396, 192] on span "Remove Asset" at bounding box center [385, 193] width 39 height 5
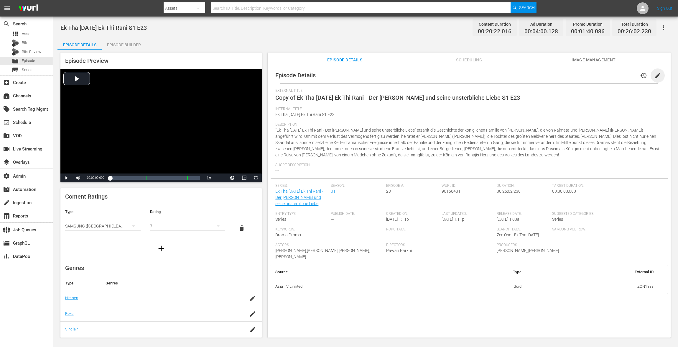
click at [509, 75] on span "edit" at bounding box center [658, 75] width 7 height 7
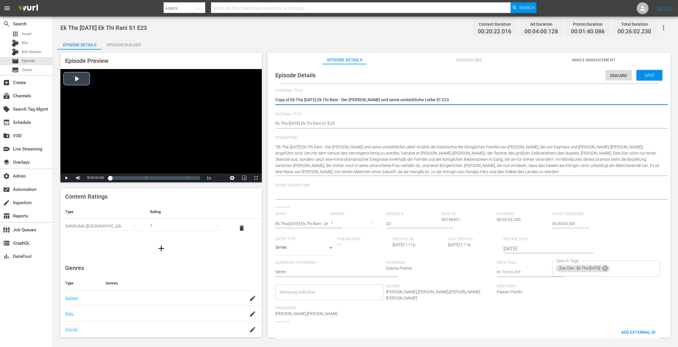
drag, startPoint x: 291, startPoint y: 99, endPoint x: 237, endPoint y: 99, distance: 53.7
click at [239, 99] on div "Episode Preview Video Player is loading. Play Video Play Mute Current Time 00:0…" at bounding box center [366, 196] width 616 height 293
type textarea "Ek Tha Raja Ek Thi Rani - Der König und seine unsterbliche Liebe S1 E23"
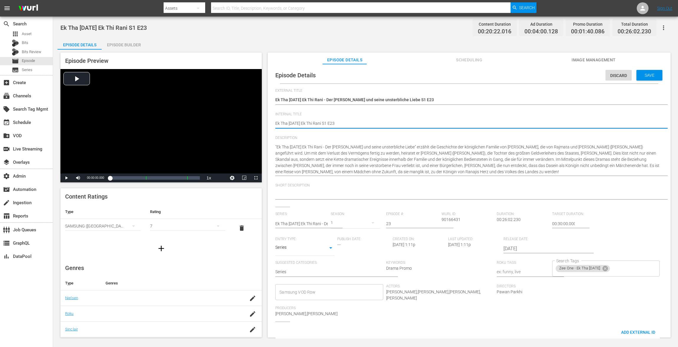
paste textarea "VOD"
type textarea "VOD Ek Tha Raja Ek Thi Rani S1 E23"
click at [509, 79] on div "Save" at bounding box center [650, 75] width 26 height 11
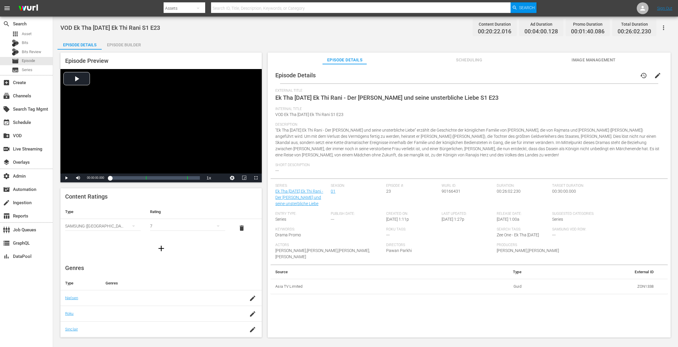
click at [124, 39] on div "Episode Builder" at bounding box center [124, 45] width 44 height 14
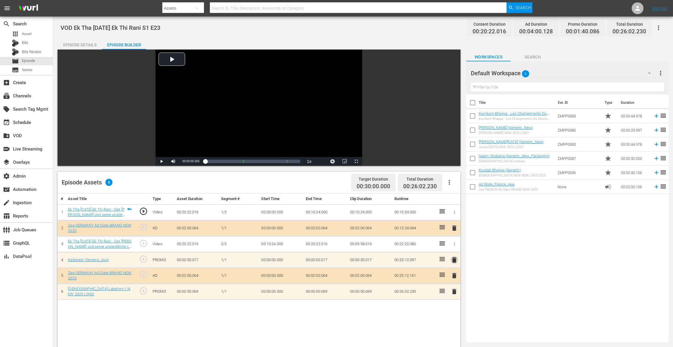
click at [453, 260] on span "delete" at bounding box center [453, 259] width 7 height 7
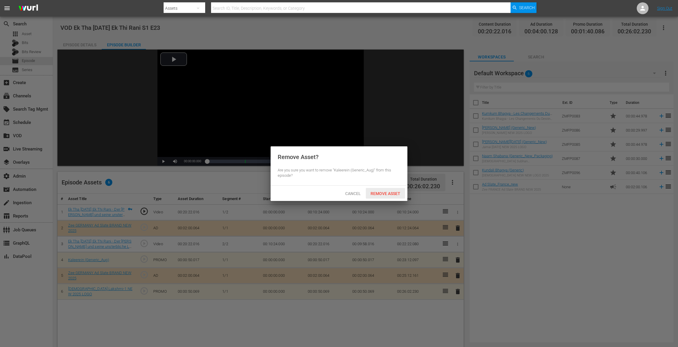
click at [380, 194] on span "Remove Asset" at bounding box center [385, 193] width 39 height 5
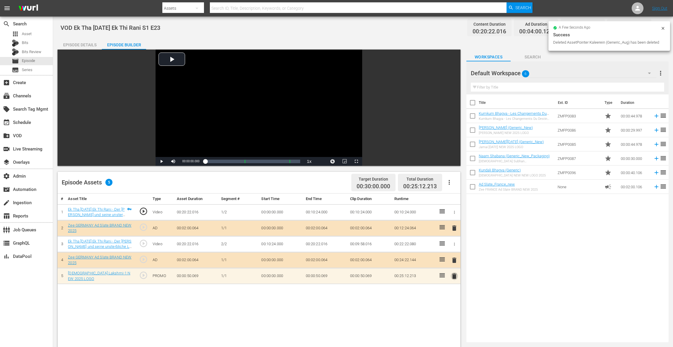
click at [455, 260] on span "delete" at bounding box center [453, 276] width 7 height 7
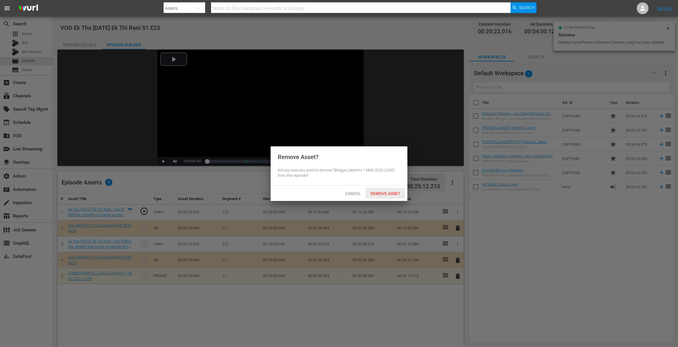
click at [394, 196] on div "Remove Asset" at bounding box center [385, 193] width 39 height 11
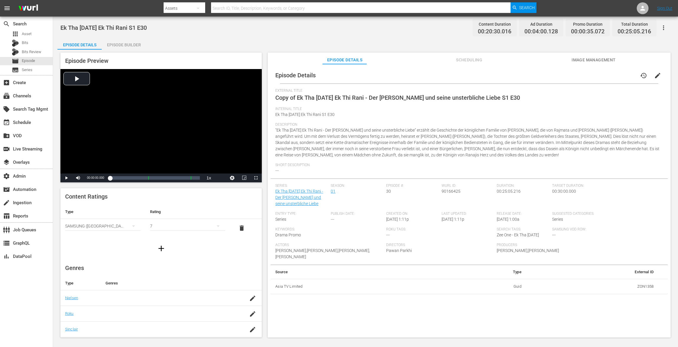
click at [509, 76] on span "edit" at bounding box center [658, 75] width 7 height 7
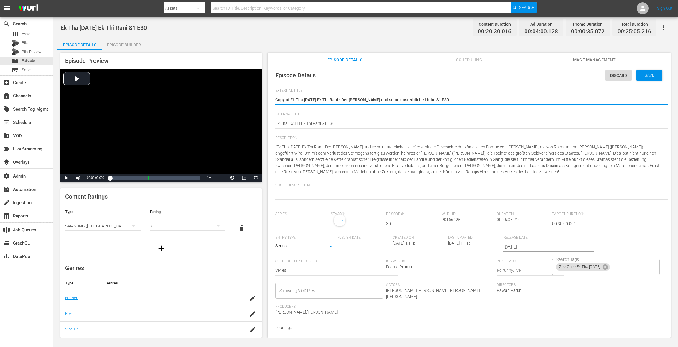
type input "Ek Tha [DATE] Ek Thi Rani - Der [PERSON_NAME] und seine unsterbliche Liebe"
drag, startPoint x: 291, startPoint y: 101, endPoint x: 268, endPoint y: 101, distance: 22.7
click at [281, 101] on textarea "Copy of Ek Tha [DATE] Ek Thi Rani - Der [PERSON_NAME] und seine unsterbliche Li…" at bounding box center [467, 100] width 385 height 7
type textarea "CoEk Tha [DATE] Ek Thi Rani - Der [PERSON_NAME] und seine unsterbliche Liebe S1…"
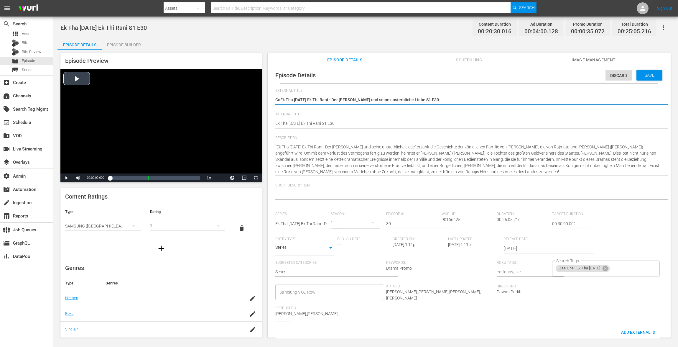
type textarea "CEk Tha [DATE] Ek Thi Rani - Der [PERSON_NAME] und seine unsterbliche Liebe S1 …"
type textarea "Ek Tha [DATE] Ek Thi Rani - Der [PERSON_NAME] und seine unsterbliche Liebe S1 E…"
type textarea "Ek Tha Raja Ek Thi Rani - Der König und seine unsterbliche Liebe S1 E30"
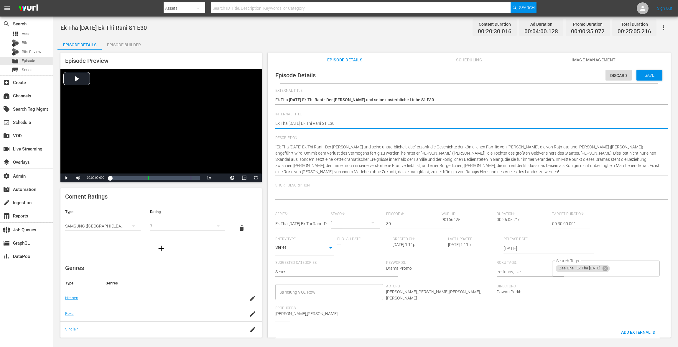
paste textarea "VOD"
type textarea "VOD Ek Tha Raja Ek Thi Rani S1 E30"
click at [509, 78] on span "Save" at bounding box center [649, 75] width 19 height 5
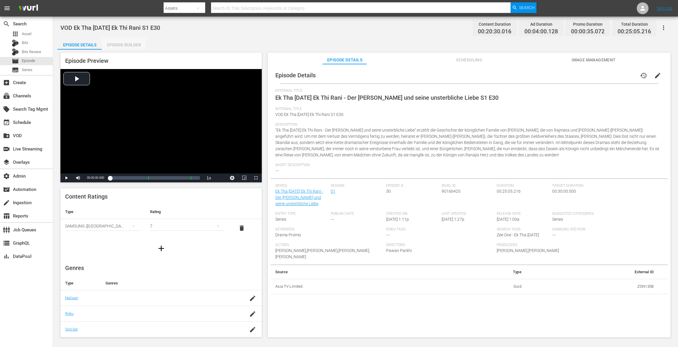
click at [126, 49] on div "Episode Builder" at bounding box center [124, 45] width 44 height 14
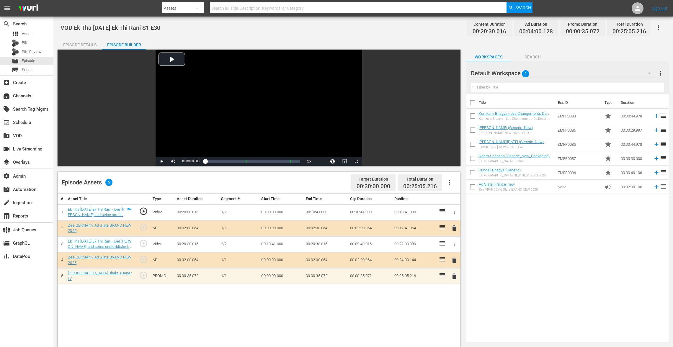
click at [452, 260] on span "delete" at bounding box center [453, 276] width 7 height 7
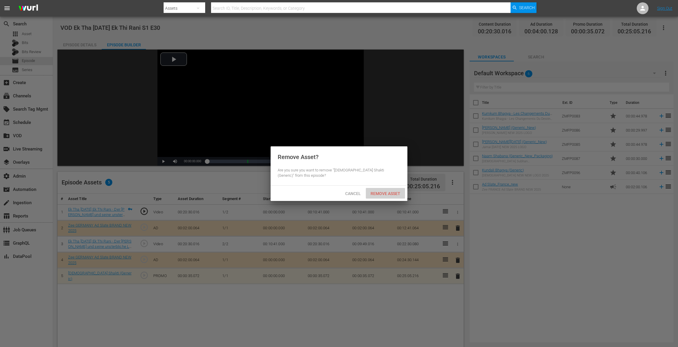
click at [383, 188] on div "Remove Asset" at bounding box center [385, 193] width 39 height 11
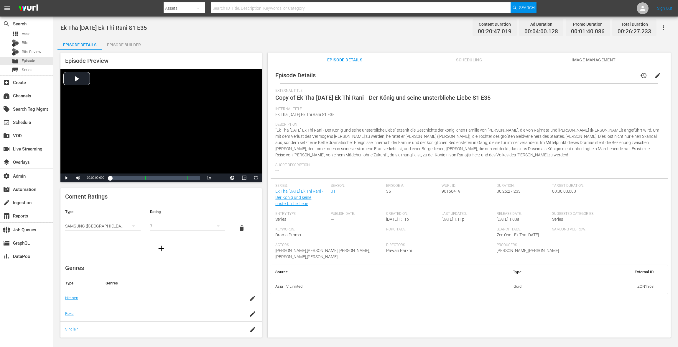
click at [509, 75] on span "edit" at bounding box center [658, 75] width 7 height 7
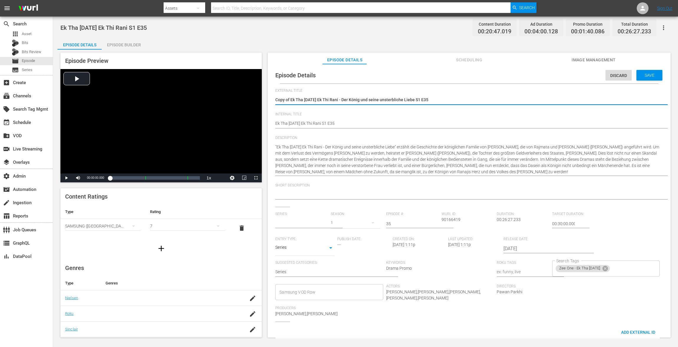
type input "Ek Tha [DATE] Ek Thi Rani - Der König und seine unsterbliche Liebe"
drag, startPoint x: 292, startPoint y: 99, endPoint x: 243, endPoint y: 95, distance: 49.1
click at [243, 95] on div "Episode Preview Video Player is loading. Play Video Play Mute Current Time 00:0…" at bounding box center [366, 196] width 616 height 293
type textarea "Ek Tha Raja Ek Thi Rani - Der König und seine unsterbliche Liebe S1 E35"
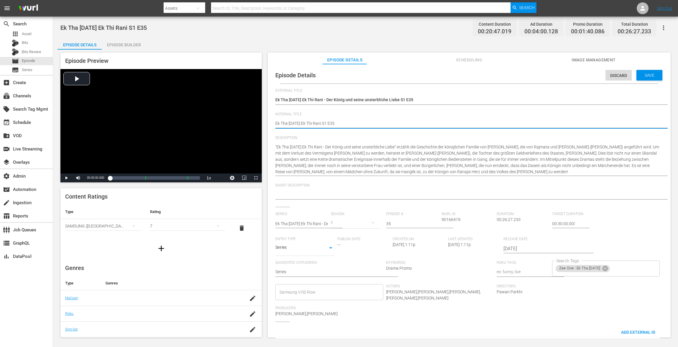
paste textarea "VOD"
type textarea "VOD Ek Tha Raja Ek Thi Rani S1 E35"
click at [509, 71] on div "Save" at bounding box center [650, 75] width 26 height 11
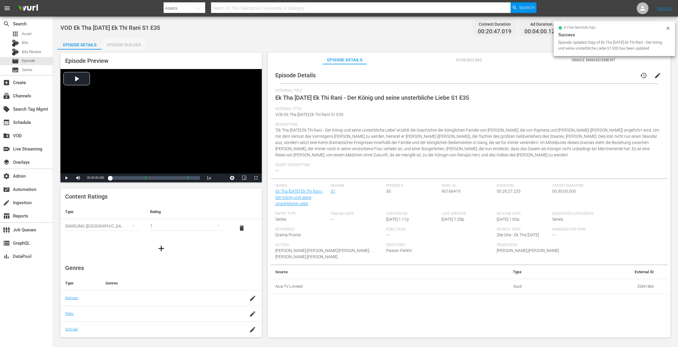
click at [118, 45] on div "Episode Builder" at bounding box center [124, 45] width 44 height 14
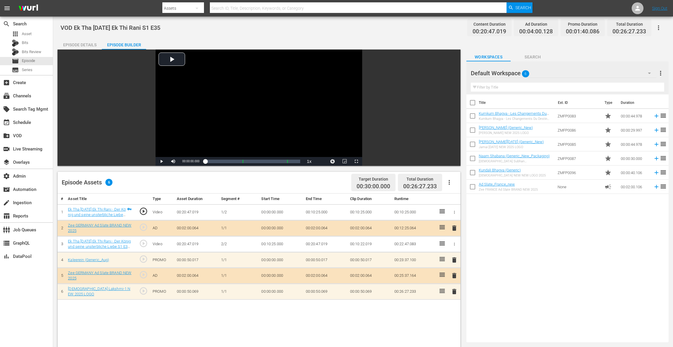
click at [454, 259] on span "delete" at bounding box center [453, 259] width 7 height 7
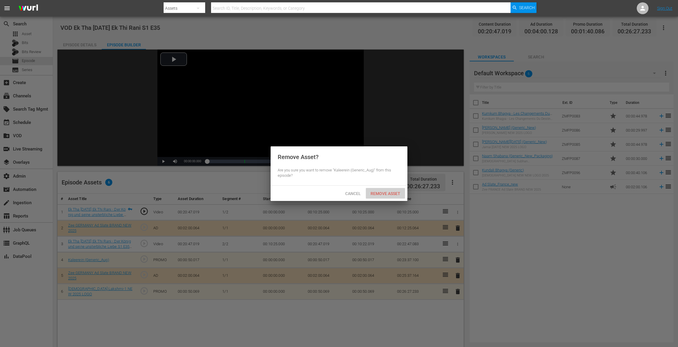
click at [378, 194] on span "Remove Asset" at bounding box center [385, 193] width 39 height 5
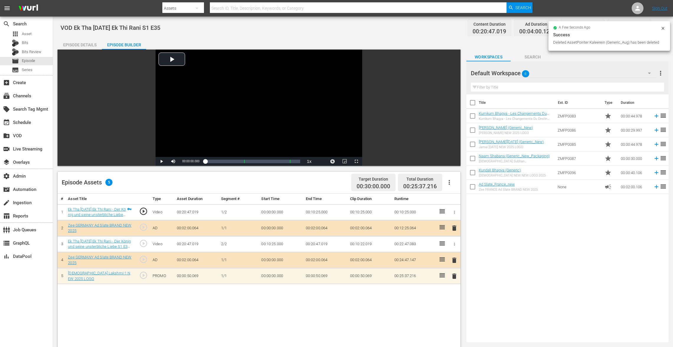
click at [453, 260] on span "delete" at bounding box center [453, 276] width 7 height 7
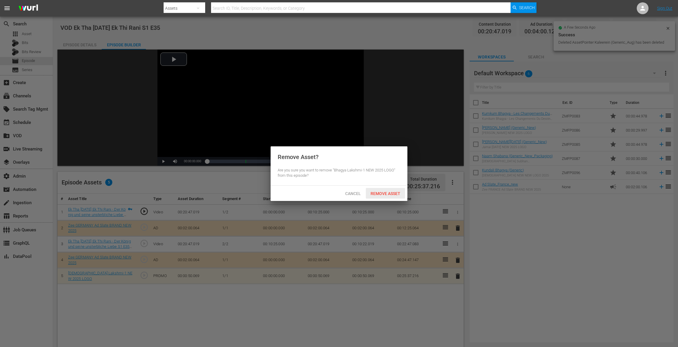
click at [387, 192] on span "Remove Asset" at bounding box center [385, 193] width 39 height 5
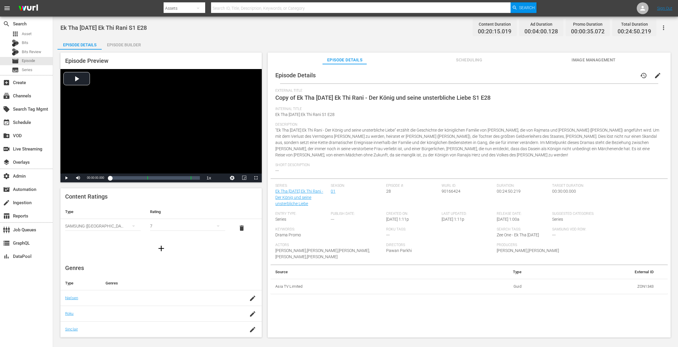
drag, startPoint x: 655, startPoint y: 71, endPoint x: 501, endPoint y: 86, distance: 154.7
click at [509, 71] on button "edit" at bounding box center [658, 75] width 14 height 14
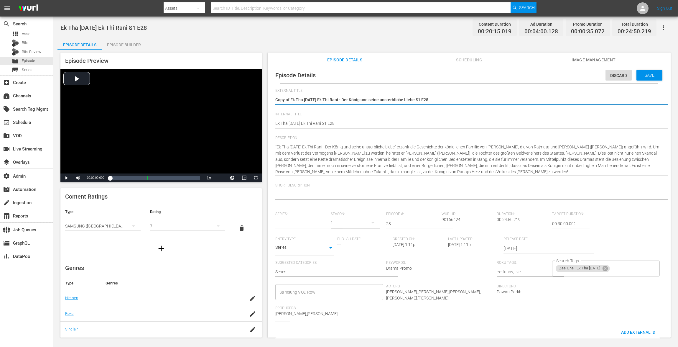
type input "Ek Tha [DATE] Ek Thi Rani - Der König und seine unsterbliche Liebe"
drag, startPoint x: 291, startPoint y: 100, endPoint x: 255, endPoint y: 97, distance: 35.5
click at [256, 98] on div "Episode Preview Video Player is loading. Play Video Play Mute Current Time 00:0…" at bounding box center [366, 196] width 616 height 293
type textarea "Ek Tha [DATE] Ek Thi Rani - Der König und seine unsterbliche Liebe S1 E28"
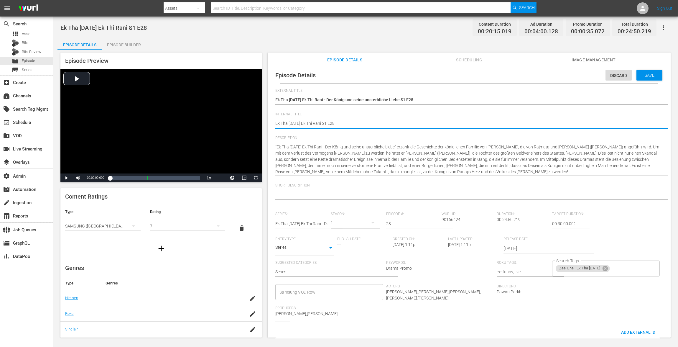
paste textarea "VOD"
type textarea "VOD Ek Tha [DATE] Ek Thi Rani S1 E28"
click at [509, 74] on span "Save" at bounding box center [649, 75] width 19 height 5
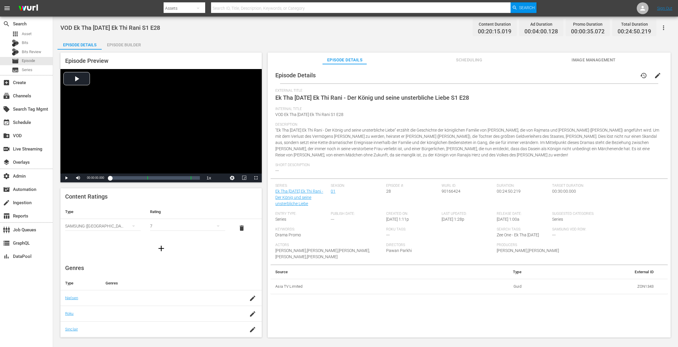
click at [118, 45] on div "Episode Builder" at bounding box center [124, 45] width 44 height 14
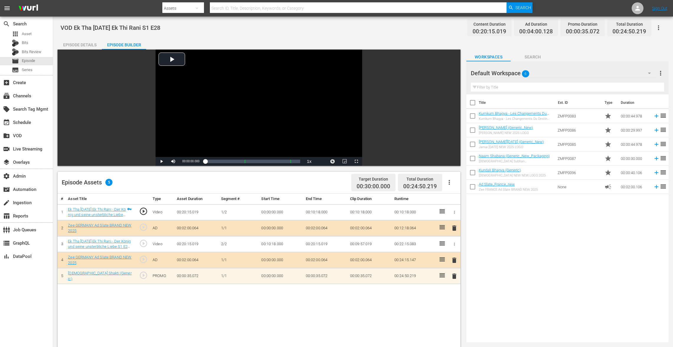
click at [452, 260] on span "delete" at bounding box center [453, 276] width 7 height 7
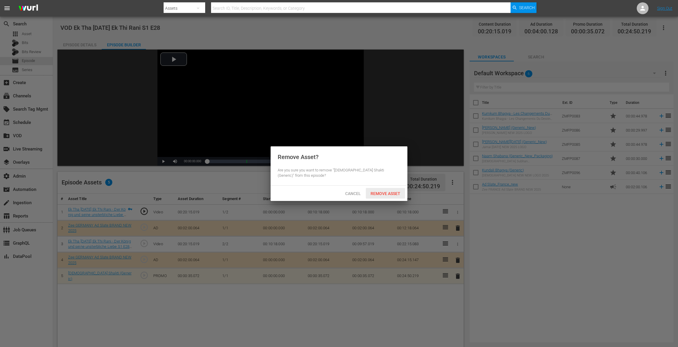
click at [394, 196] on div "Remove Asset" at bounding box center [385, 193] width 39 height 11
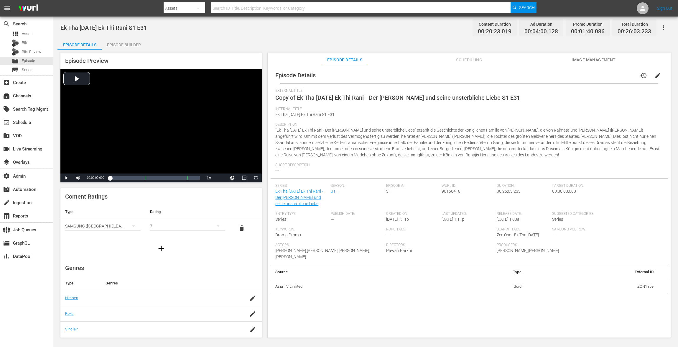
click at [509, 78] on span "edit" at bounding box center [658, 75] width 7 height 7
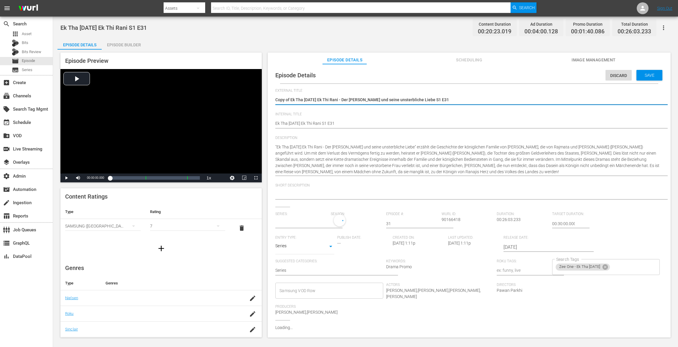
type input "Ek Tha [DATE] Ek Thi Rani - Der [PERSON_NAME] und seine unsterbliche Liebe"
drag, startPoint x: 291, startPoint y: 100, endPoint x: 228, endPoint y: 100, distance: 63.1
click at [232, 100] on div "Episode Preview Video Player is loading. Play Video Play Mute Current Time 00:0…" at bounding box center [366, 196] width 616 height 293
type textarea "Ek Tha [DATE] Ek Thi Rani - Der [PERSON_NAME] und seine unsterbliche Liebe S1 E…"
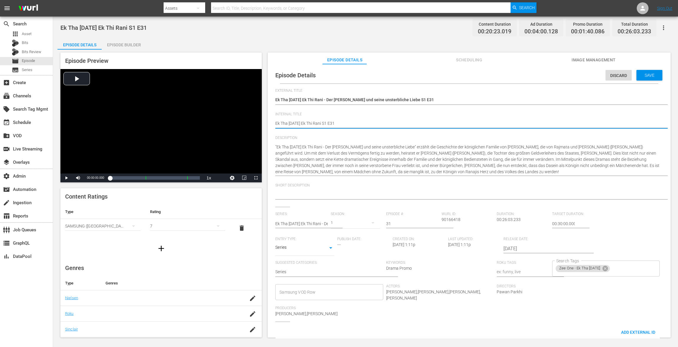
paste textarea "VOD"
type textarea "VOD Ek Tha [DATE] Ek Thi Rani S1 E31"
click at [509, 72] on div "Save" at bounding box center [650, 75] width 26 height 11
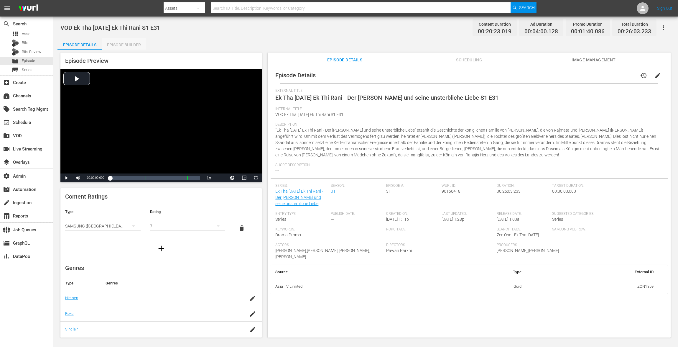
click at [132, 42] on div "Episode Builder" at bounding box center [124, 45] width 44 height 14
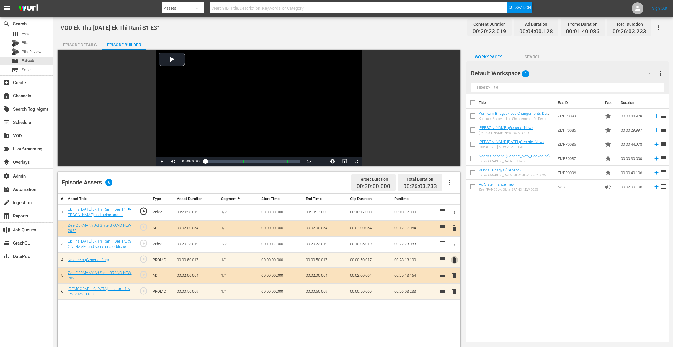
click at [452, 258] on span "delete" at bounding box center [453, 259] width 7 height 7
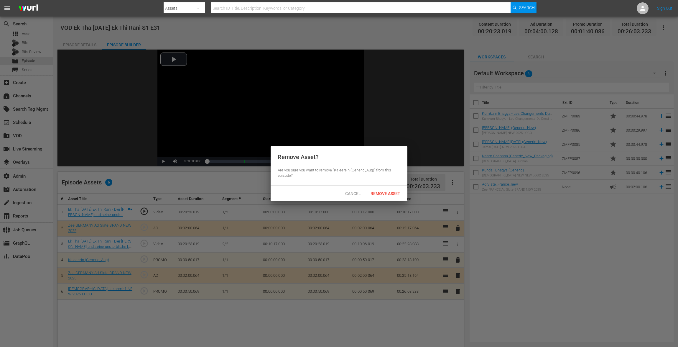
click at [388, 193] on span "Remove Asset" at bounding box center [385, 193] width 39 height 5
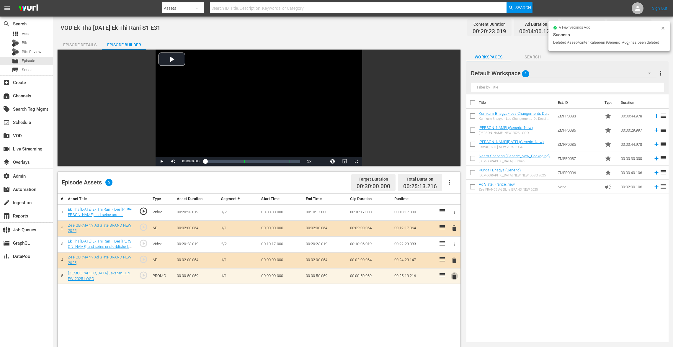
click at [454, 260] on span "delete" at bounding box center [453, 276] width 7 height 7
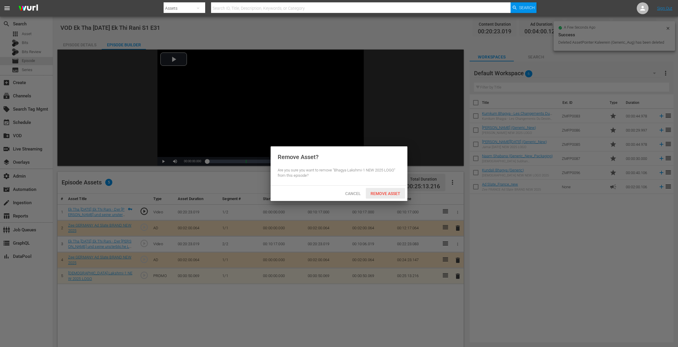
click at [393, 193] on span "Remove Asset" at bounding box center [385, 193] width 39 height 5
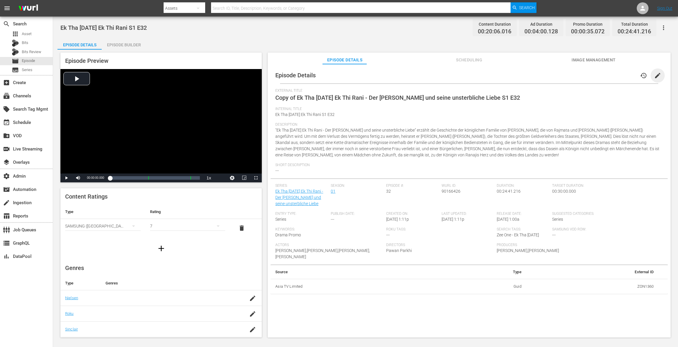
click at [509, 78] on span "edit" at bounding box center [658, 75] width 7 height 7
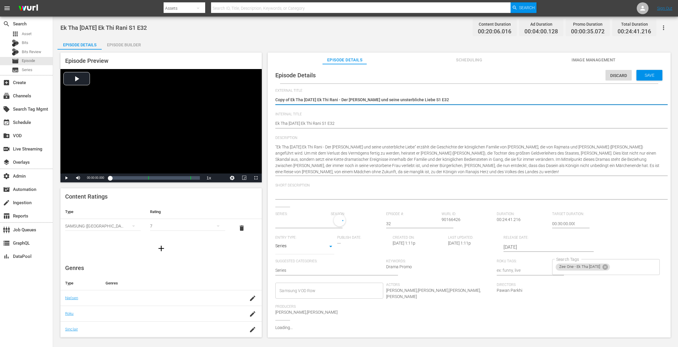
type input "Ek Tha [DATE] Ek Thi Rani - Der [PERSON_NAME] und seine unsterbliche Liebe"
drag, startPoint x: 291, startPoint y: 99, endPoint x: 219, endPoint y: 92, distance: 72.3
click at [222, 95] on div "Episode Preview Video Player is loading. Play Video Play Mute Current Time 00:0…" at bounding box center [366, 196] width 616 height 293
type textarea "Ek Tha [DATE] Ek Thi Rani - Der [PERSON_NAME] und seine unsterbliche Liebe S1 E…"
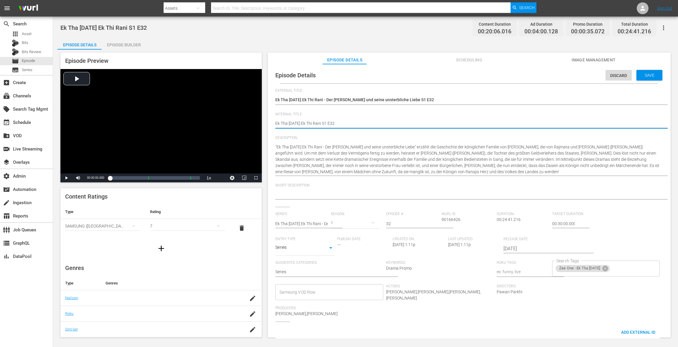
paste textarea "VOD"
type textarea "VOD Ek Tha [DATE] Ek Thi Rani S1 E32"
click at [509, 78] on div "Save" at bounding box center [650, 75] width 26 height 11
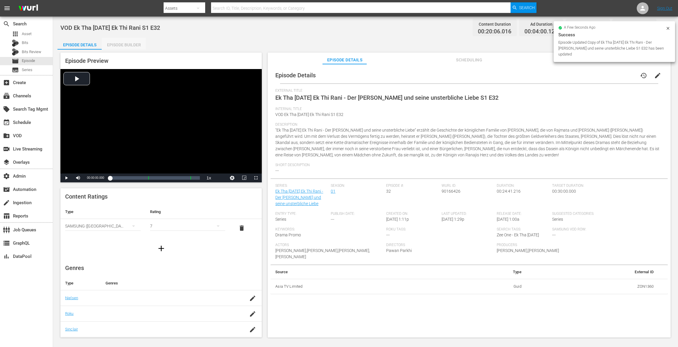
click at [127, 42] on div "Episode Builder" at bounding box center [124, 45] width 44 height 14
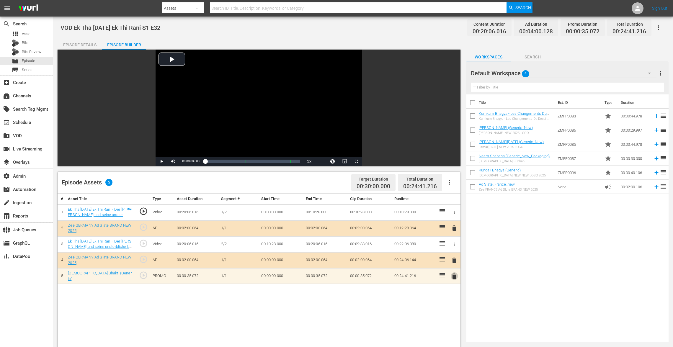
click at [455, 260] on span "delete" at bounding box center [453, 276] width 7 height 7
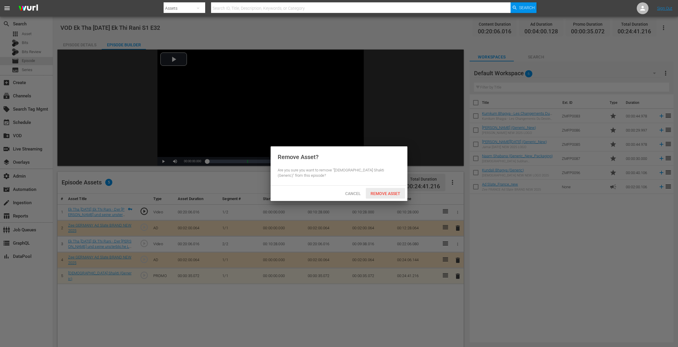
click at [388, 195] on span "Remove Asset" at bounding box center [385, 193] width 39 height 5
